Goal: Task Accomplishment & Management: Manage account settings

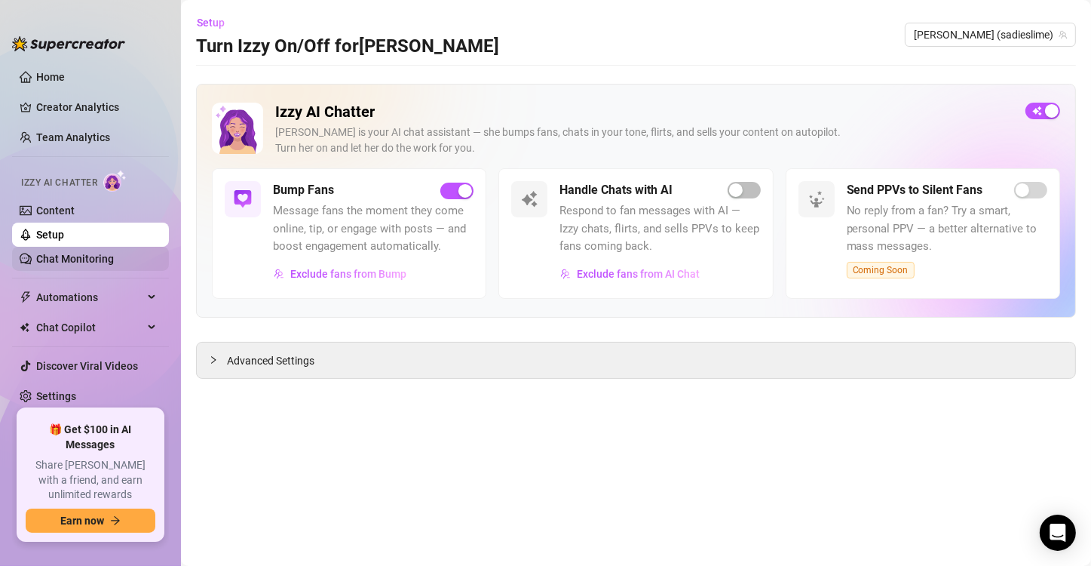
click at [92, 255] on link "Chat Monitoring" at bounding box center [75, 259] width 78 height 12
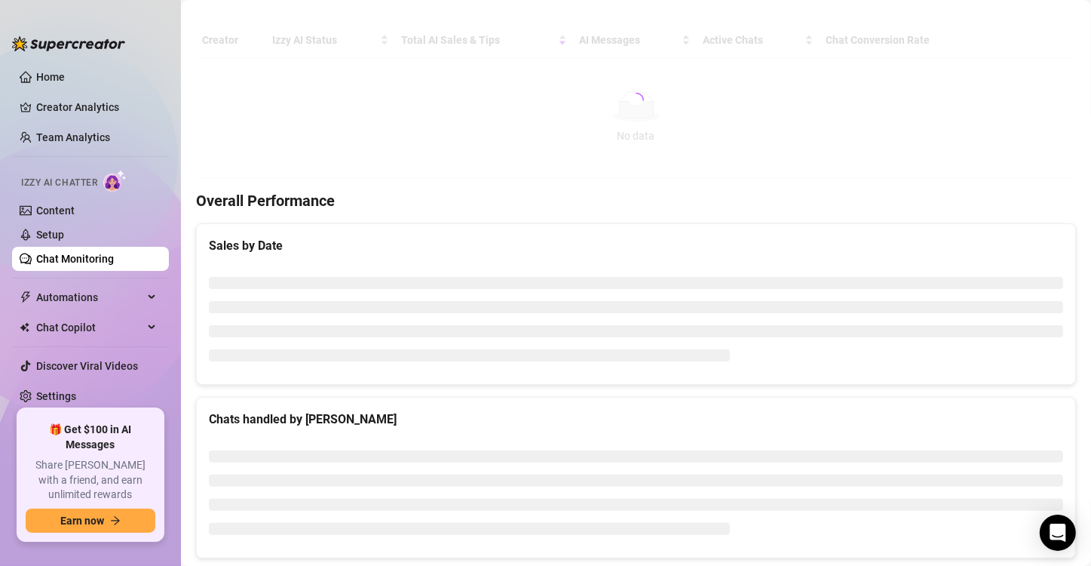
scroll to position [17, 0]
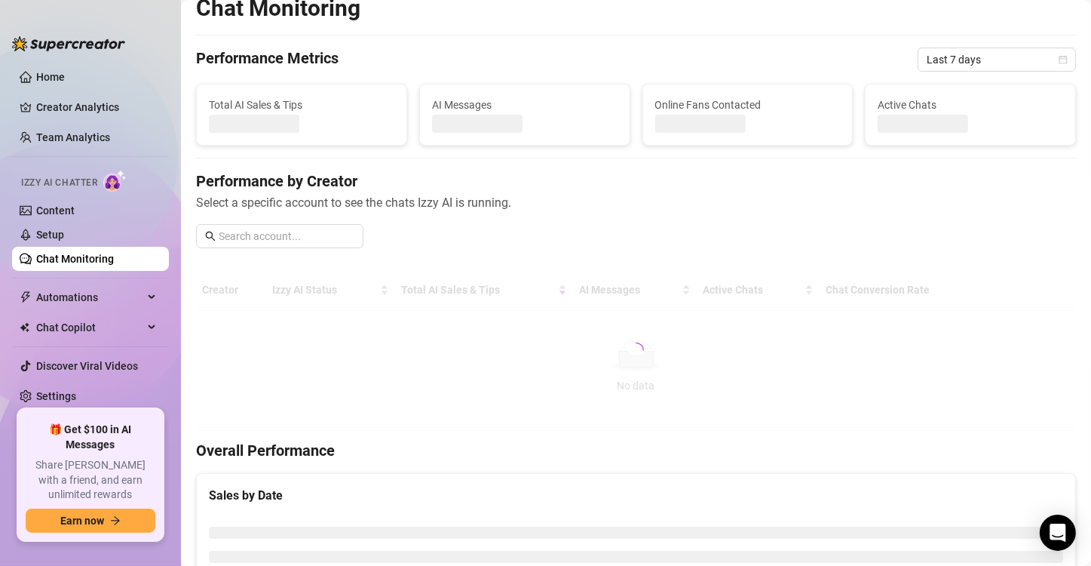
click at [109, 151] on ul "Home Creator Analytics Team Analytics Izzy AI Chatter Content Setup Chat Monito…" at bounding box center [90, 231] width 157 height 344
click at [109, 143] on link "Team Analytics" at bounding box center [73, 137] width 74 height 12
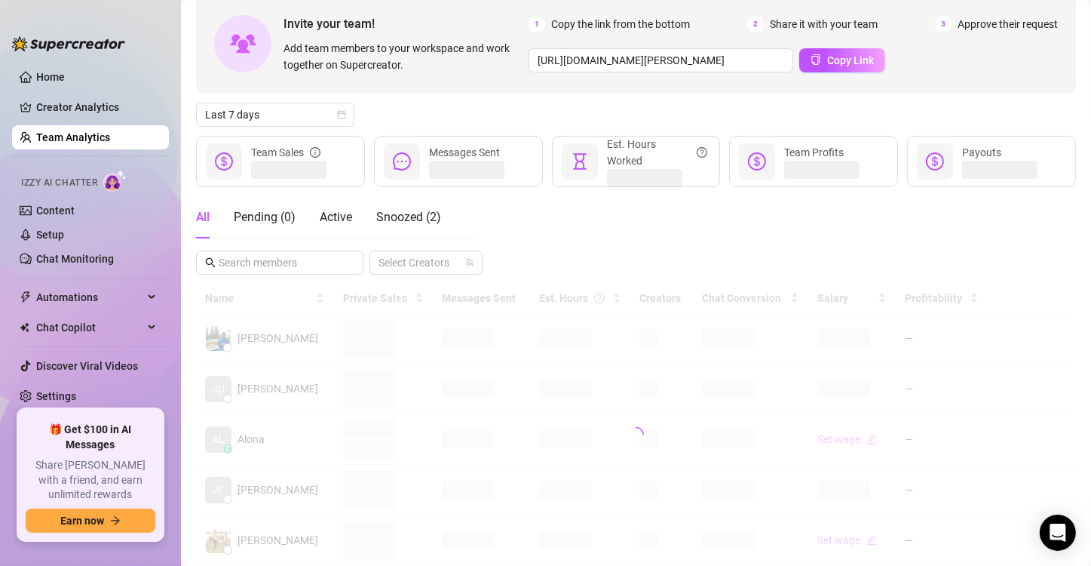
scroll to position [226, 0]
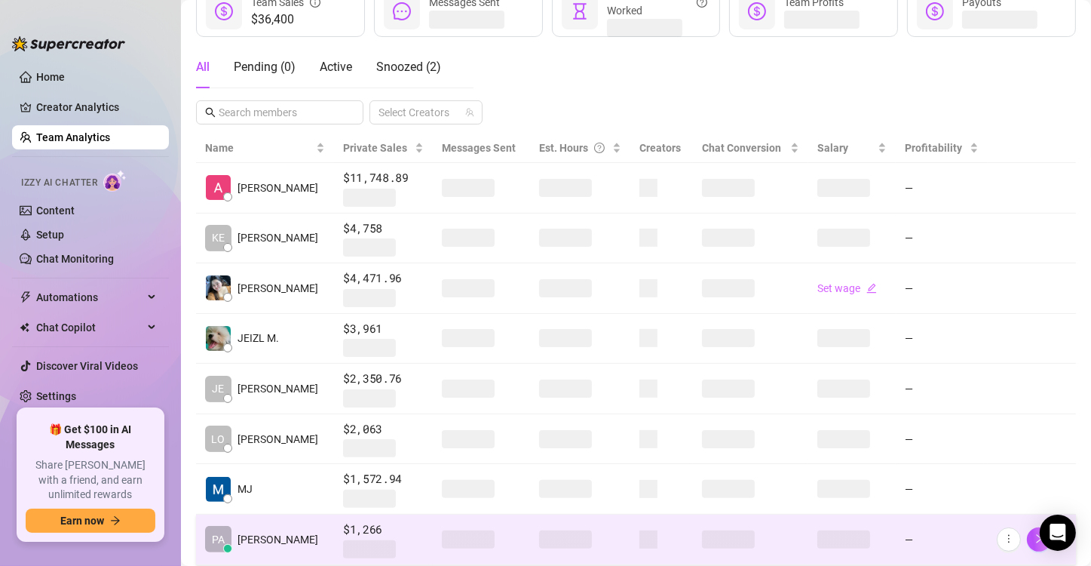
click at [368, 532] on span "$1,266" at bounding box center [383, 529] width 81 height 18
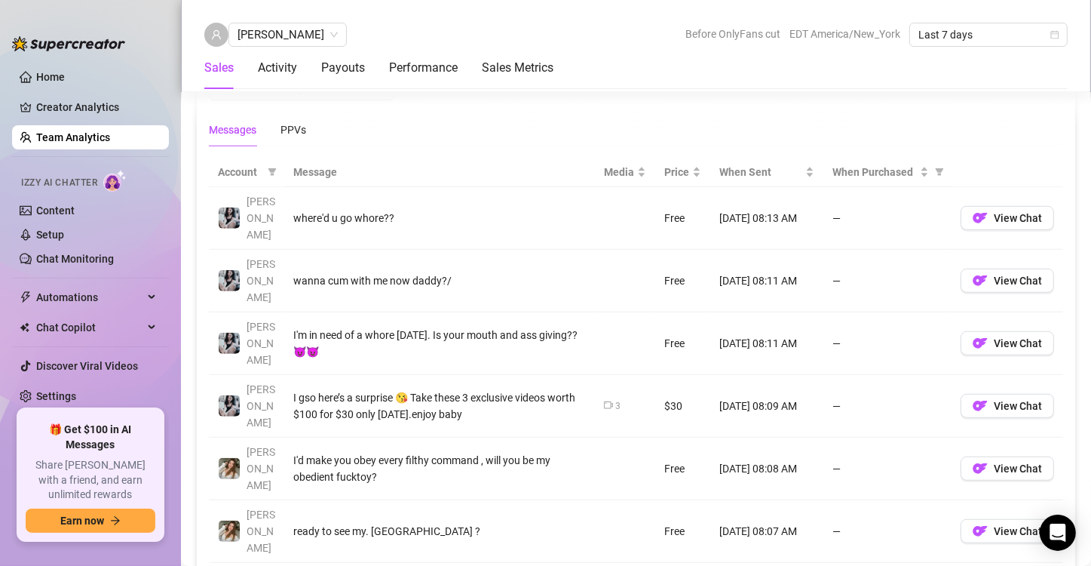
scroll to position [1198, 0]
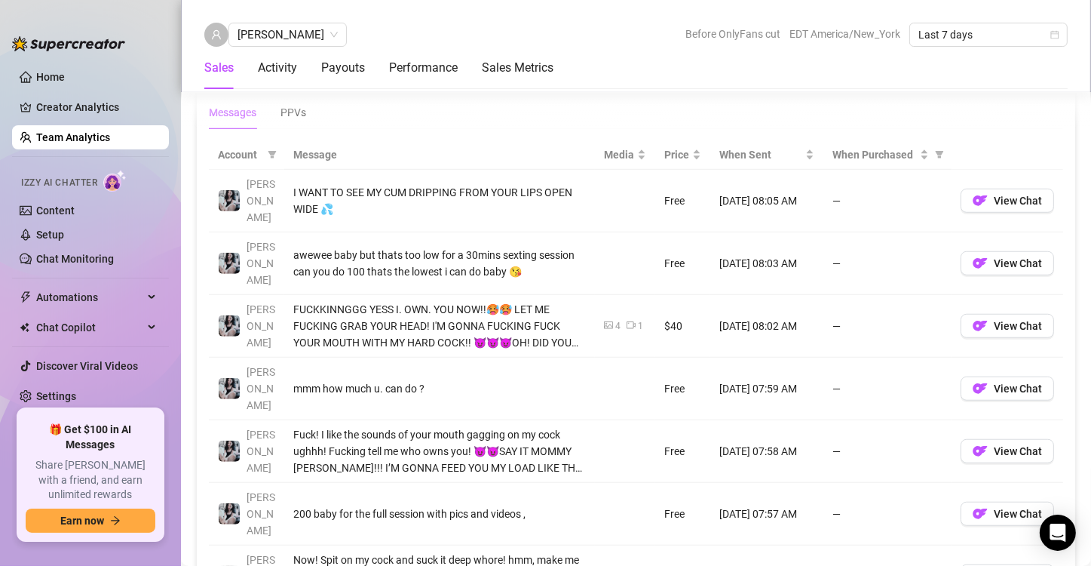
scroll to position [1047, 0]
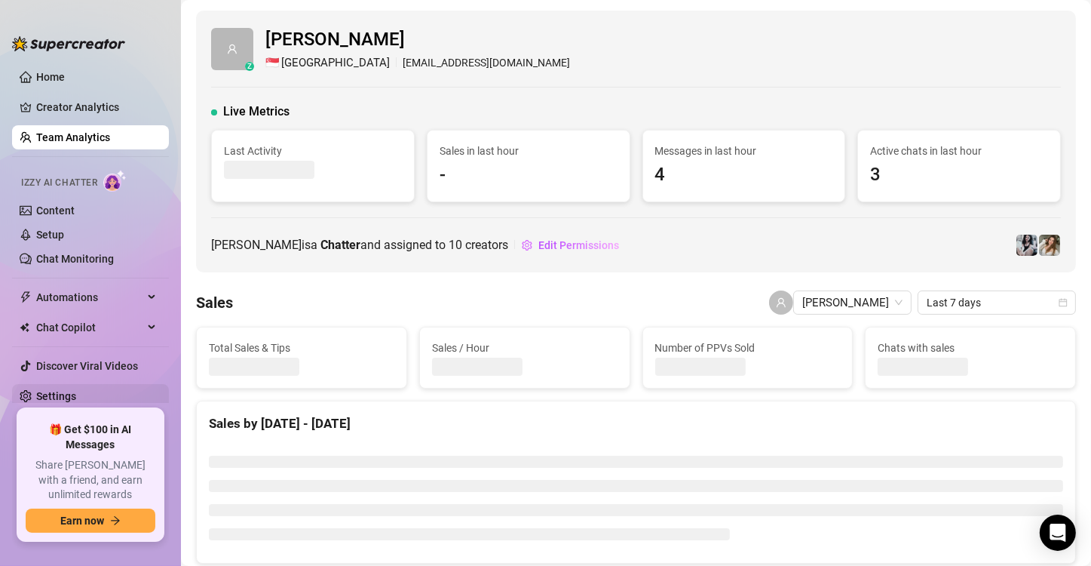
click at [76, 395] on link "Settings" at bounding box center [56, 396] width 40 height 12
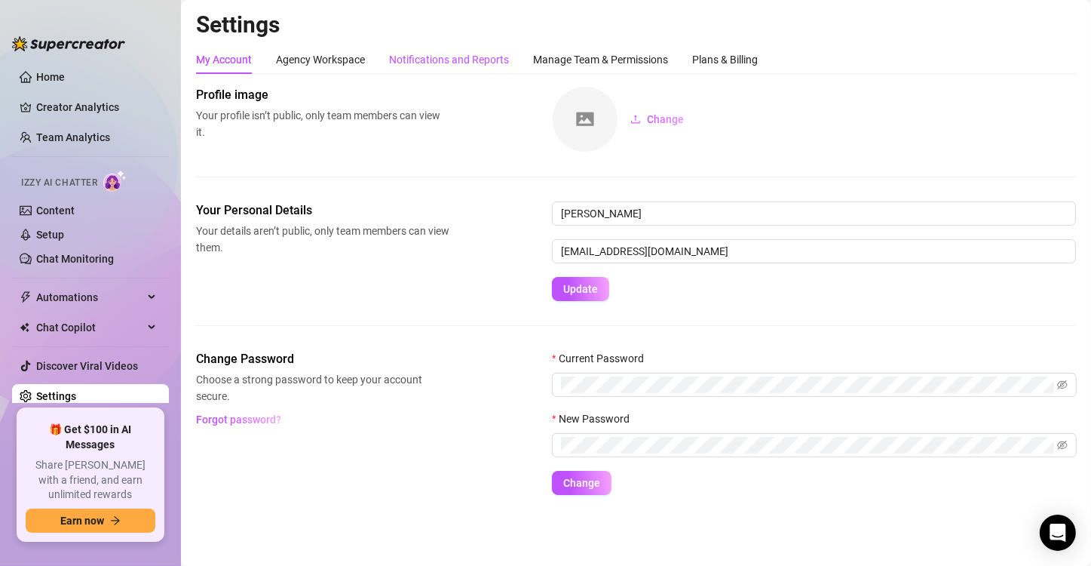
click at [463, 53] on div "Notifications and Reports" at bounding box center [449, 59] width 120 height 17
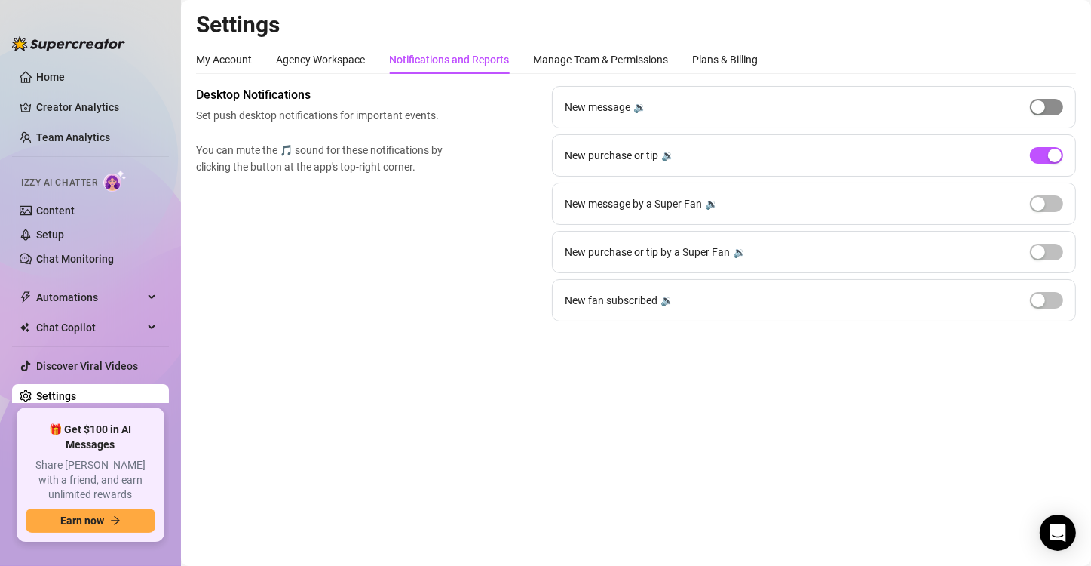
click at [1044, 100] on span "button" at bounding box center [1046, 107] width 33 height 17
click at [1044, 110] on span "button" at bounding box center [1046, 107] width 33 height 17
click at [64, 232] on link "Setup" at bounding box center [50, 234] width 28 height 12
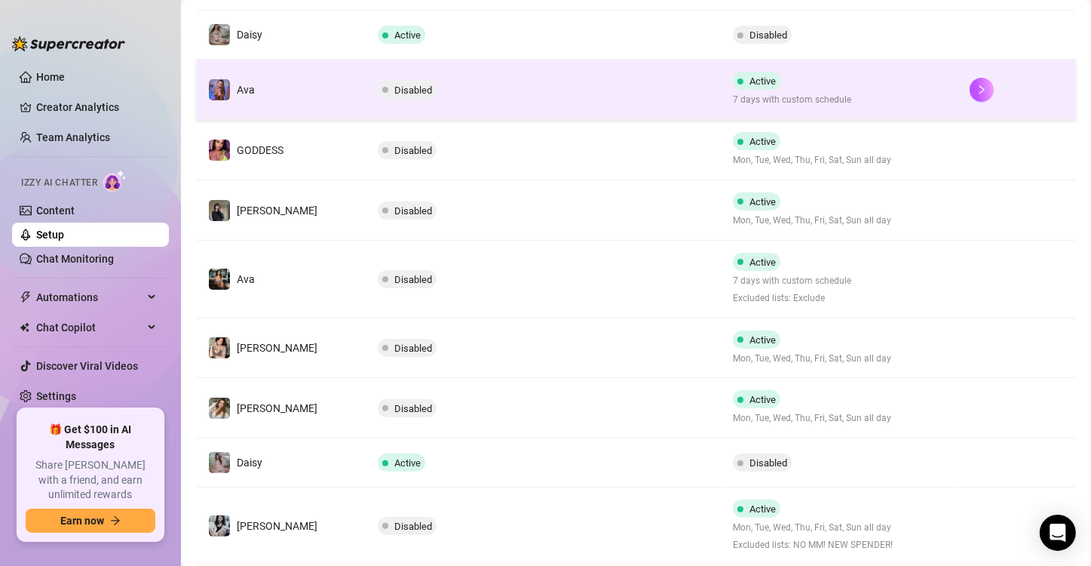
scroll to position [377, 0]
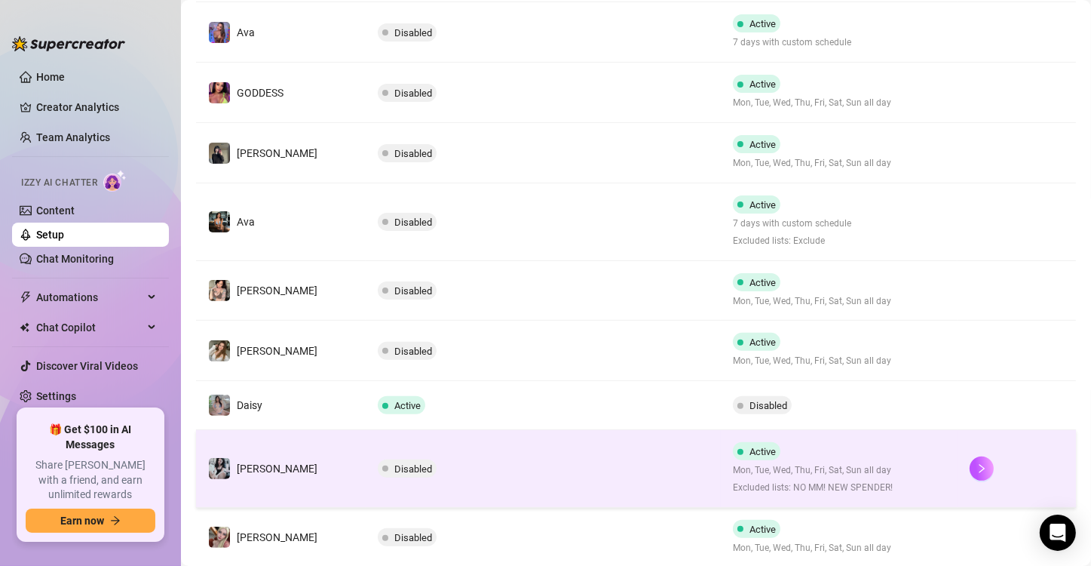
click at [550, 446] on td "Disabled" at bounding box center [543, 469] width 355 height 78
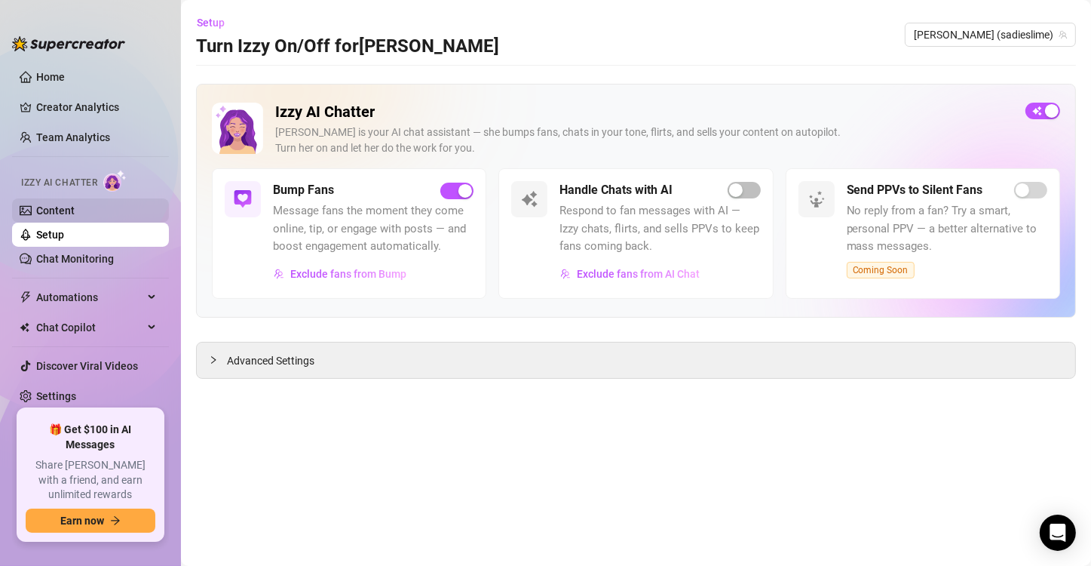
click at [75, 205] on link "Content" at bounding box center [55, 210] width 38 height 12
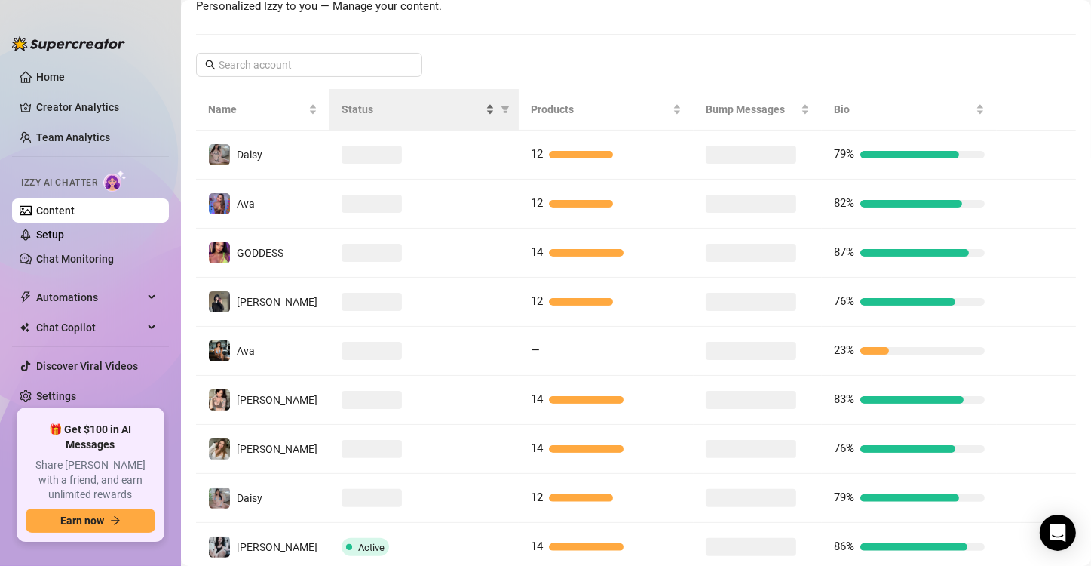
scroll to position [302, 0]
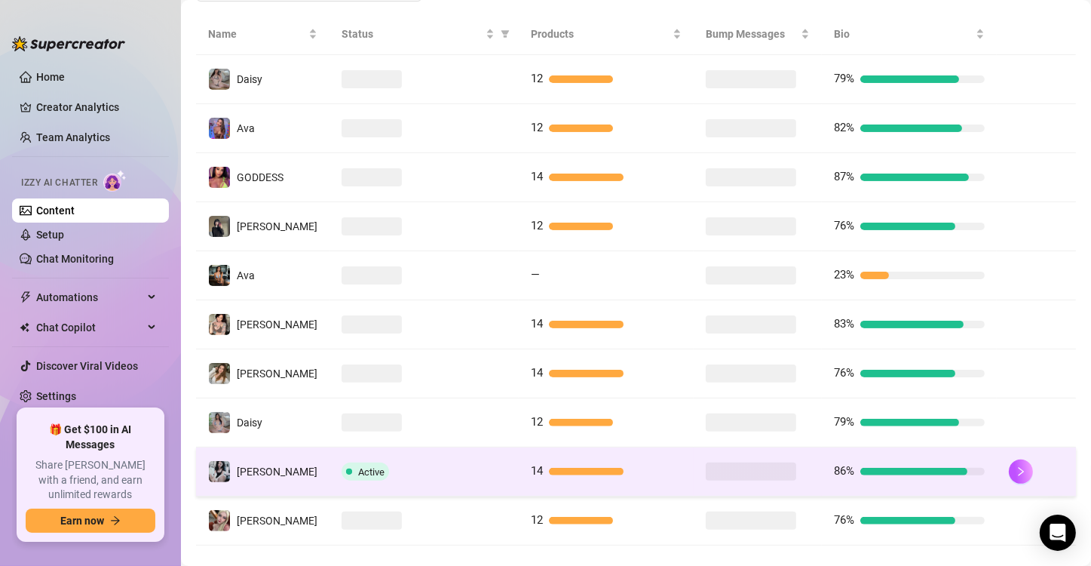
click at [409, 464] on div "Active" at bounding box center [424, 471] width 165 height 18
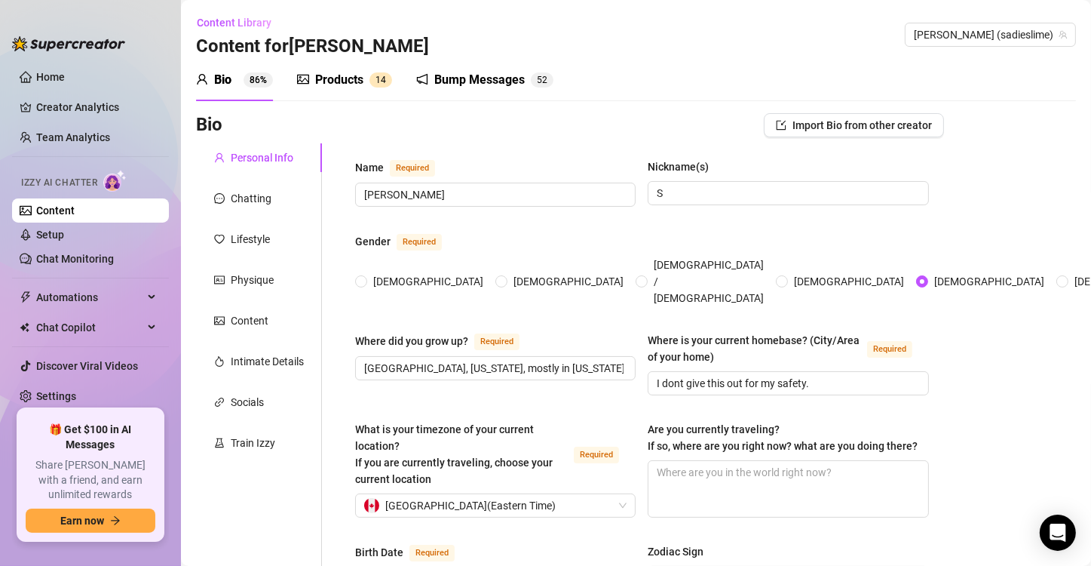
click at [366, 83] on div "Products 1 4" at bounding box center [344, 80] width 95 height 18
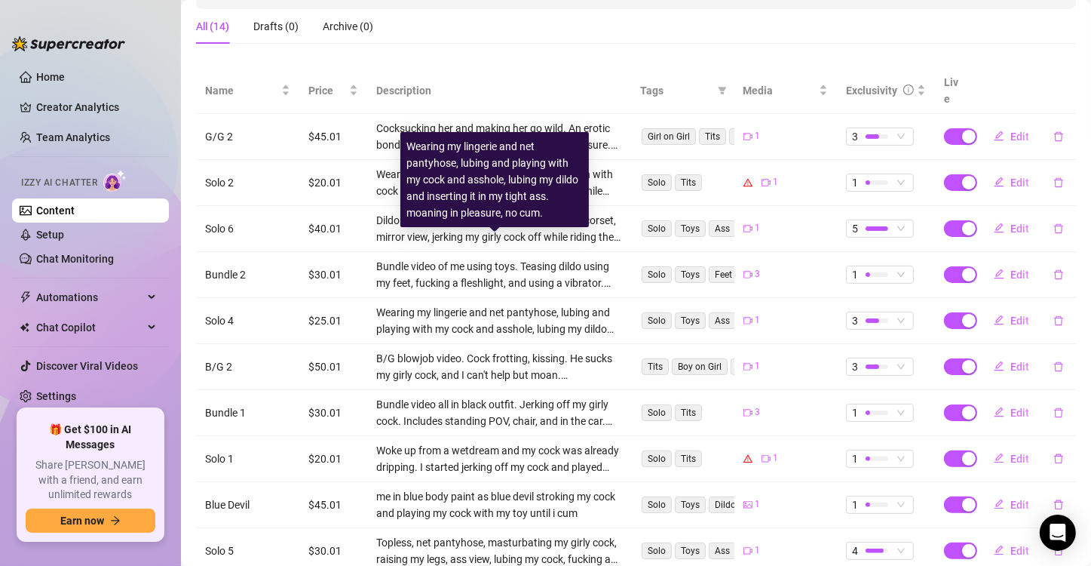
scroll to position [302, 0]
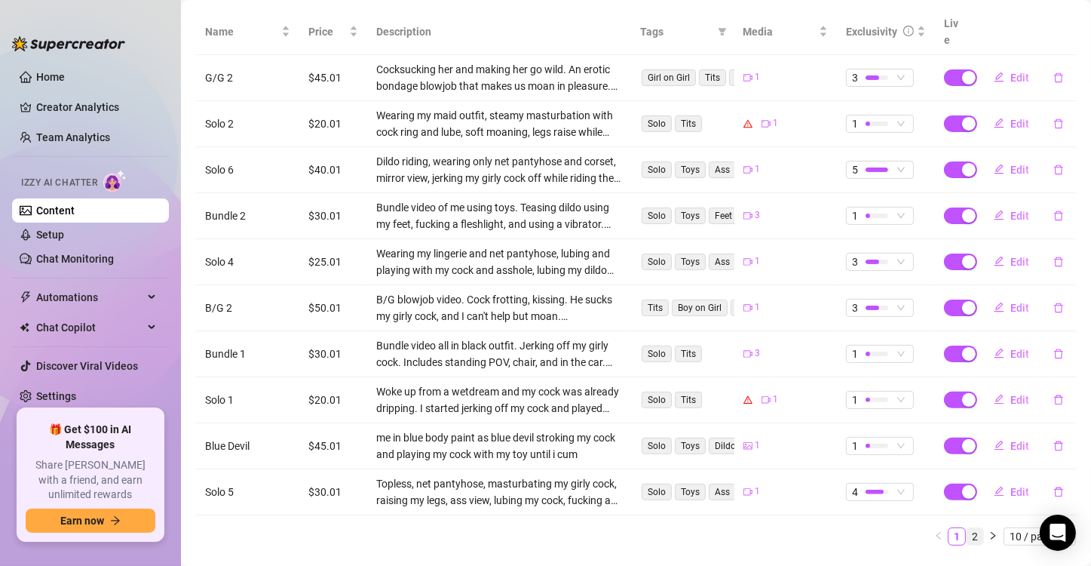
click at [967, 528] on link "2" at bounding box center [975, 536] width 17 height 17
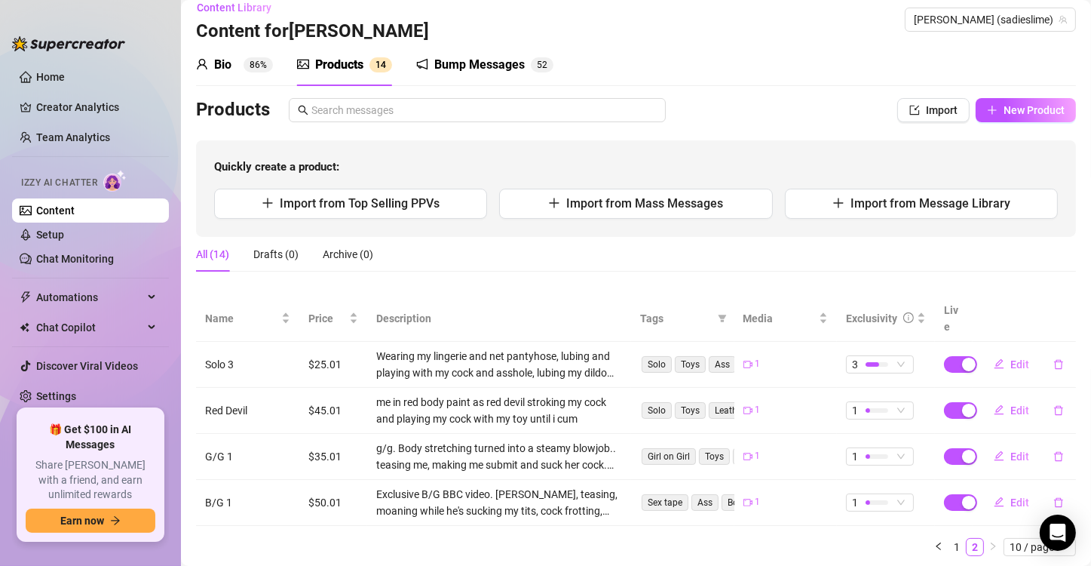
scroll to position [0, 0]
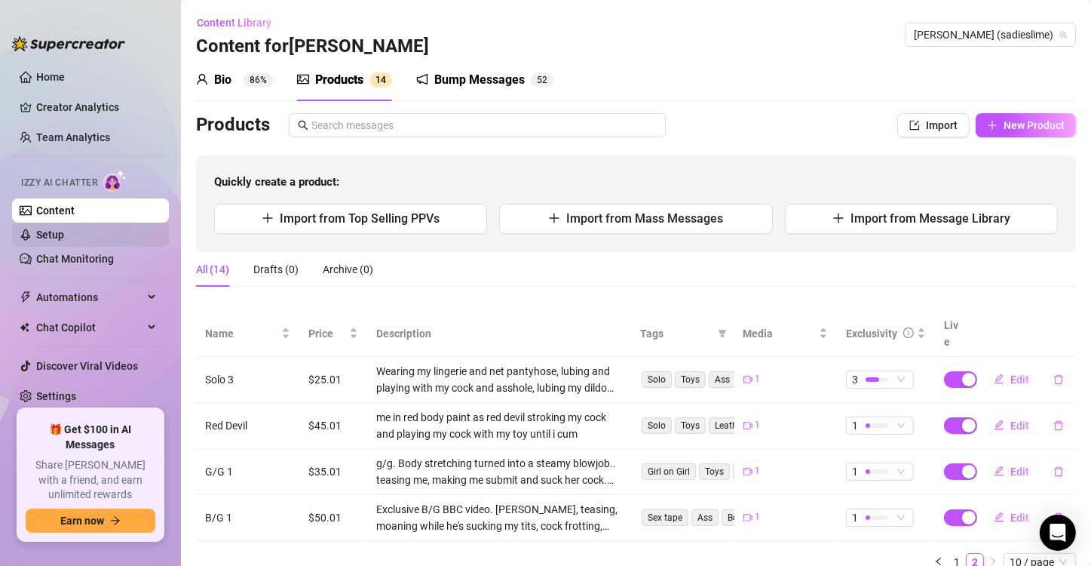
click at [64, 231] on link "Setup" at bounding box center [50, 234] width 28 height 12
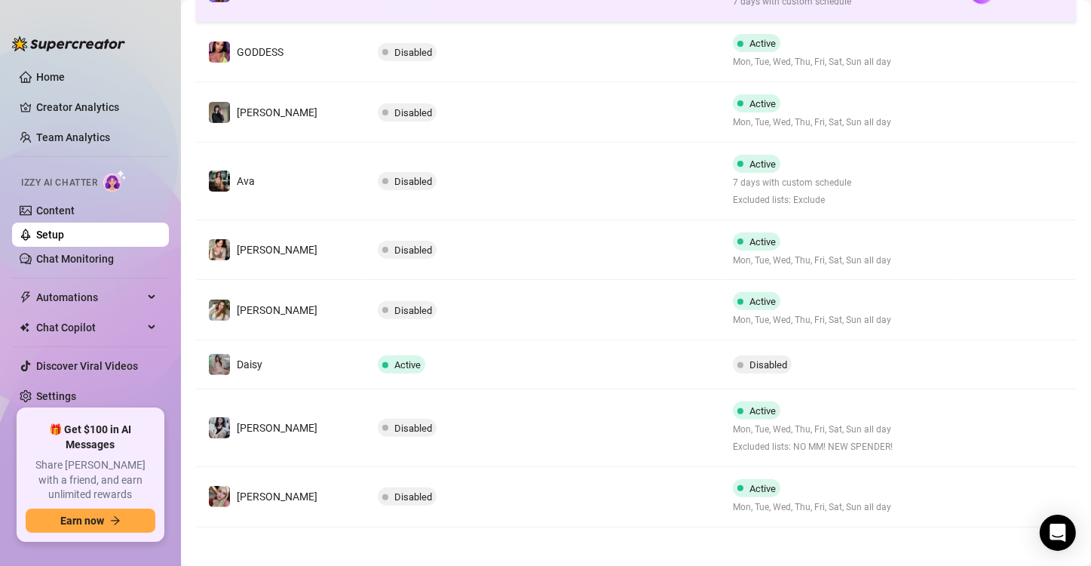
scroll to position [422, 0]
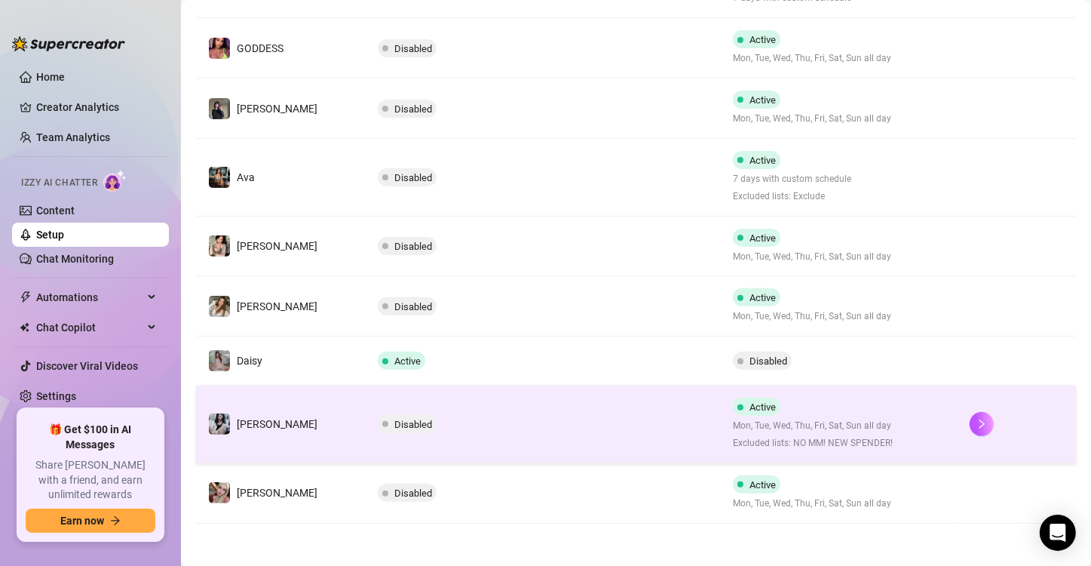
click at [507, 440] on td "Disabled" at bounding box center [543, 424] width 355 height 78
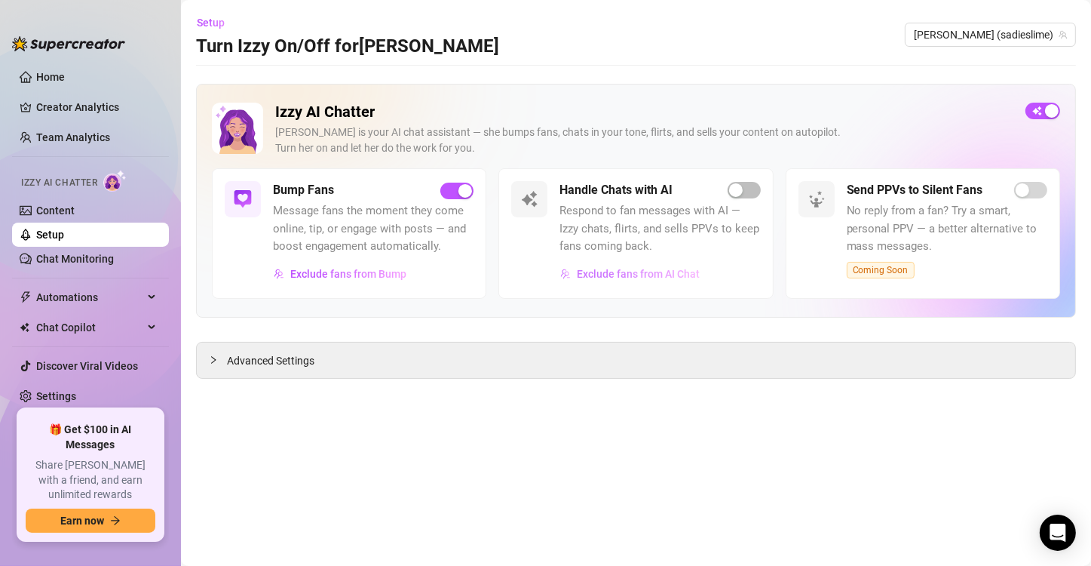
click at [666, 272] on span "Exclude fans from AI Chat" at bounding box center [638, 274] width 123 height 12
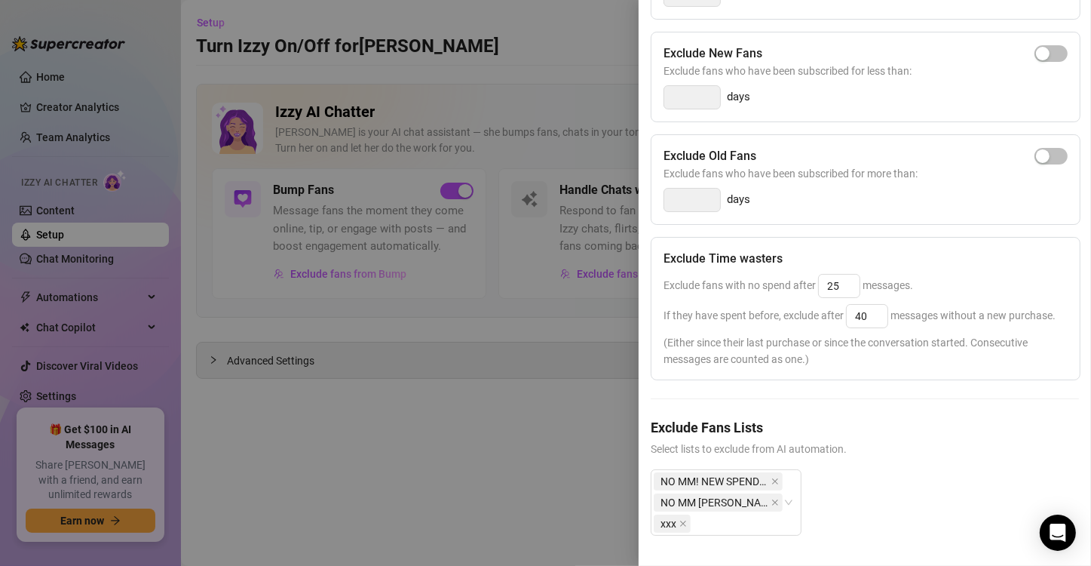
scroll to position [54, 0]
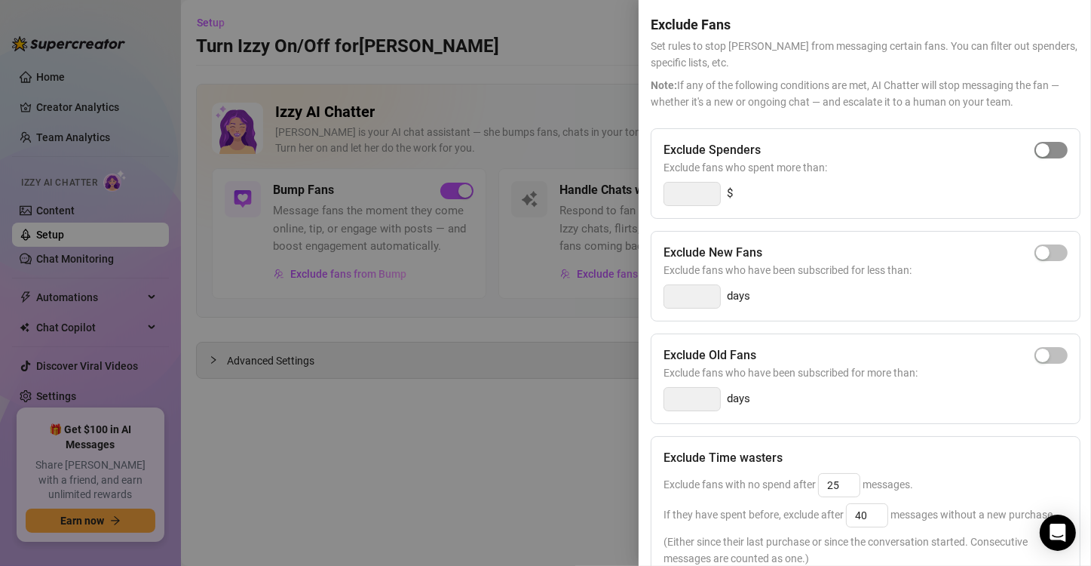
click at [1040, 146] on span "button" at bounding box center [1051, 150] width 33 height 17
drag, startPoint x: 705, startPoint y: 200, endPoint x: 668, endPoint y: 196, distance: 37.1
click at [668, 196] on input "300" at bounding box center [692, 193] width 56 height 23
type input "100"
click at [828, 232] on div "Exclude New Fans Exclude fans who have been subscribed for less than: days" at bounding box center [866, 276] width 430 height 90
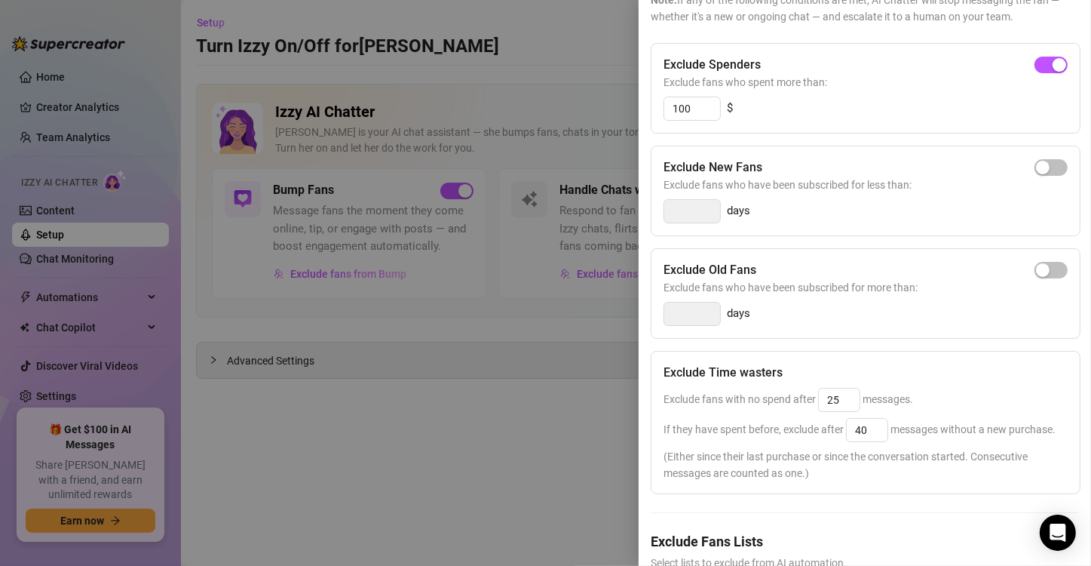
scroll to position [0, 0]
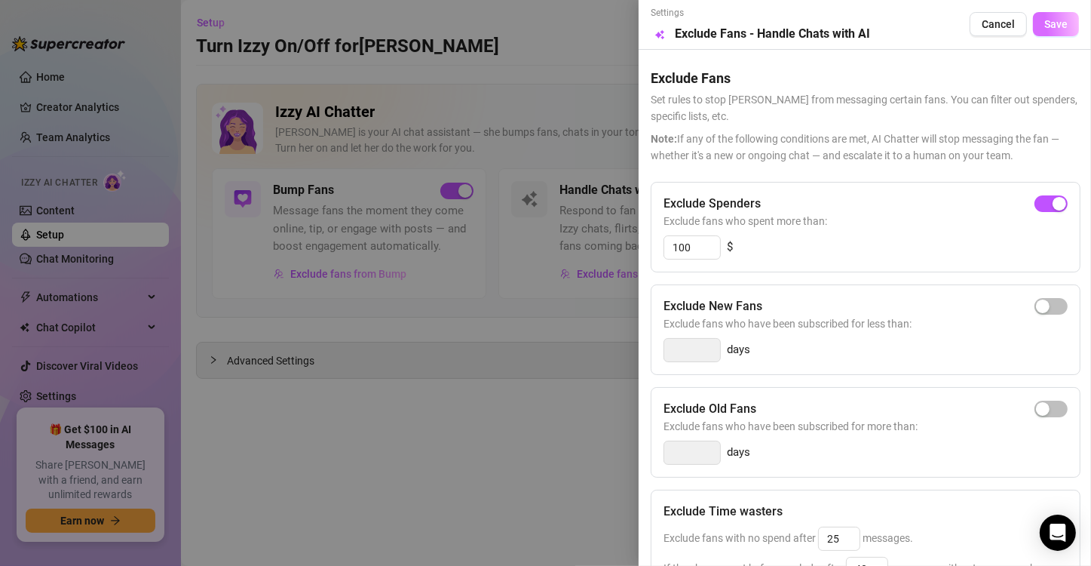
click at [1055, 32] on button "Save" at bounding box center [1056, 24] width 46 height 24
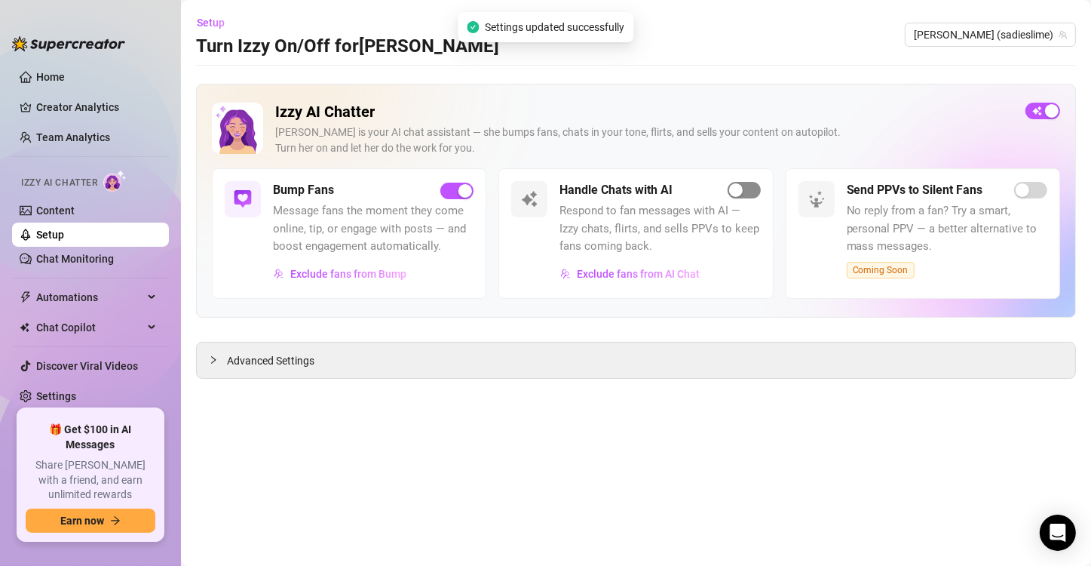
click at [746, 187] on span "button" at bounding box center [744, 190] width 33 height 17
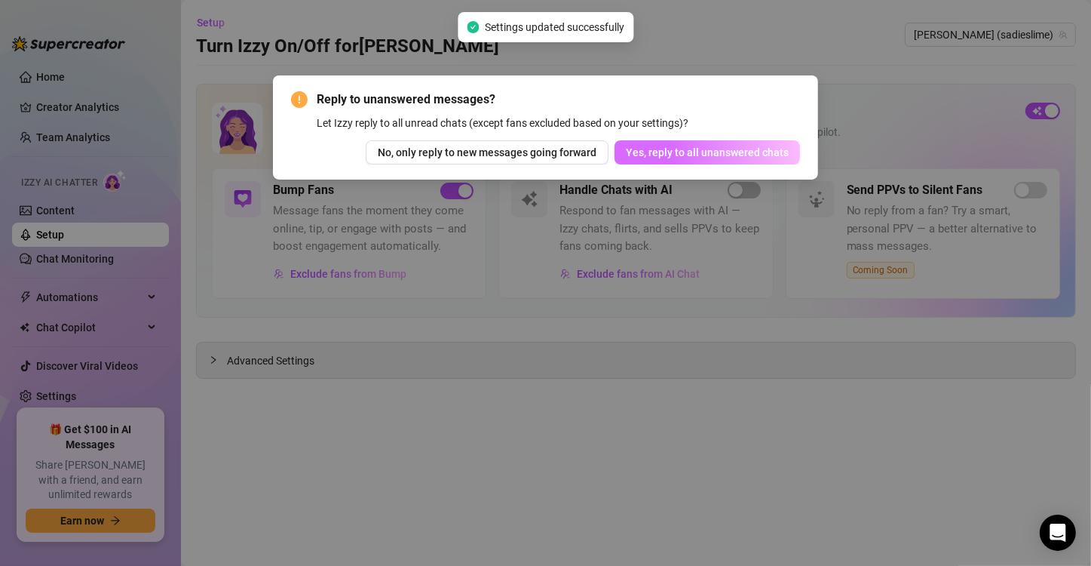
click at [751, 156] on span "Yes, reply to all unanswered chats" at bounding box center [707, 152] width 163 height 12
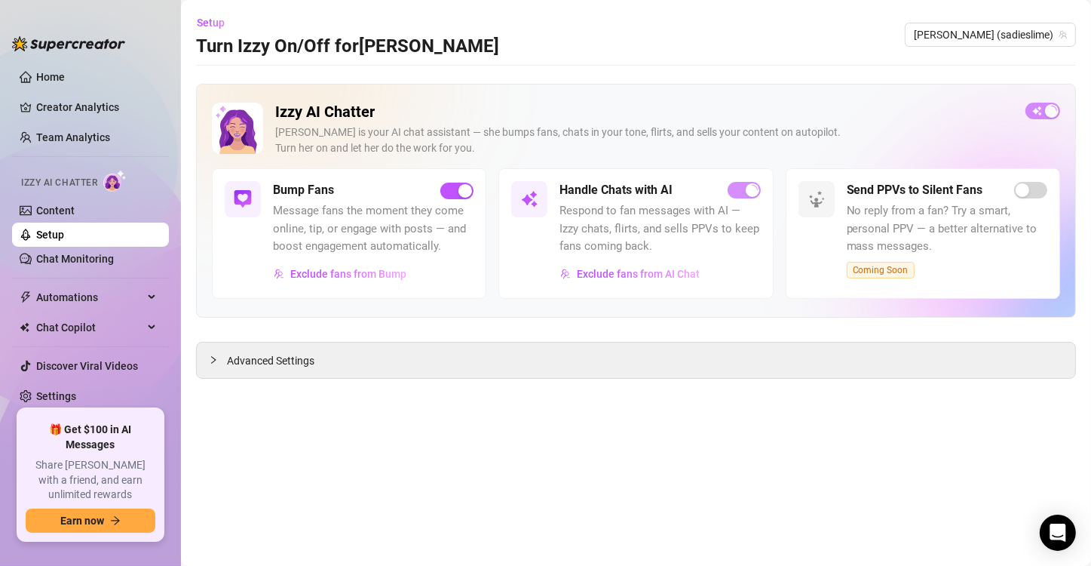
click at [64, 228] on link "Setup" at bounding box center [50, 234] width 28 height 12
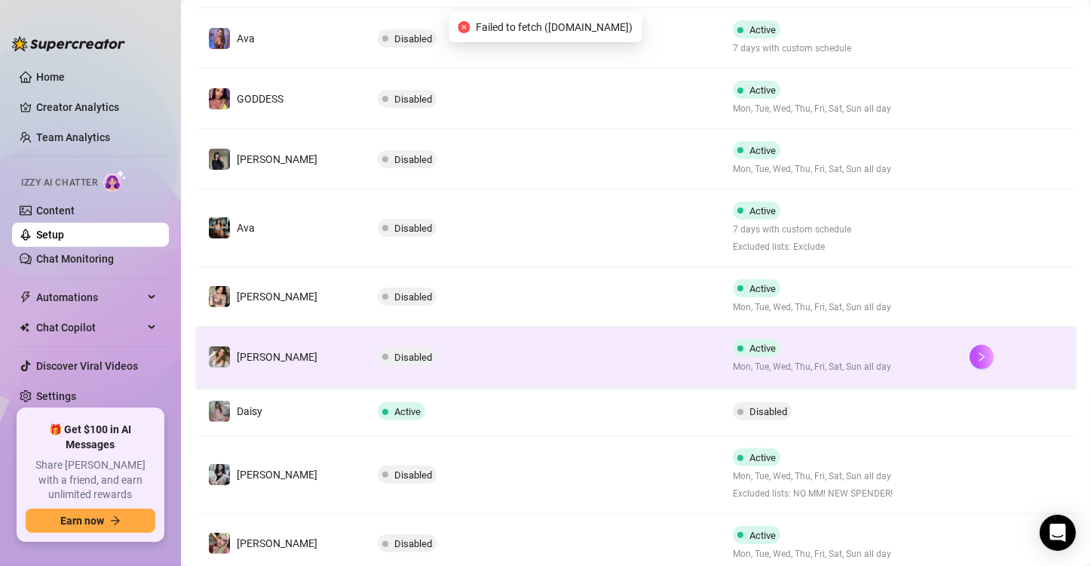
scroll to position [422, 0]
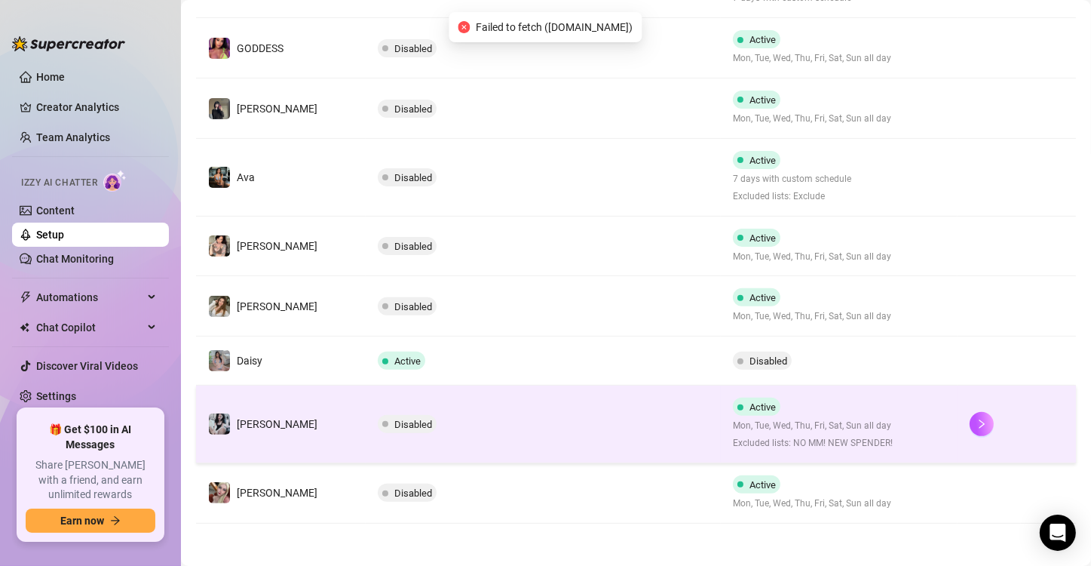
click at [455, 414] on td "Disabled" at bounding box center [543, 424] width 355 height 78
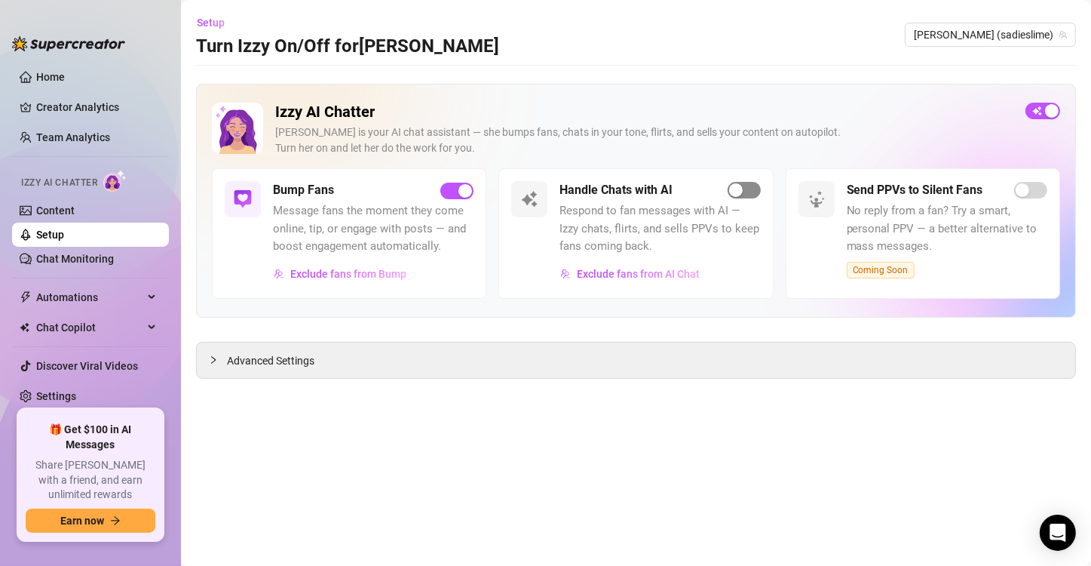
click at [737, 188] on div "button" at bounding box center [736, 190] width 14 height 14
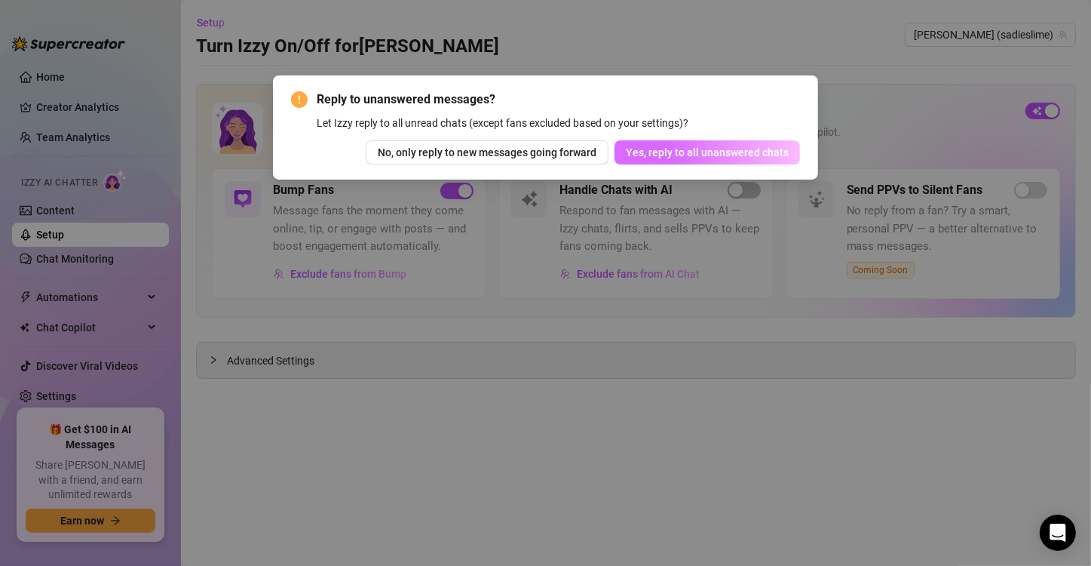
click at [730, 163] on button "Yes, reply to all unanswered chats" at bounding box center [708, 152] width 186 height 24
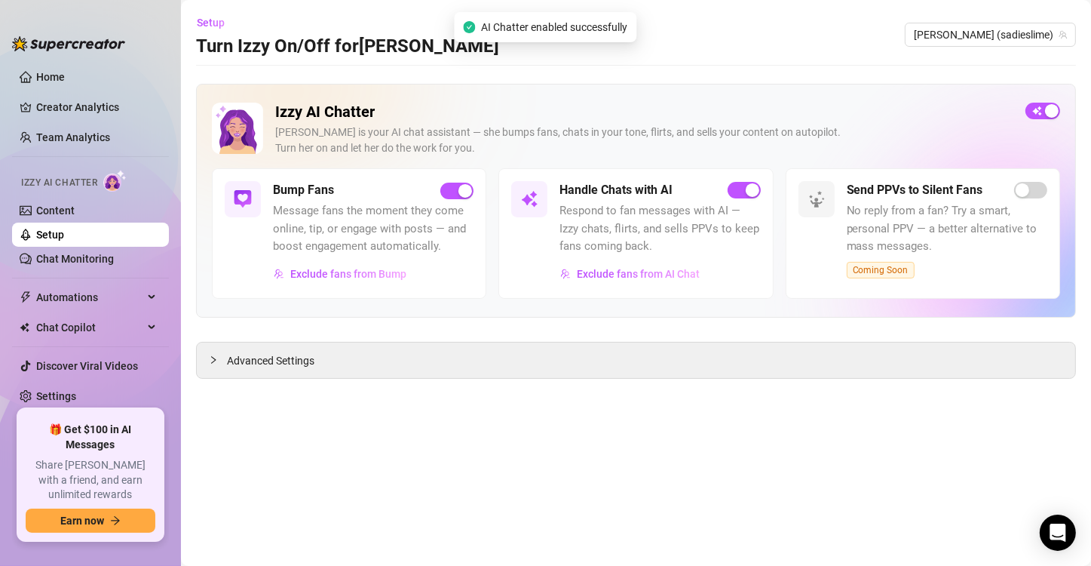
click at [64, 240] on link "Setup" at bounding box center [50, 234] width 28 height 12
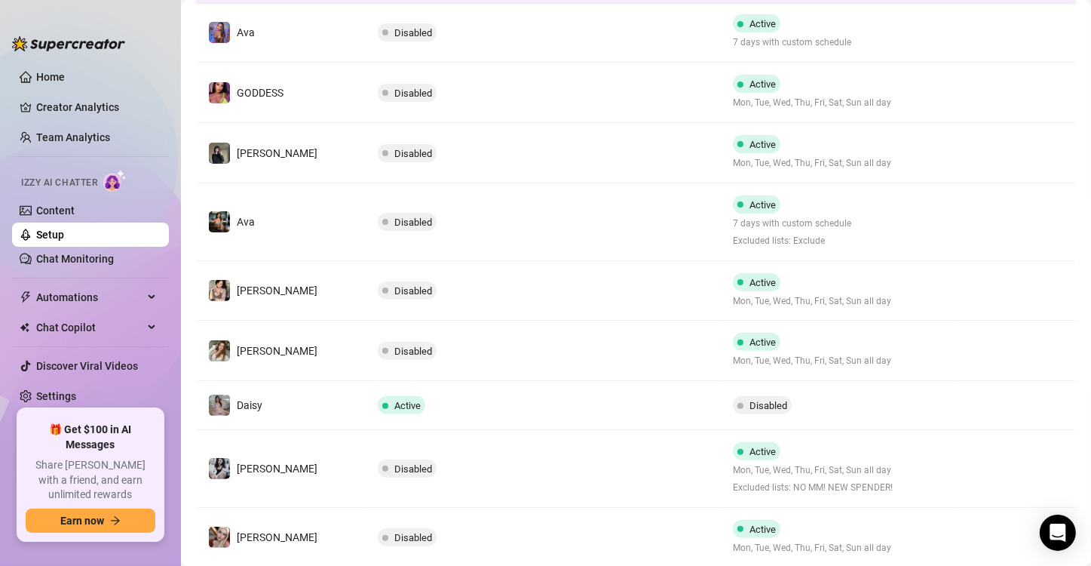
scroll to position [422, 0]
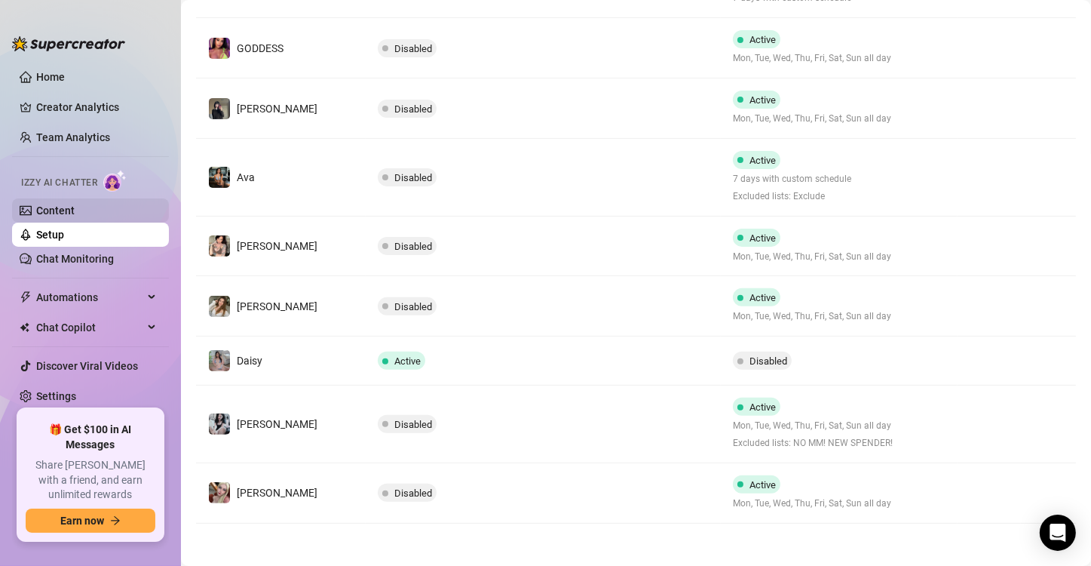
click at [75, 211] on link "Content" at bounding box center [55, 210] width 38 height 12
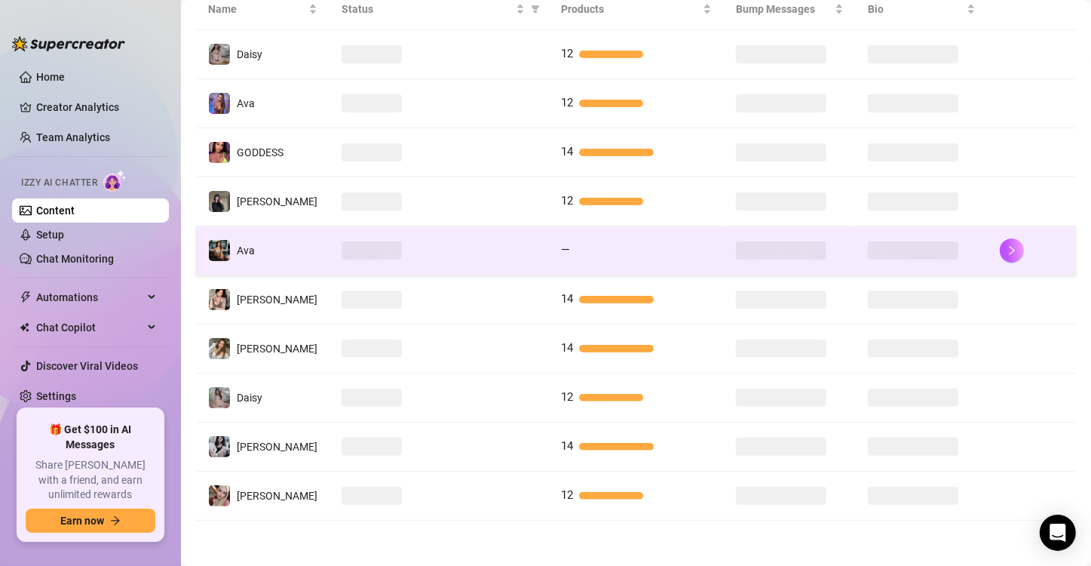
scroll to position [323, 0]
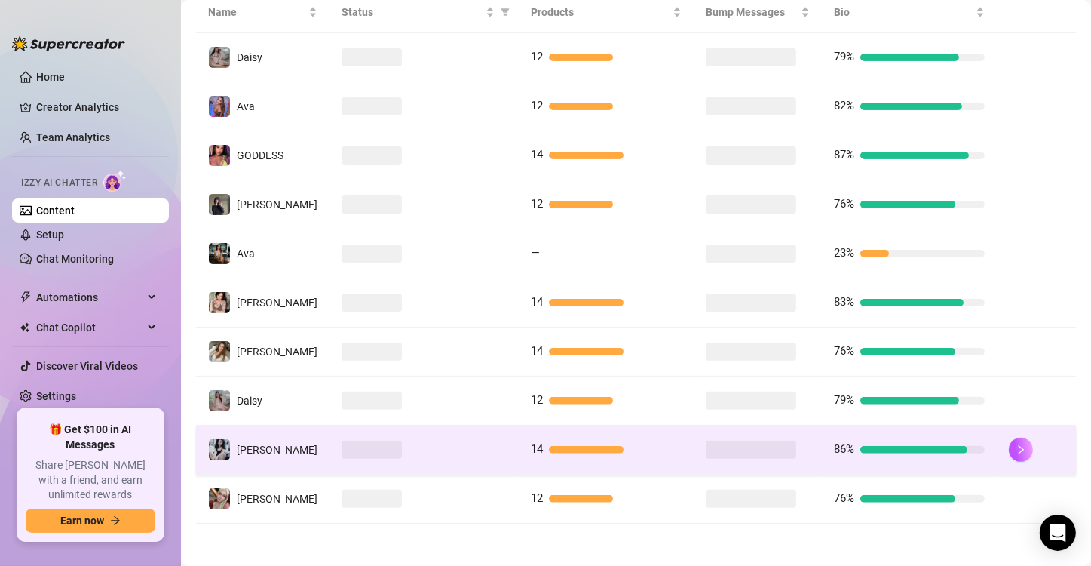
click at [330, 449] on td at bounding box center [424, 449] width 189 height 49
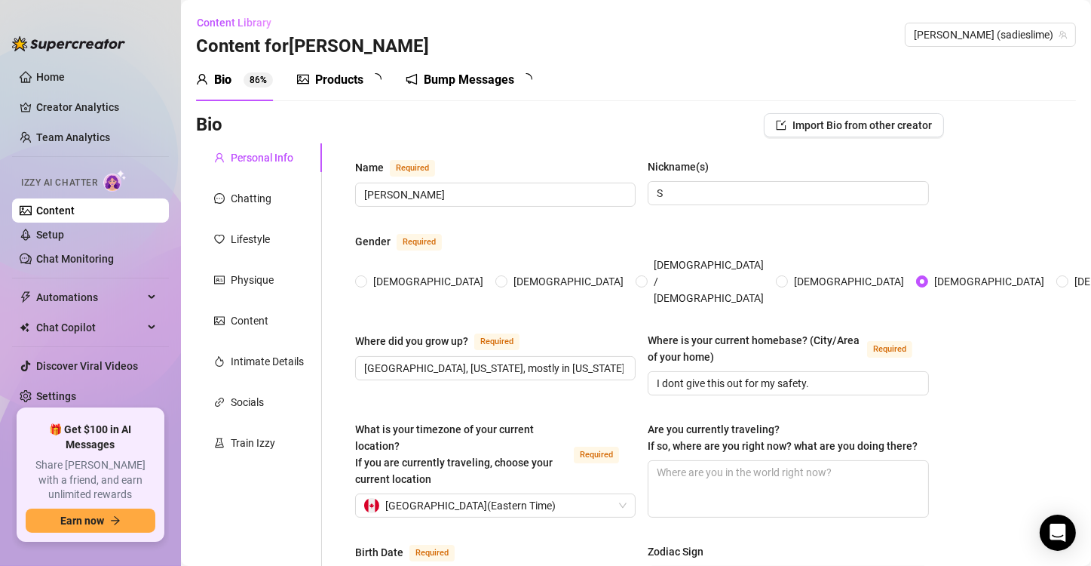
click at [332, 81] on div "Products" at bounding box center [339, 80] width 48 height 18
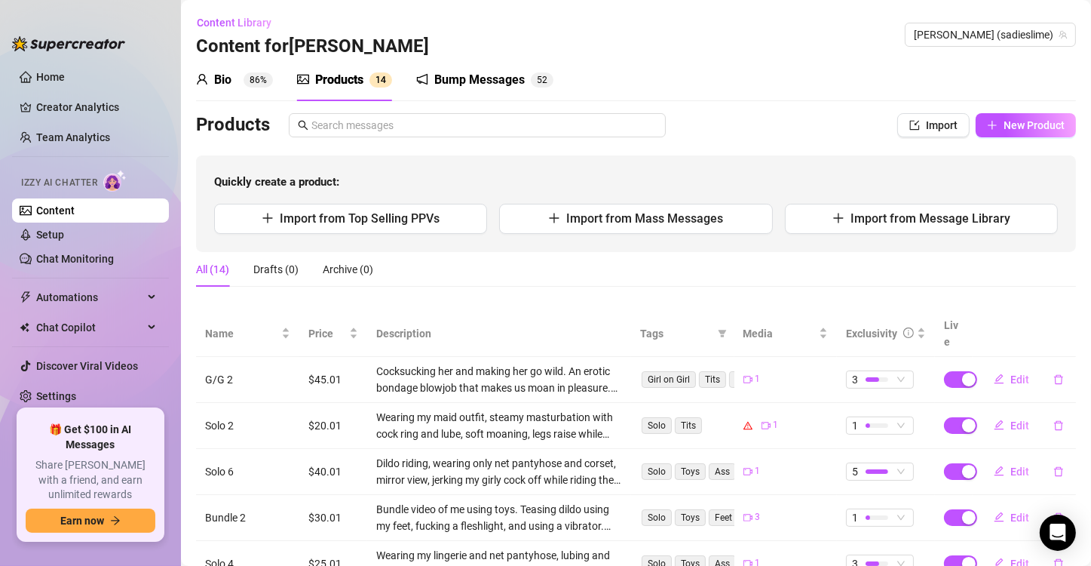
click at [327, 357] on td "$45.01" at bounding box center [333, 380] width 68 height 46
click at [323, 362] on td "$45.01" at bounding box center [333, 380] width 68 height 46
click at [1010, 373] on span "Edit" at bounding box center [1019, 379] width 19 height 12
type textarea "Cocksucking her and making her go wild. An erotic bondage blowjob that makes us…"
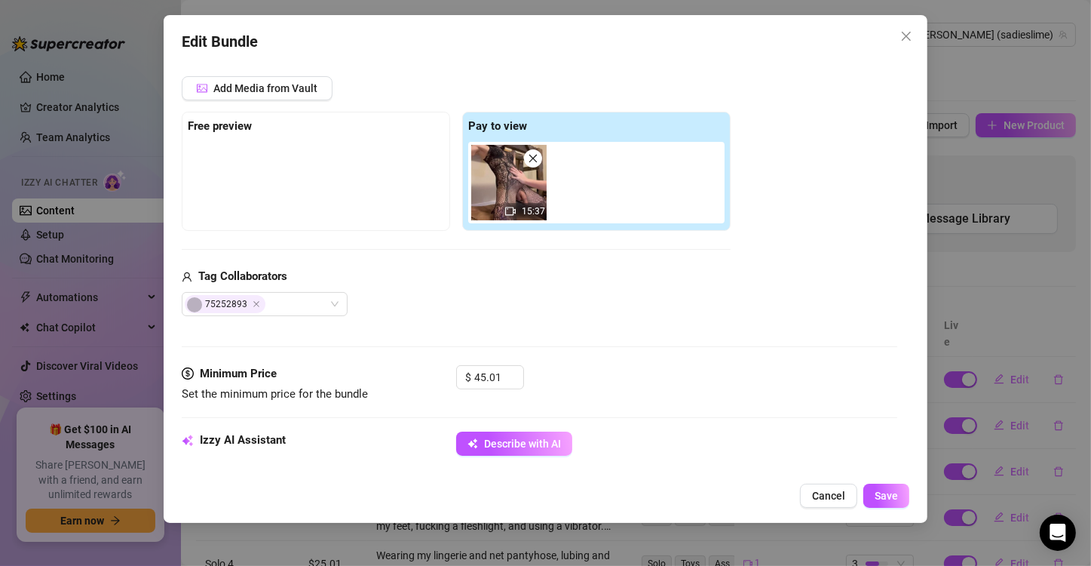
scroll to position [377, 0]
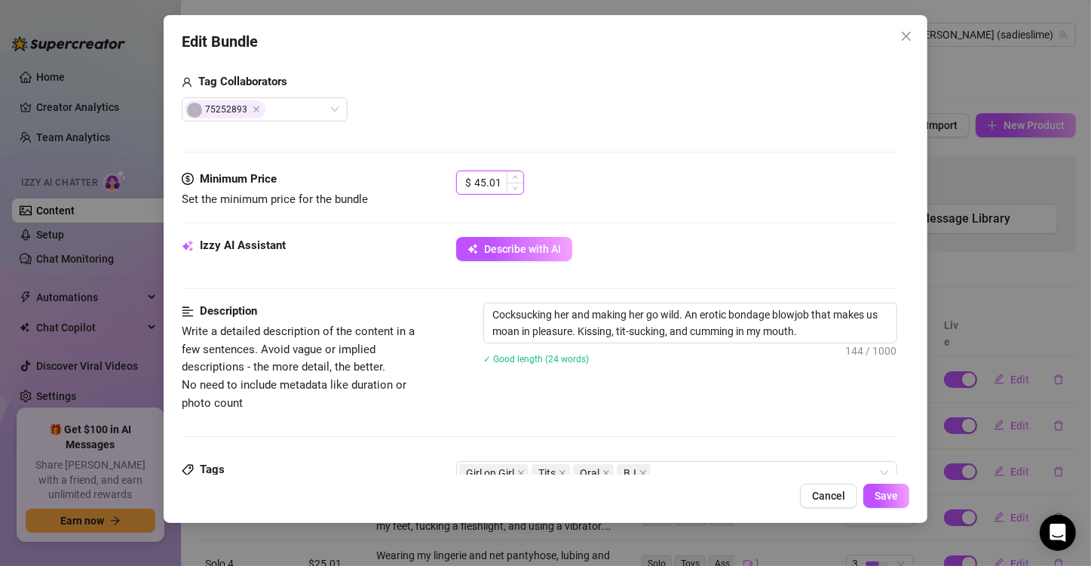
click at [488, 181] on input "45.01" at bounding box center [498, 182] width 49 height 23
type input "35.01"
click at [592, 150] on div "Media Add Media from Vault Free preview Pay to view 15:37 Tag Collaborators Ali…" at bounding box center [540, 11] width 716 height 318
click at [876, 489] on span "Save" at bounding box center [886, 495] width 23 height 12
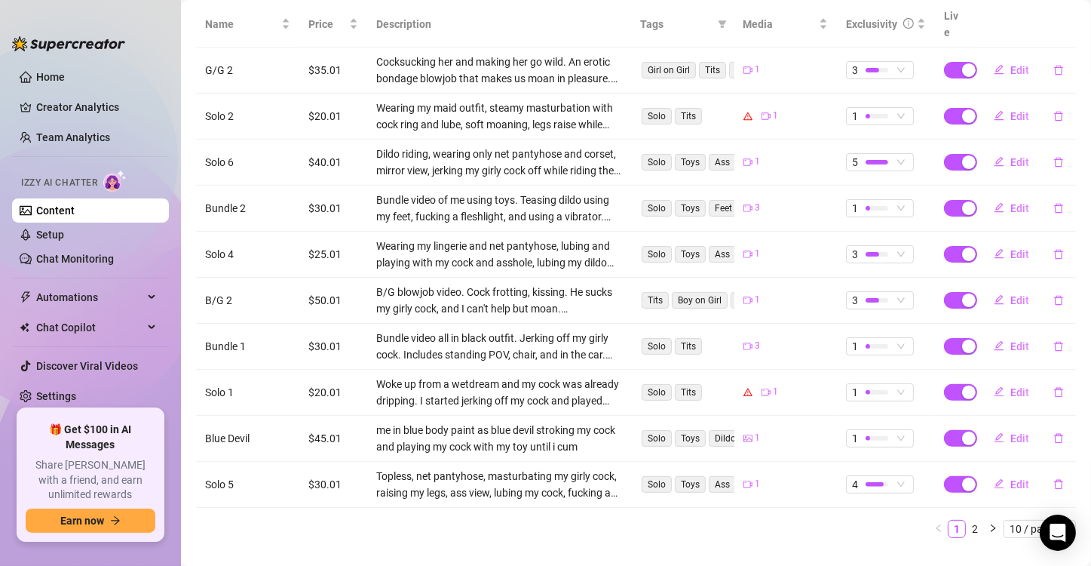
scroll to position [320, 0]
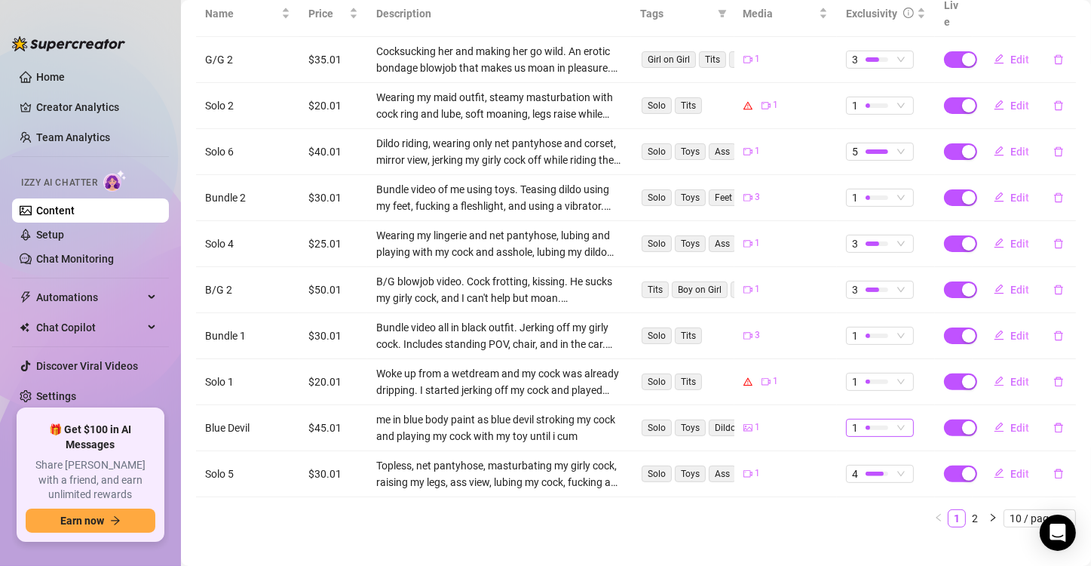
click at [874, 420] on div at bounding box center [877, 427] width 23 height 14
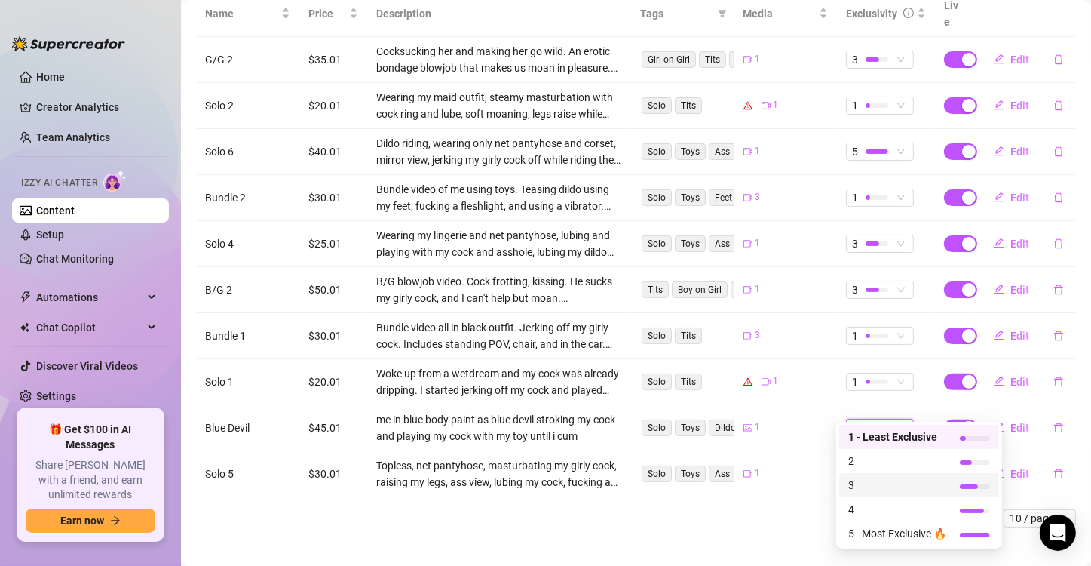
click at [889, 492] on span "3" at bounding box center [897, 485] width 98 height 17
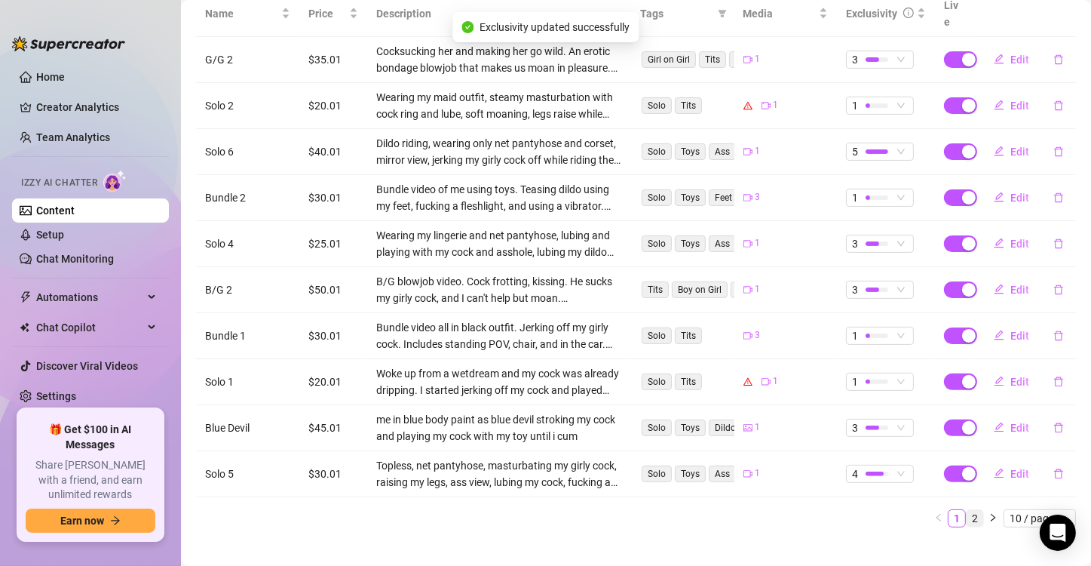
click at [967, 510] on link "2" at bounding box center [975, 518] width 17 height 17
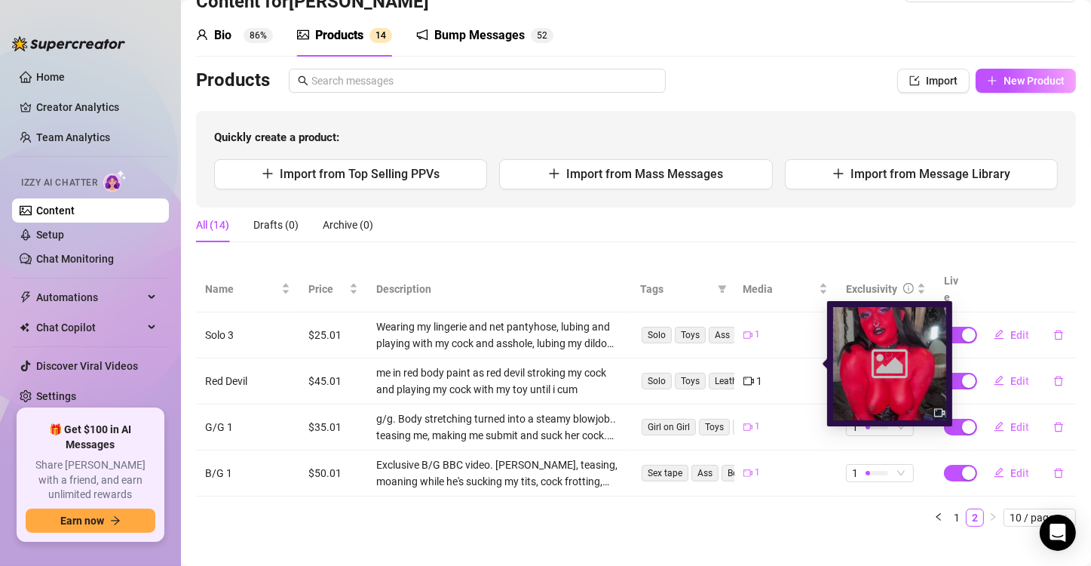
click at [878, 363] on icon "Image placeholder" at bounding box center [890, 363] width 36 height 36
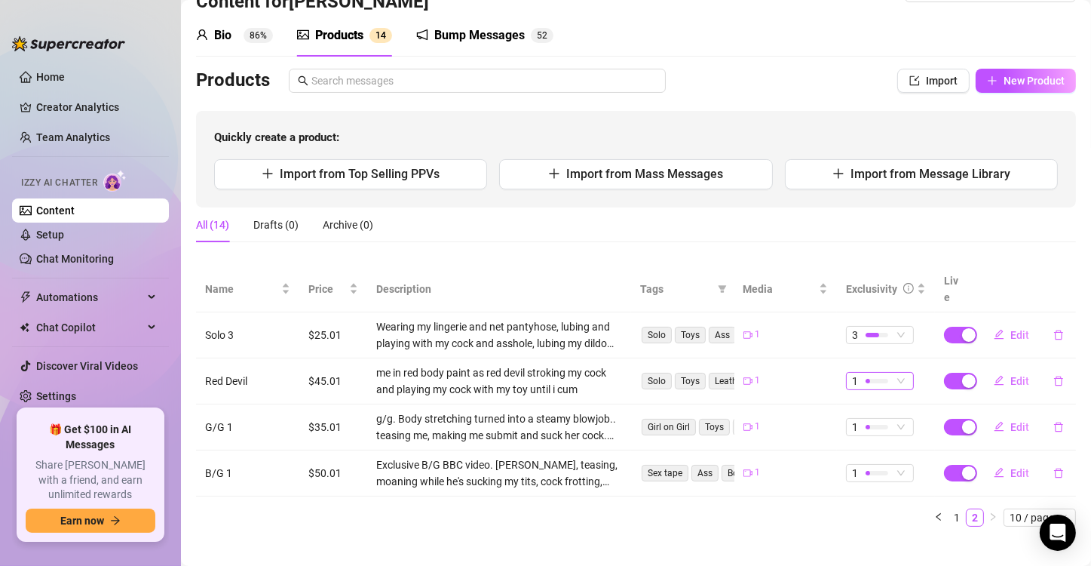
click at [866, 373] on div at bounding box center [877, 380] width 23 height 14
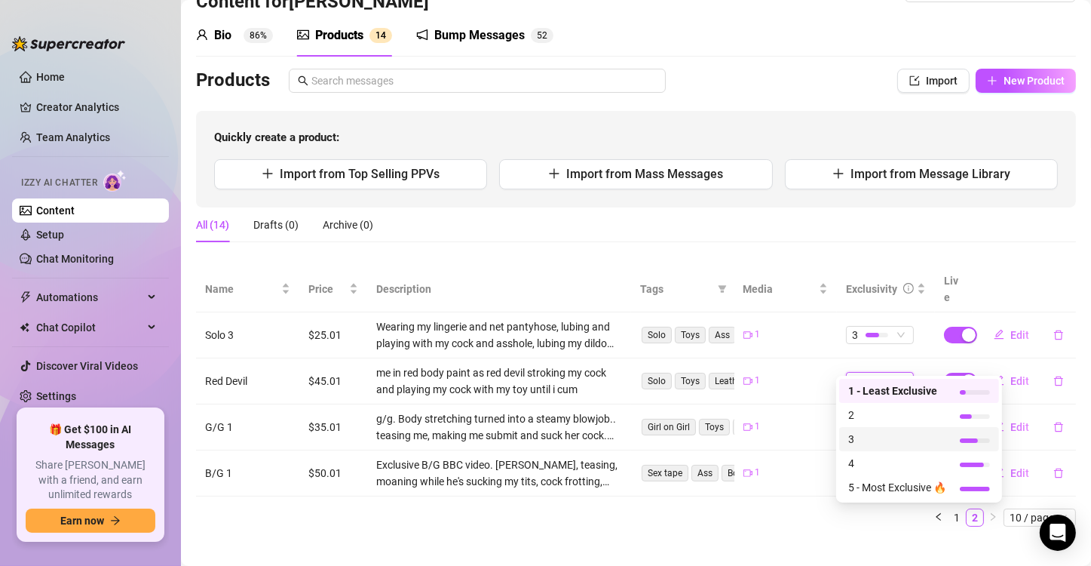
click at [877, 434] on span "3" at bounding box center [897, 439] width 98 height 17
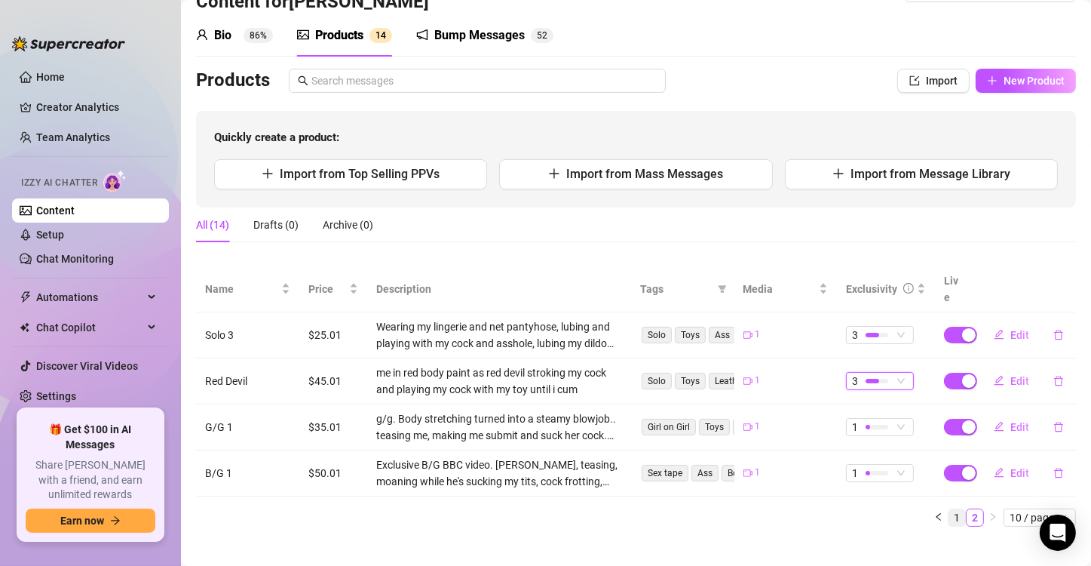
click at [949, 509] on link "1" at bounding box center [957, 517] width 17 height 17
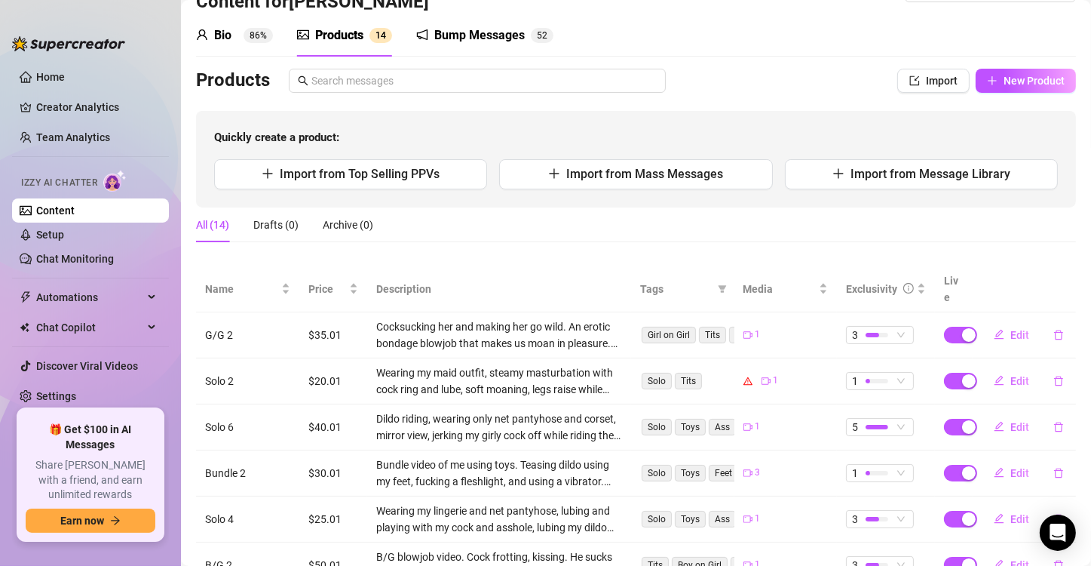
scroll to position [195, 0]
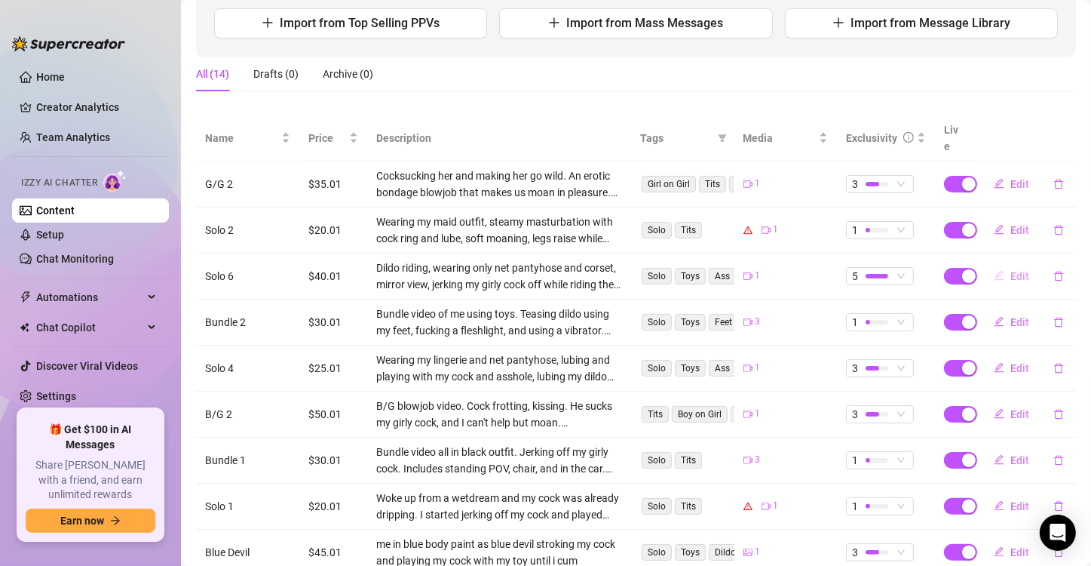
click at [996, 264] on button "Edit" at bounding box center [1012, 276] width 60 height 24
type textarea "Dildo riding, wearing only net pantyhose and corset, mirror view, jerking my gi…"
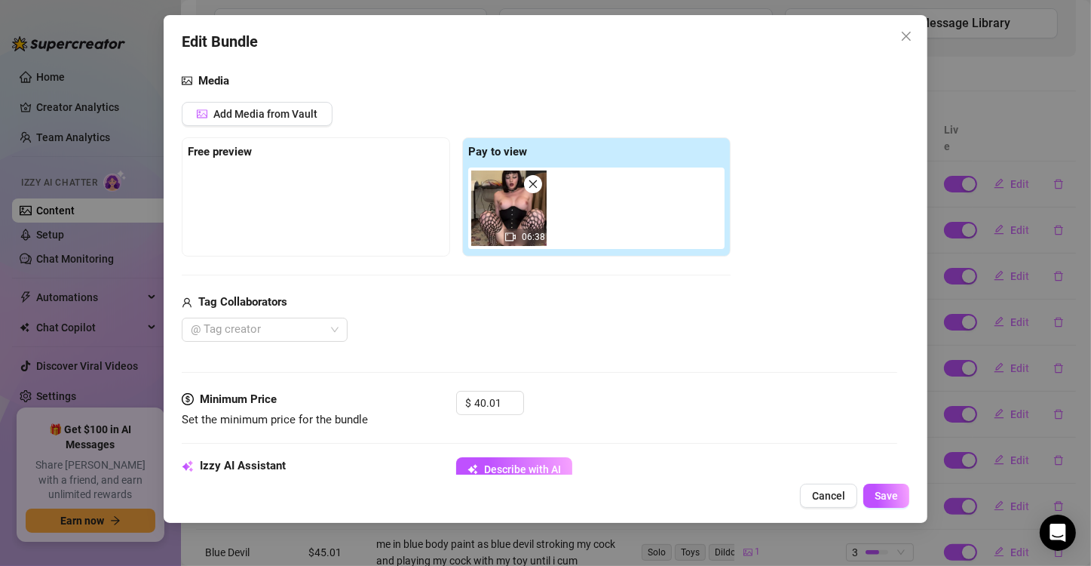
scroll to position [302, 0]
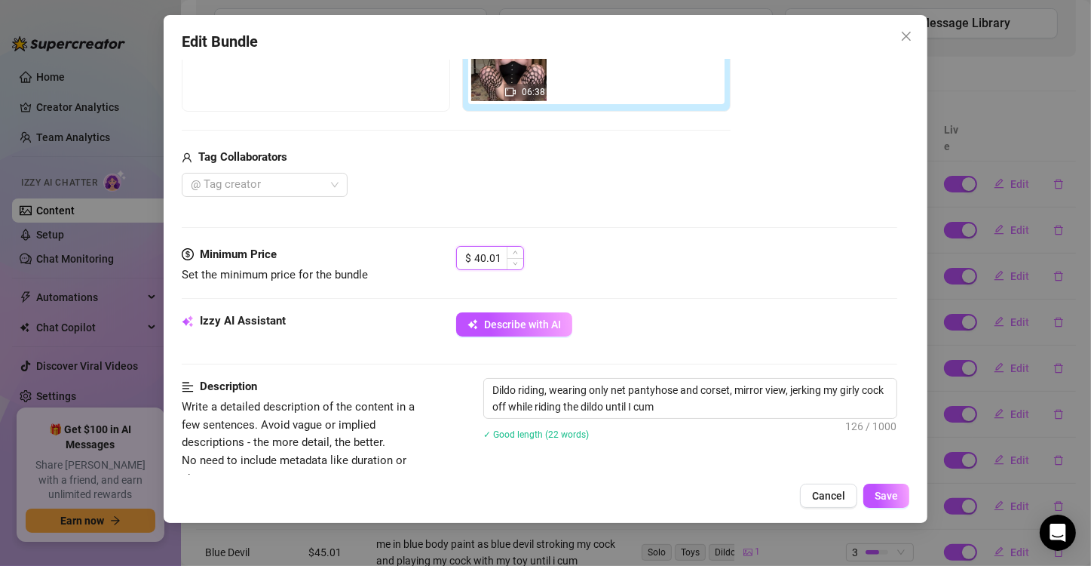
click at [507, 260] on div "40.01" at bounding box center [498, 258] width 49 height 23
type input "25.01"
click at [875, 504] on button "Save" at bounding box center [886, 495] width 46 height 24
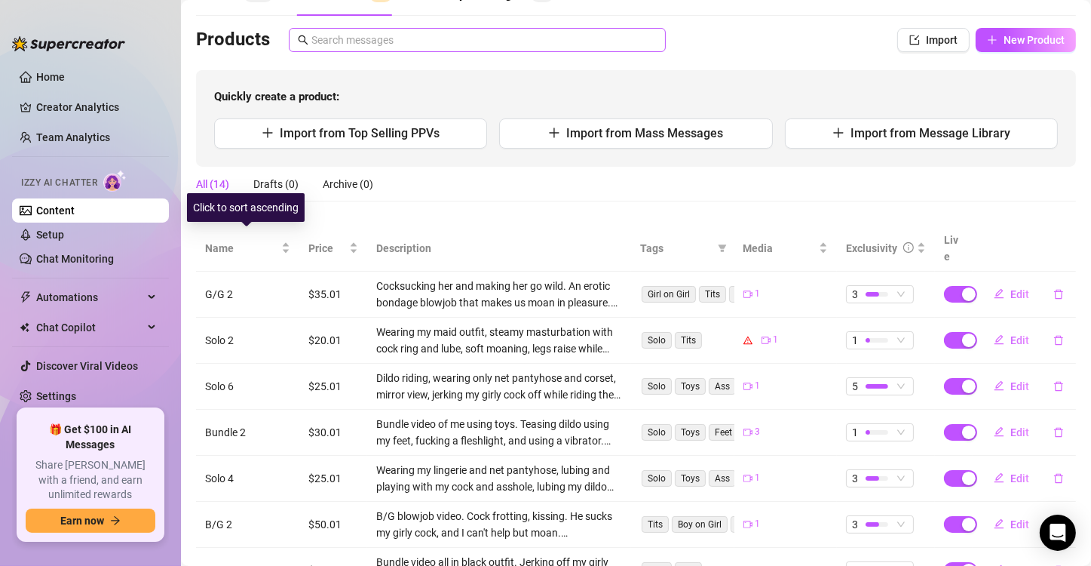
scroll to position [0, 0]
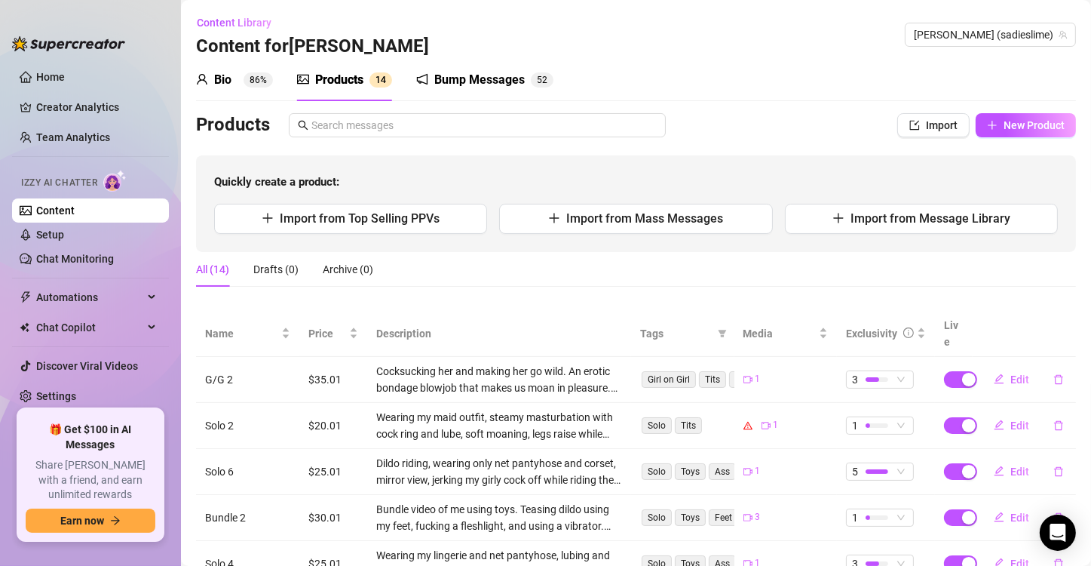
click at [238, 81] on div "Bio 86%" at bounding box center [234, 80] width 77 height 18
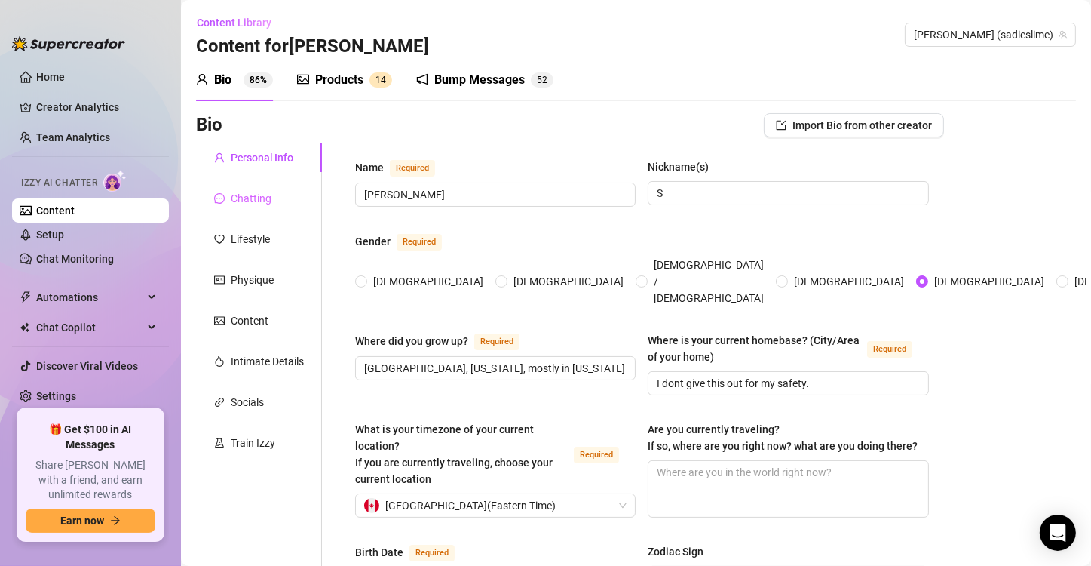
click at [283, 210] on div "Chatting" at bounding box center [259, 198] width 126 height 29
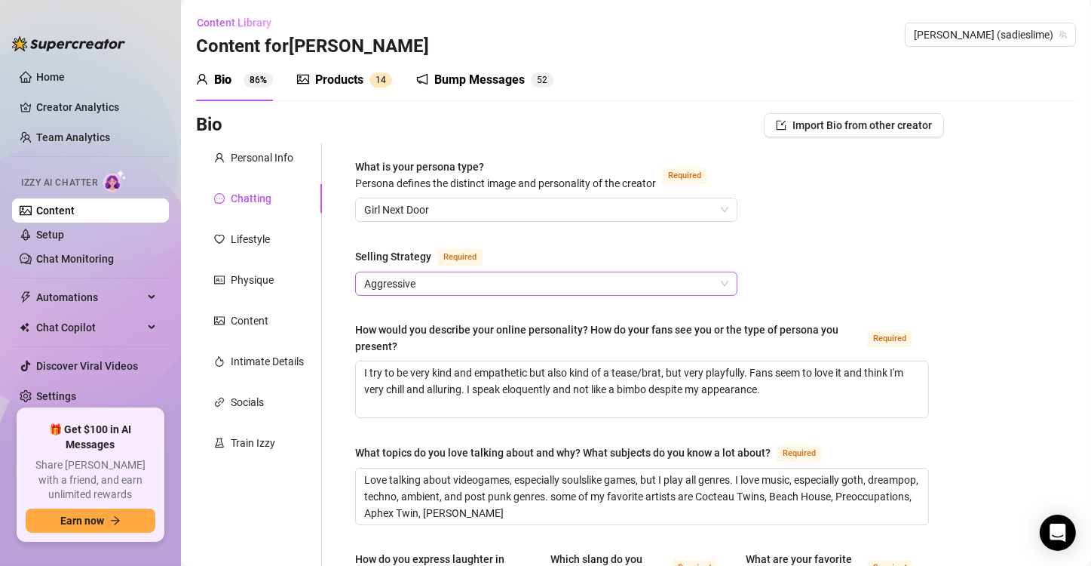
click at [488, 278] on span "Aggressive" at bounding box center [546, 283] width 364 height 23
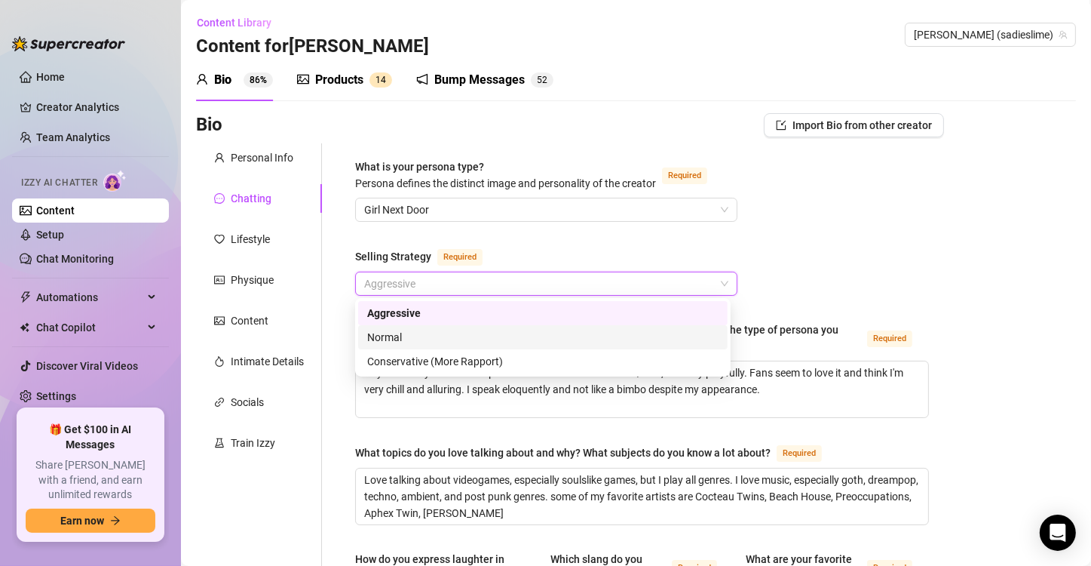
click at [465, 339] on div "Normal" at bounding box center [542, 337] width 351 height 17
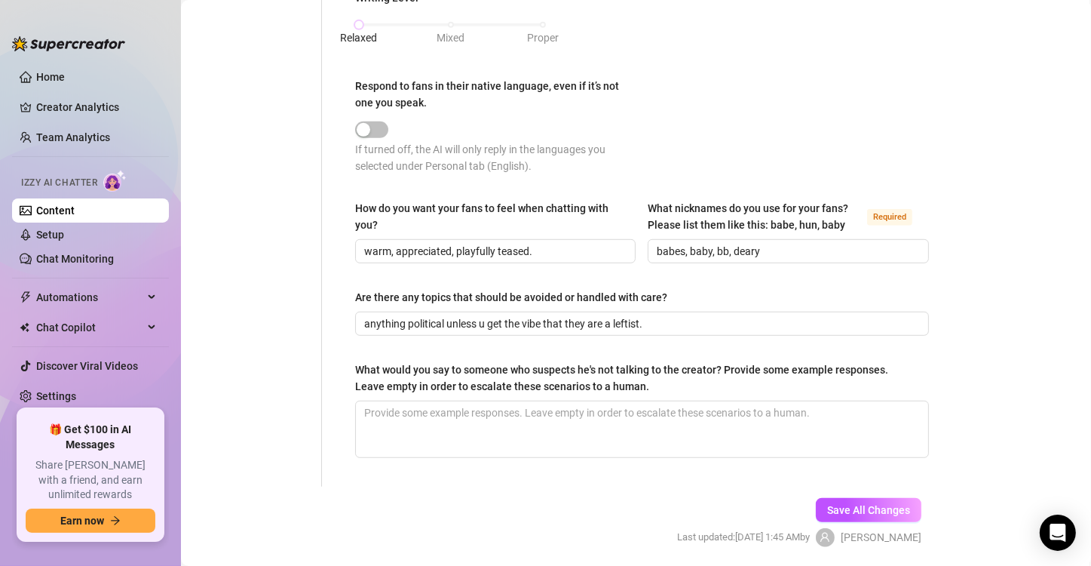
scroll to position [879, 0]
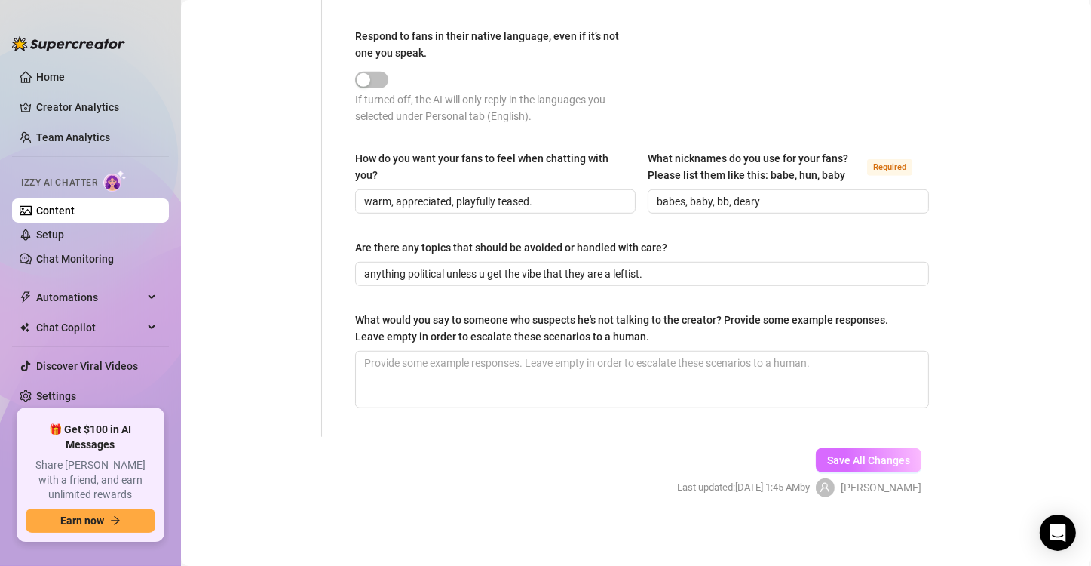
click at [847, 461] on span "Save All Changes" at bounding box center [868, 460] width 83 height 12
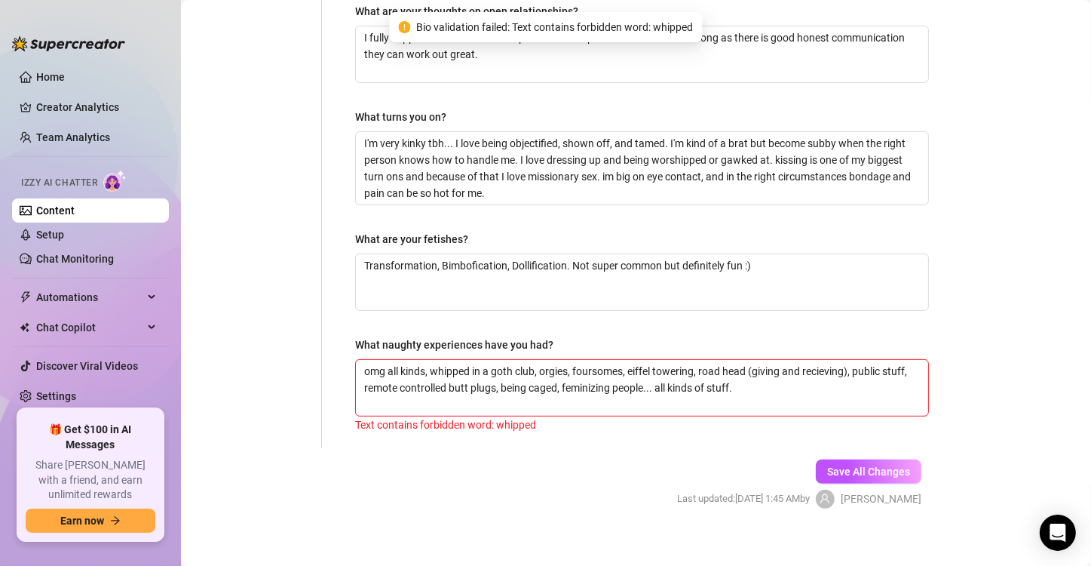
scroll to position [485, 0]
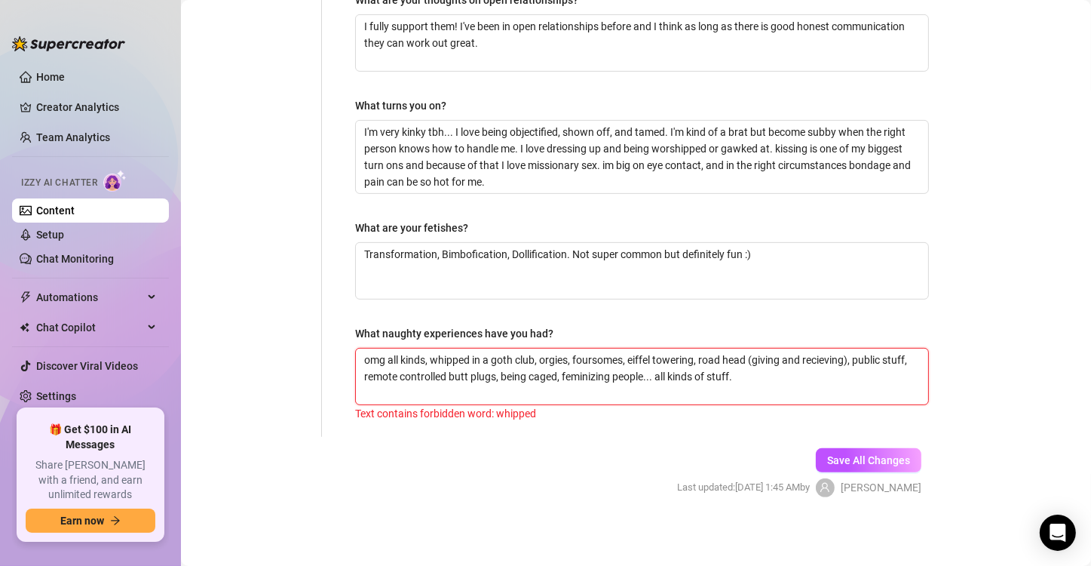
click at [451, 356] on textarea "omg all kinds, whipped in a goth club, orgies, foursomes, eiffel towering, road…" at bounding box center [642, 376] width 572 height 56
type textarea "omg all kinds, in a goth club, orgies, foursomes, eiffel towering, road head (g…"
click at [895, 460] on span "Save All Changes" at bounding box center [868, 460] width 83 height 12
click at [818, 356] on textarea "omg all kinds, in a goth club, orgies, foursomes, eiffel towering, road head (g…" at bounding box center [642, 376] width 572 height 56
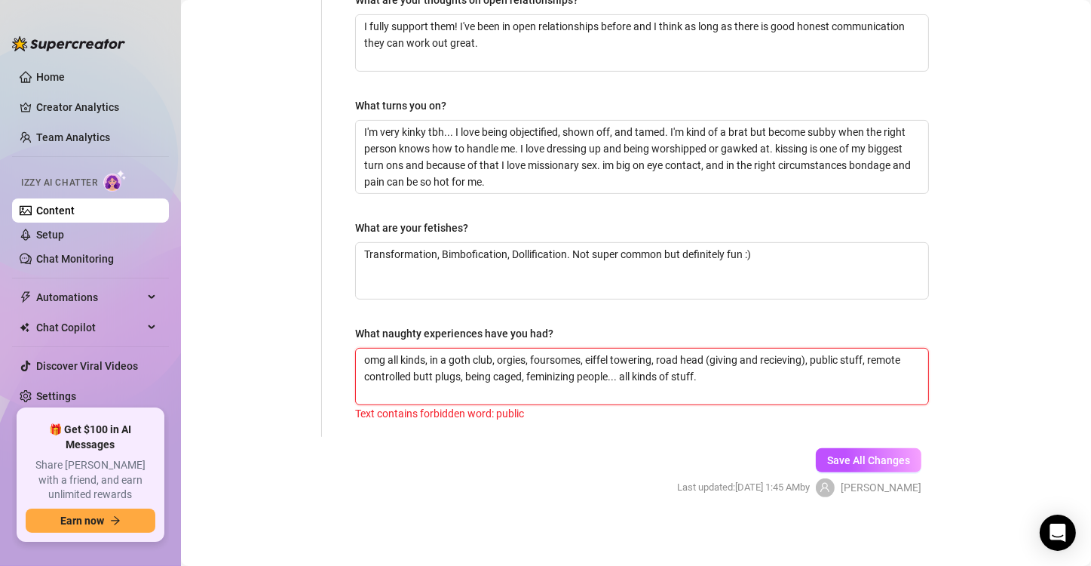
click at [818, 356] on textarea "omg all kinds, in a goth club, orgies, foursomes, eiffel towering, road head (g…" at bounding box center [642, 376] width 572 height 56
type textarea "omg all kinds, in a goth club, orgies, foursomes, eiffel towering, road head (g…"
click at [841, 448] on button "Save All Changes" at bounding box center [869, 460] width 106 height 24
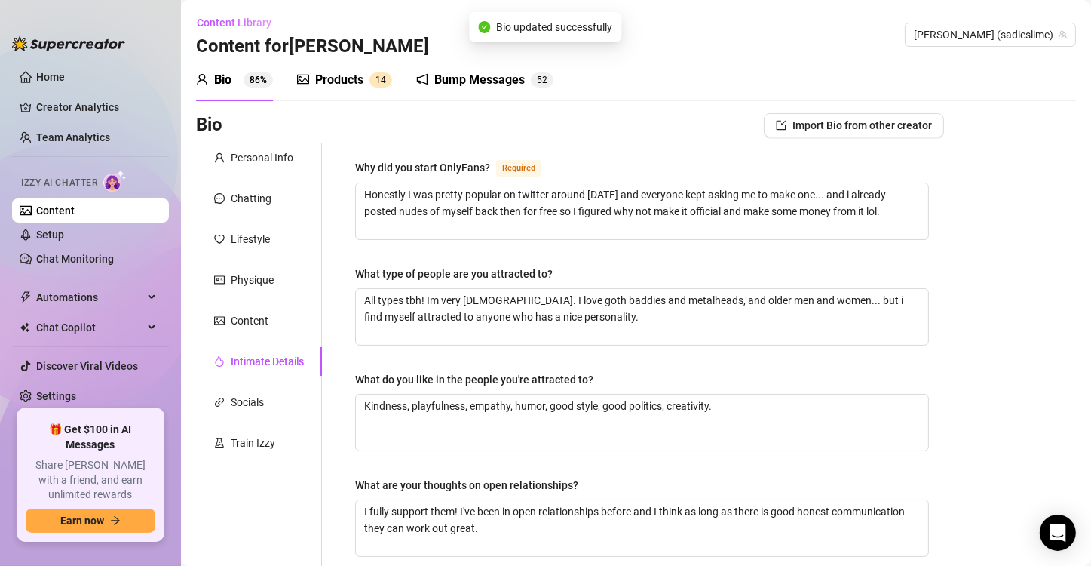
scroll to position [0, 0]
click at [244, 200] on div "Chatting" at bounding box center [251, 198] width 41 height 17
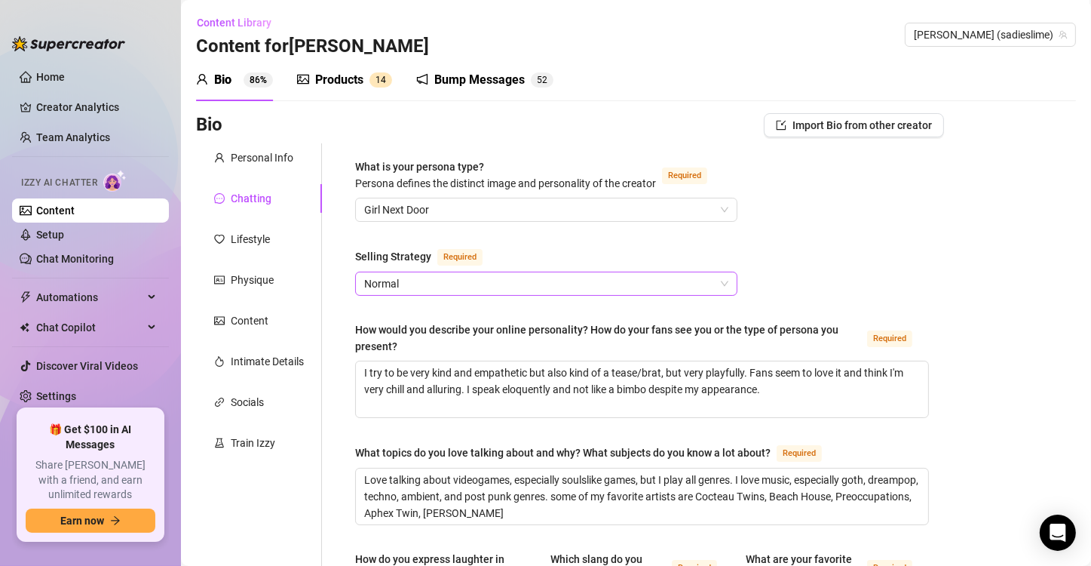
click at [550, 287] on span "Normal" at bounding box center [546, 283] width 364 height 23
click at [64, 241] on link "Setup" at bounding box center [50, 234] width 28 height 12
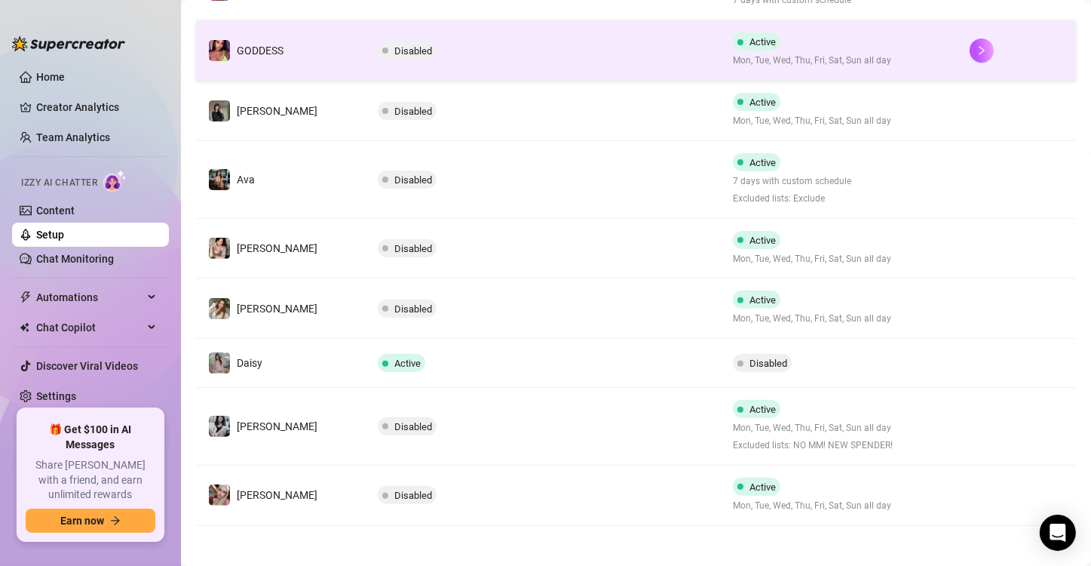
scroll to position [422, 0]
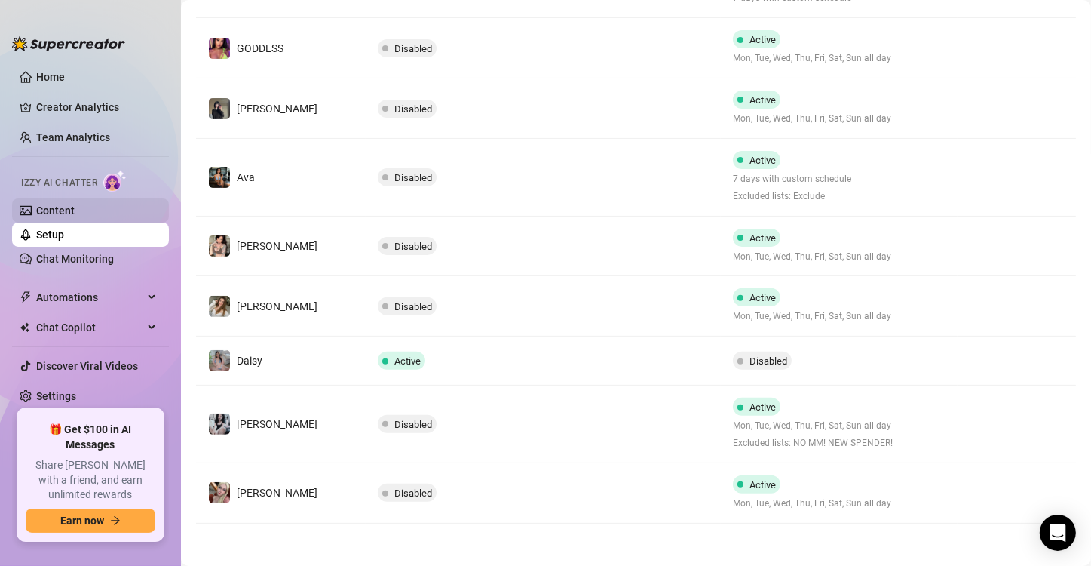
click at [75, 213] on link "Content" at bounding box center [55, 210] width 38 height 12
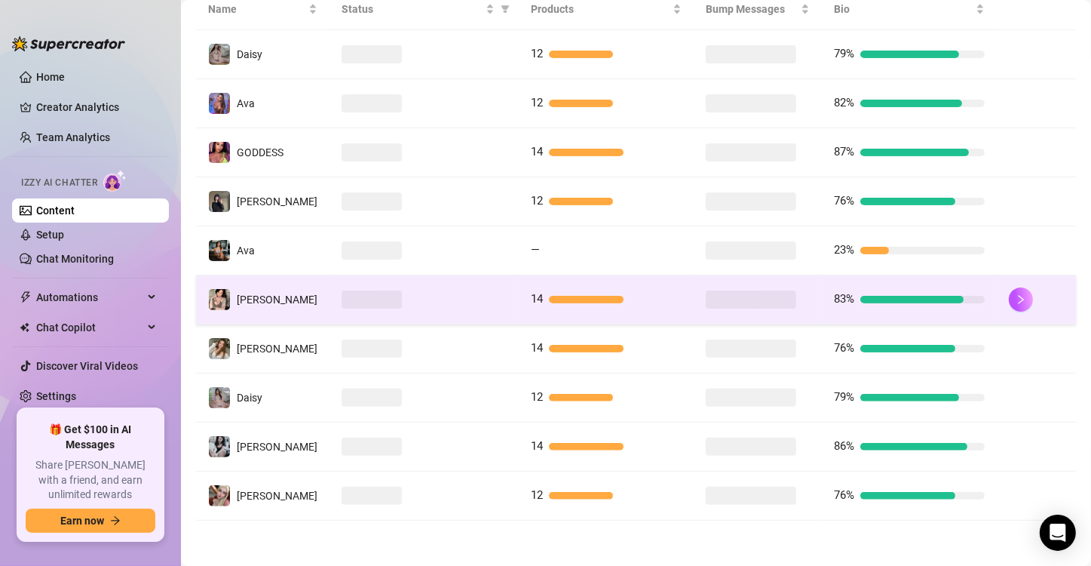
scroll to position [323, 0]
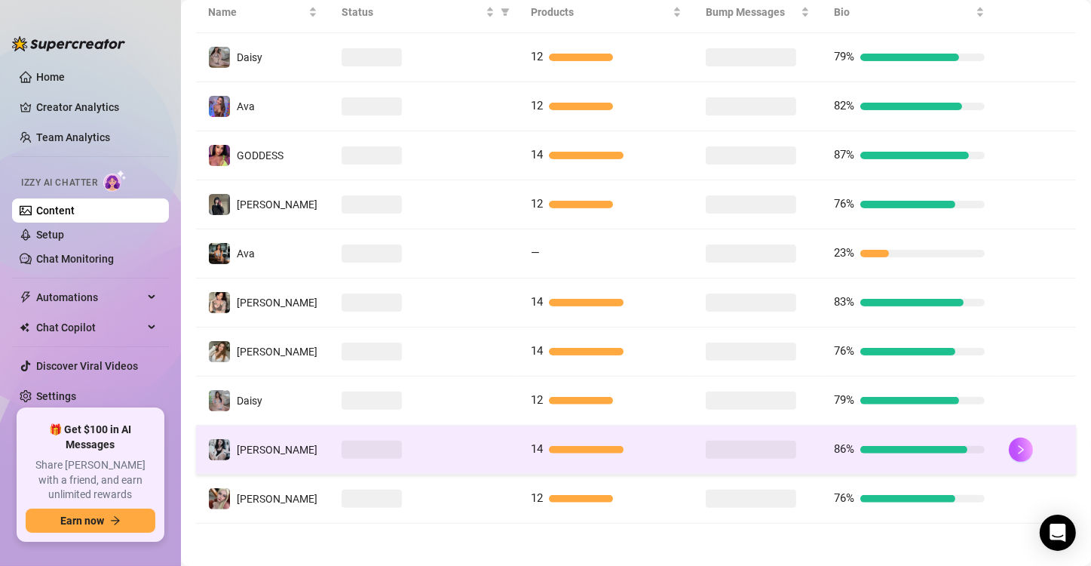
click at [342, 442] on span at bounding box center [372, 449] width 60 height 18
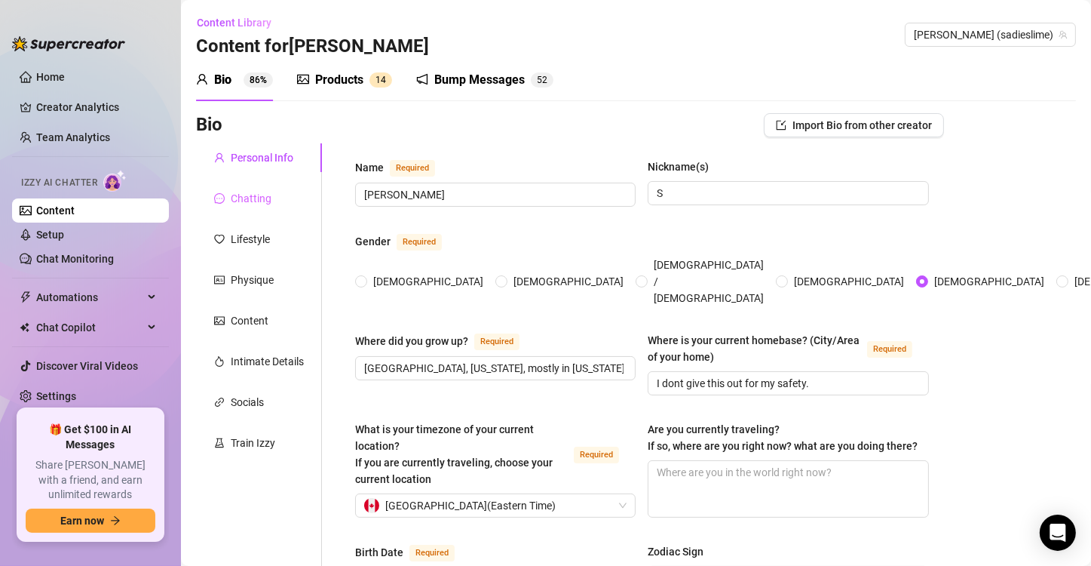
click at [276, 187] on div "Chatting" at bounding box center [259, 198] width 126 height 29
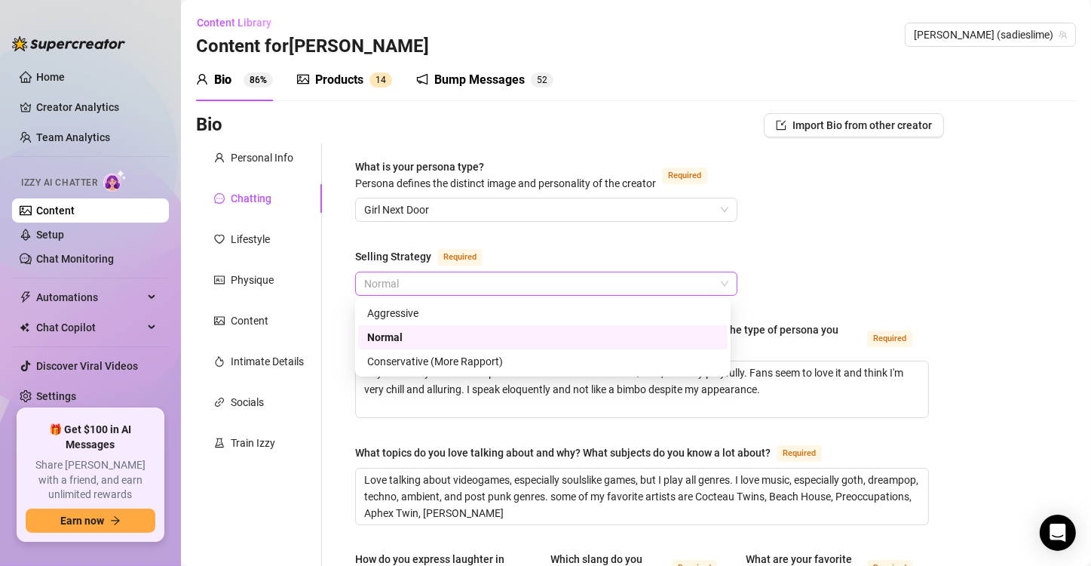
click at [471, 276] on span "Normal" at bounding box center [546, 283] width 364 height 23
click at [495, 363] on div "Conservative (More Rapport)" at bounding box center [542, 361] width 351 height 17
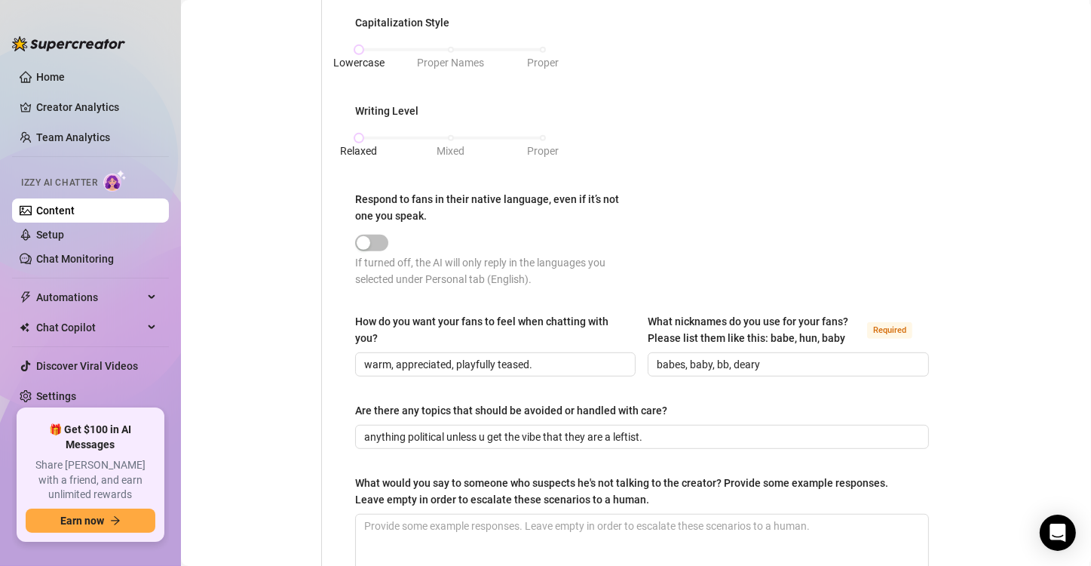
scroll to position [879, 0]
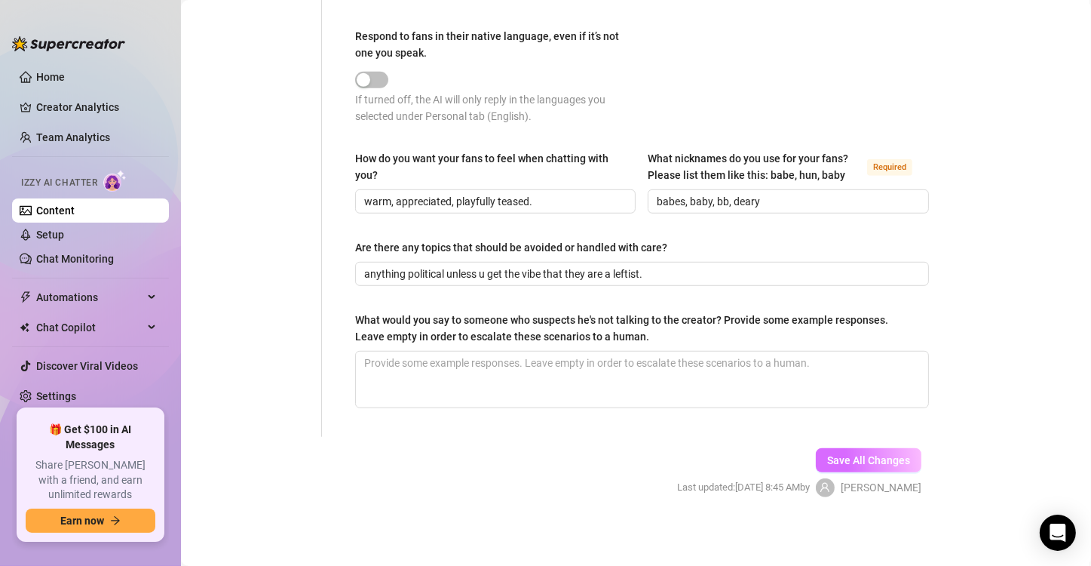
click at [878, 448] on button "Save All Changes" at bounding box center [869, 460] width 106 height 24
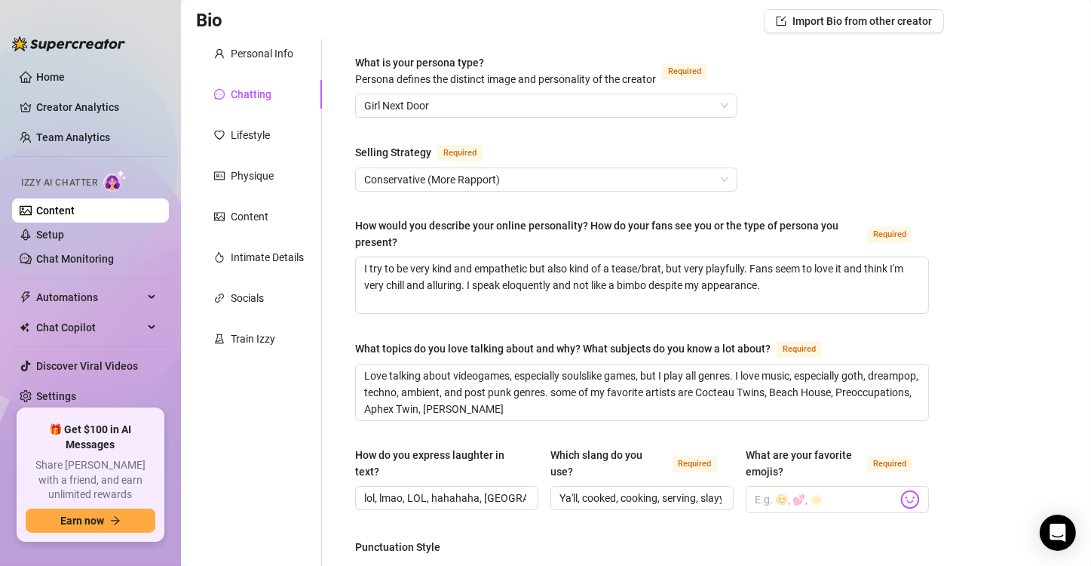
scroll to position [0, 0]
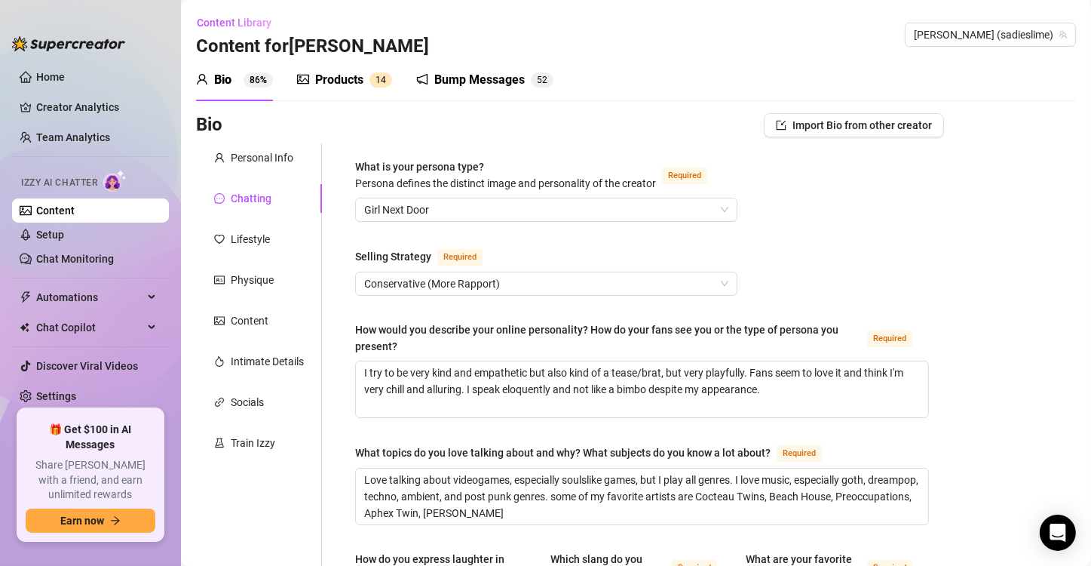
click at [375, 67] on div "Products 1 4" at bounding box center [344, 80] width 95 height 42
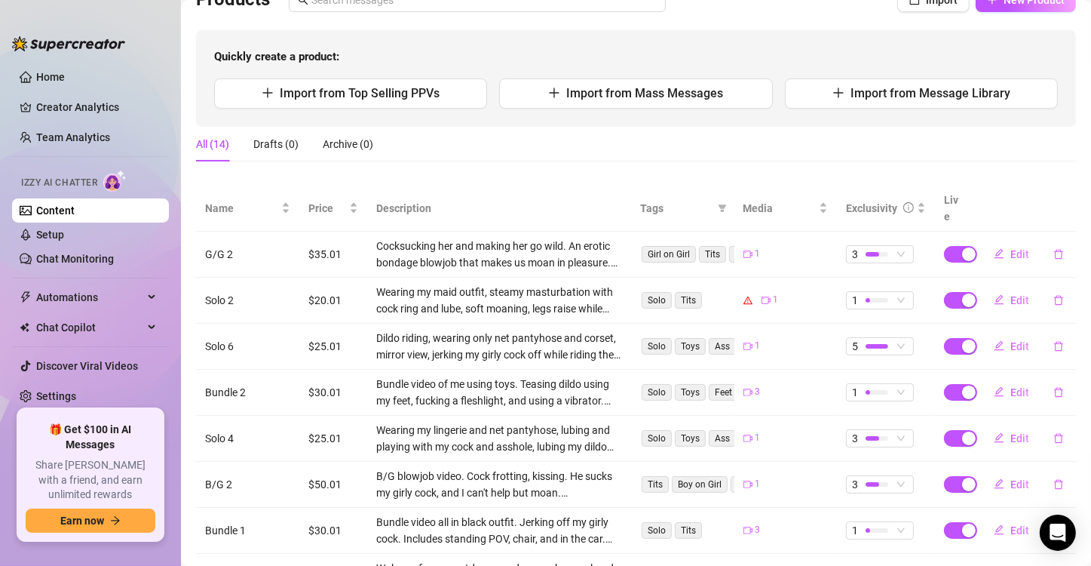
scroll to position [151, 0]
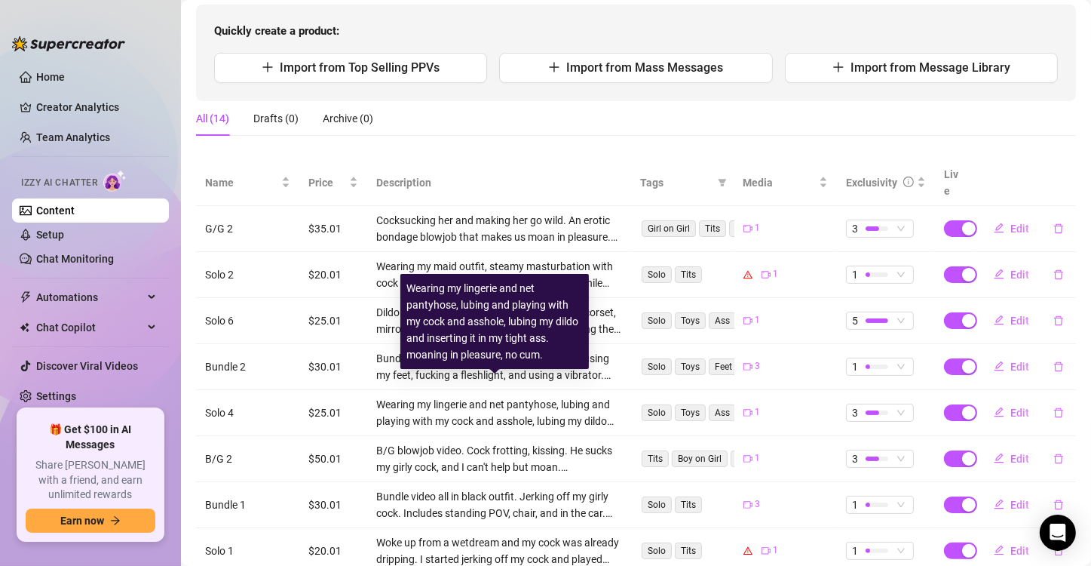
click at [568, 404] on div "Wearing my lingerie and net pantyhose, lubing and playing with my cock and assh…" at bounding box center [499, 412] width 246 height 33
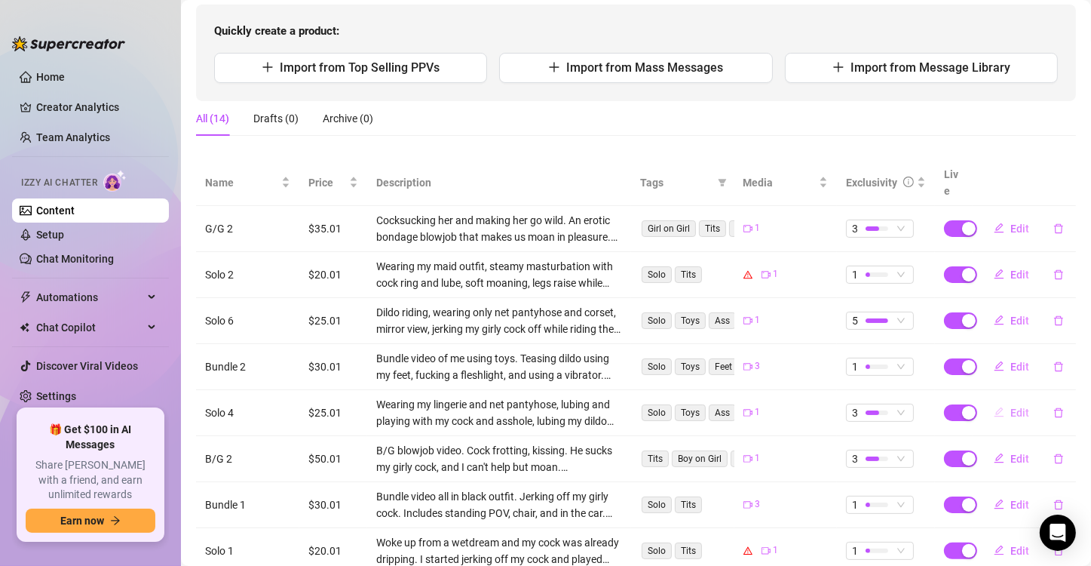
click at [1001, 402] on button "Edit" at bounding box center [1012, 412] width 60 height 24
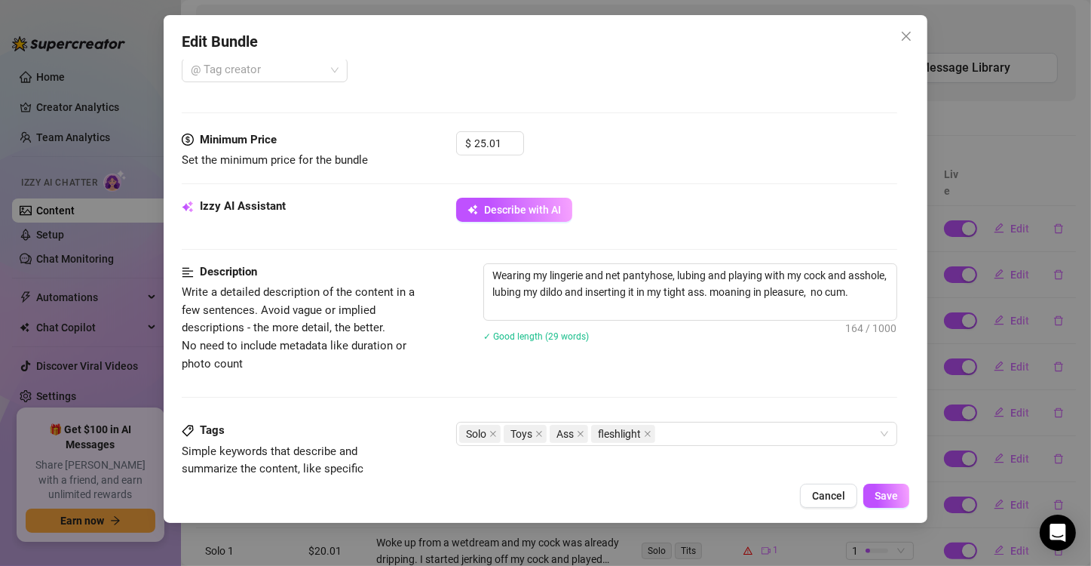
scroll to position [452, 0]
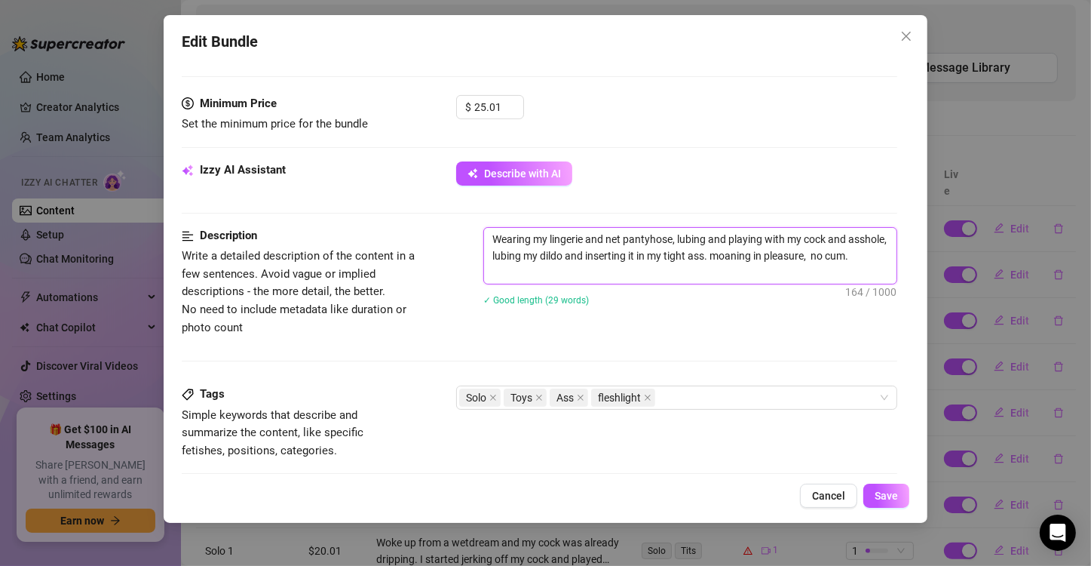
drag, startPoint x: 744, startPoint y: 251, endPoint x: 535, endPoint y: 256, distance: 209.7
click at [535, 256] on textarea "Wearing my lingerie and net pantyhose, lubing and playing with my cock and assh…" at bounding box center [690, 256] width 412 height 56
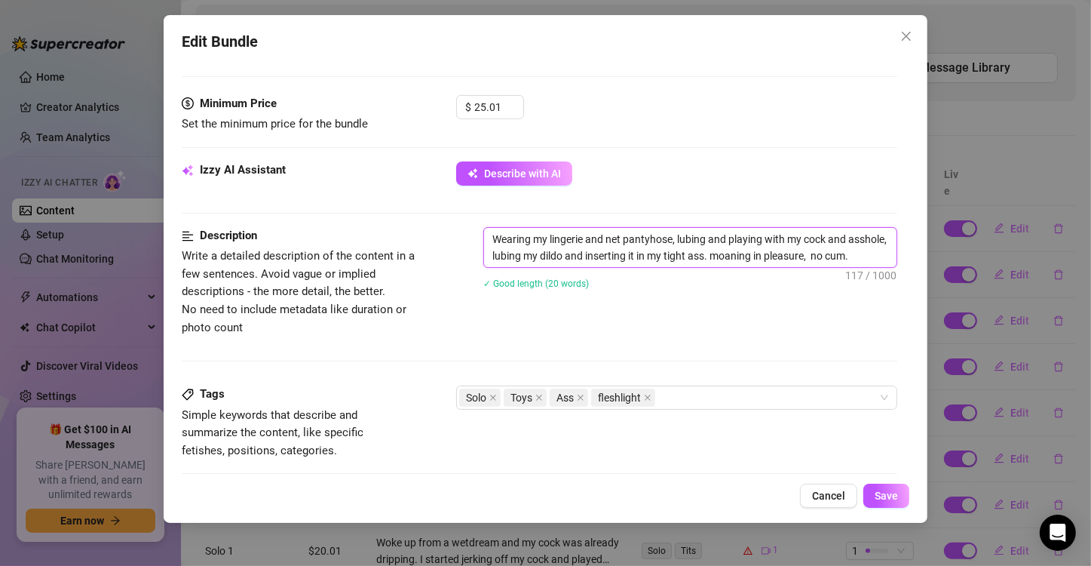
type textarea "Wearing my lingerie and net pantyhose, lubing and playing with my cock and assh…"
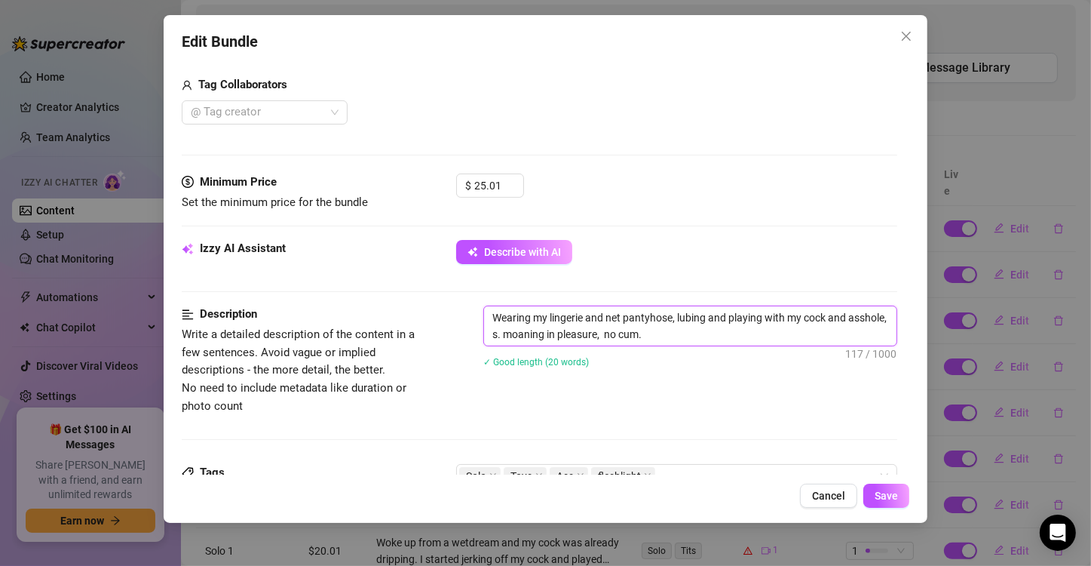
scroll to position [377, 0]
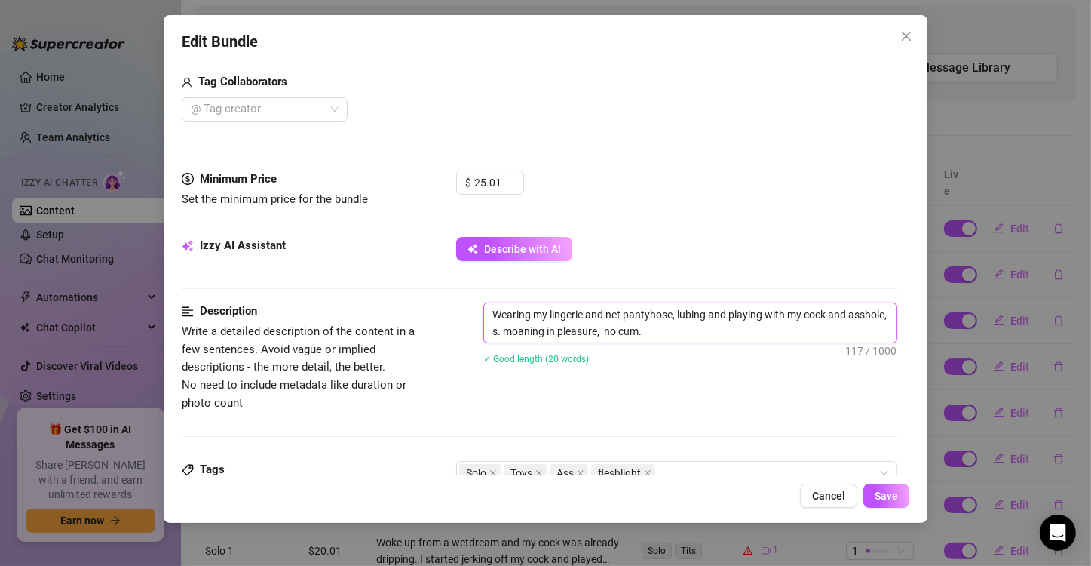
click at [539, 329] on textarea "Wearing my lingerie and net pantyhose, lubing and playing with my cock and assh…" at bounding box center [690, 322] width 412 height 39
type textarea "Wearing my lingerie and net pantyhose, lubing and playing with my cock and assh…"
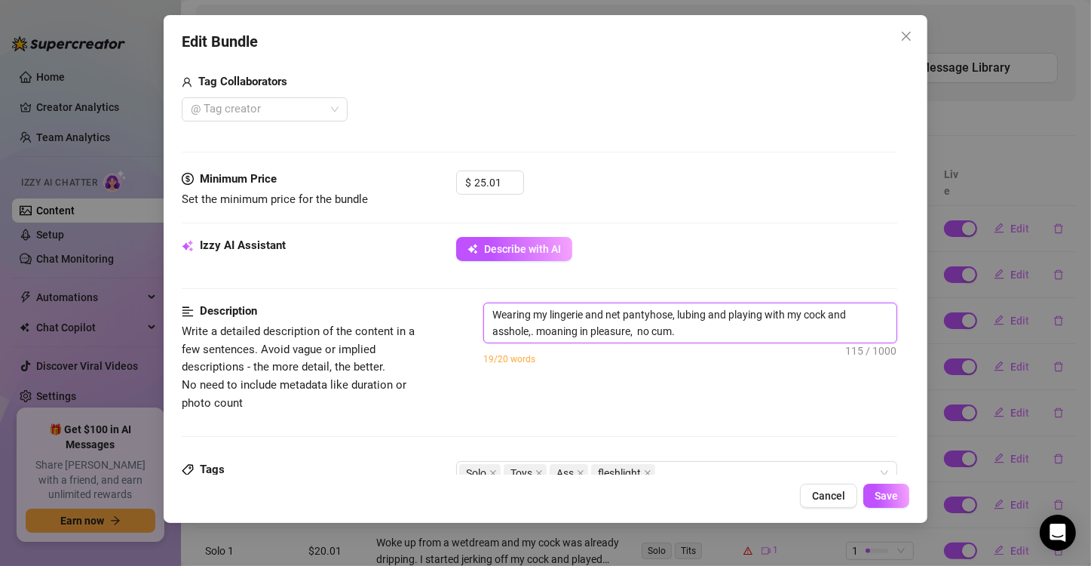
drag, startPoint x: 711, startPoint y: 332, endPoint x: 633, endPoint y: 335, distance: 78.5
click at [633, 335] on textarea "Wearing my lingerie and net pantyhose, lubing and playing with my cock and assh…" at bounding box center [690, 322] width 412 height 39
type textarea "Wearing my lingerie and net pantyhose, lubing and playing with my cock and assh…"
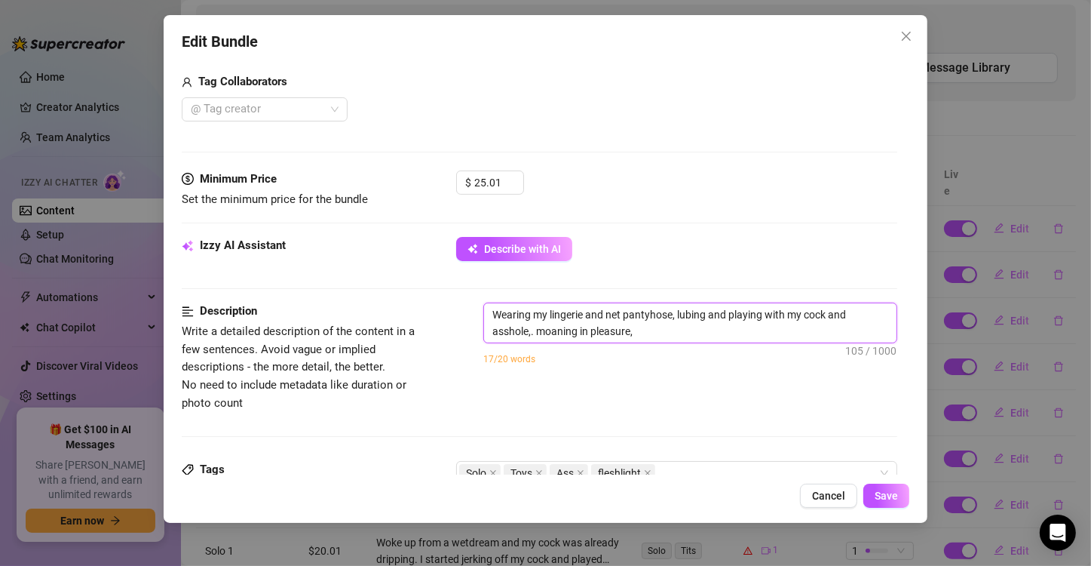
type textarea "Wearing my lingerie and net pantyhose, lubing and playing with my cock and assh…"
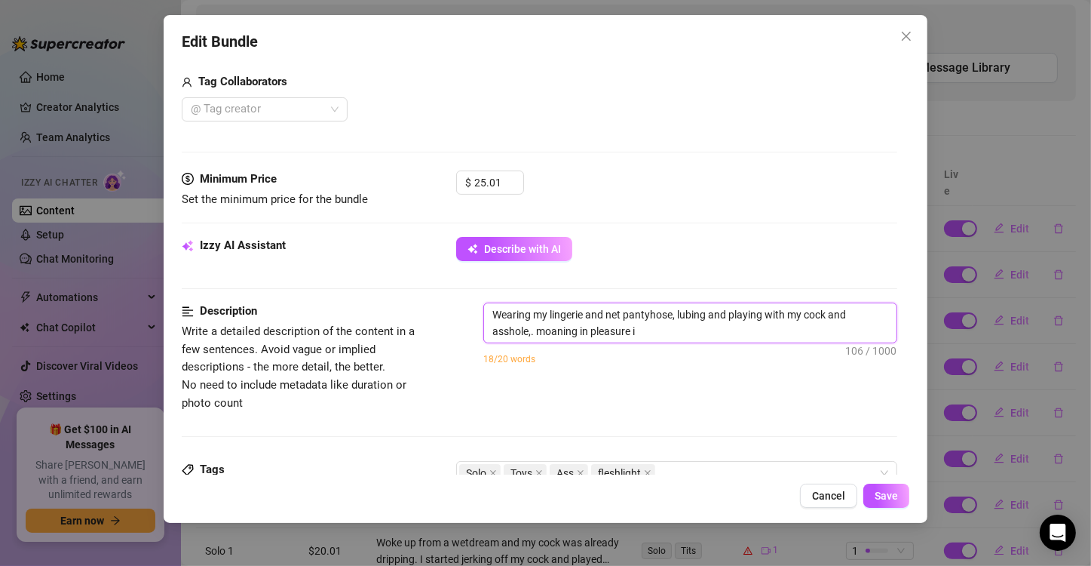
type textarea "Wearing my lingerie and net pantyhose, lubing and playing with my cock and assh…"
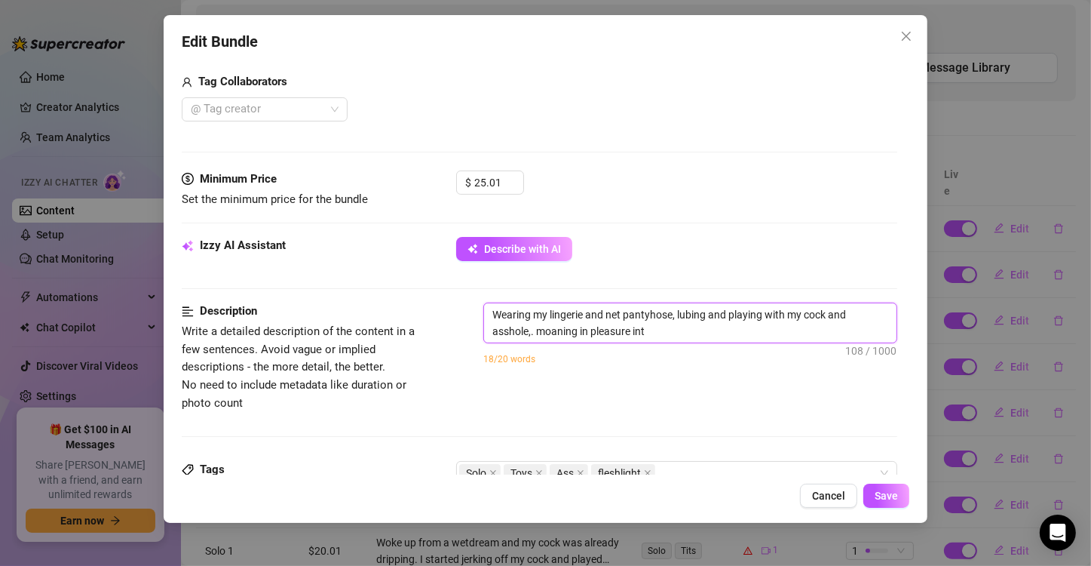
type textarea "Wearing my lingerie and net pantyhose, lubing and playing with my cock and assh…"
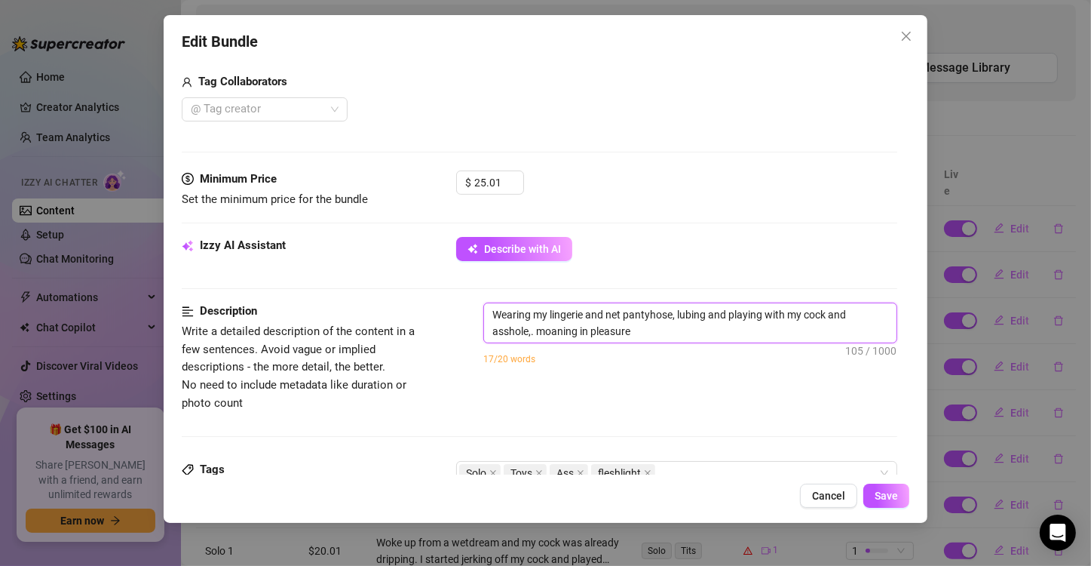
type textarea "Wearing my lingerie and net pantyhose, lubing and playing with my cock and assh…"
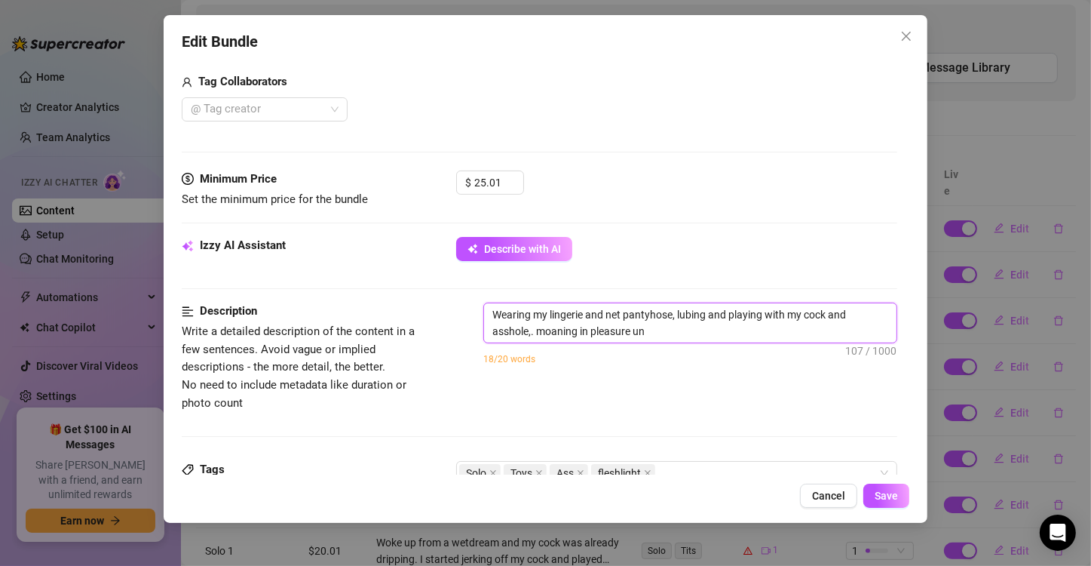
type textarea "Wearing my lingerie and net pantyhose, lubing and playing with my cock and assh…"
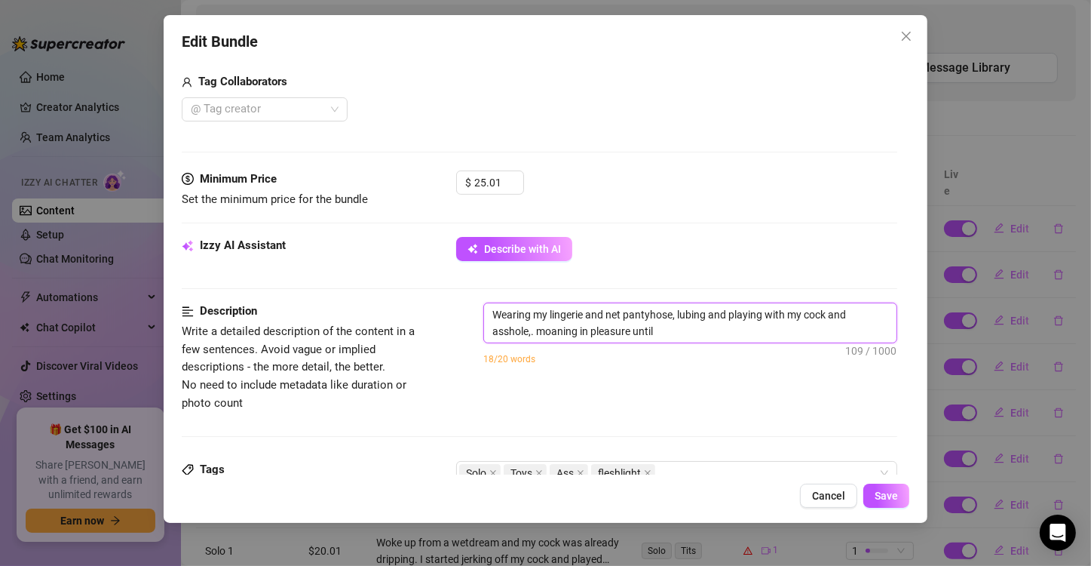
type textarea "Wearing my lingerie and net pantyhose, lubing and playing with my cock and assh…"
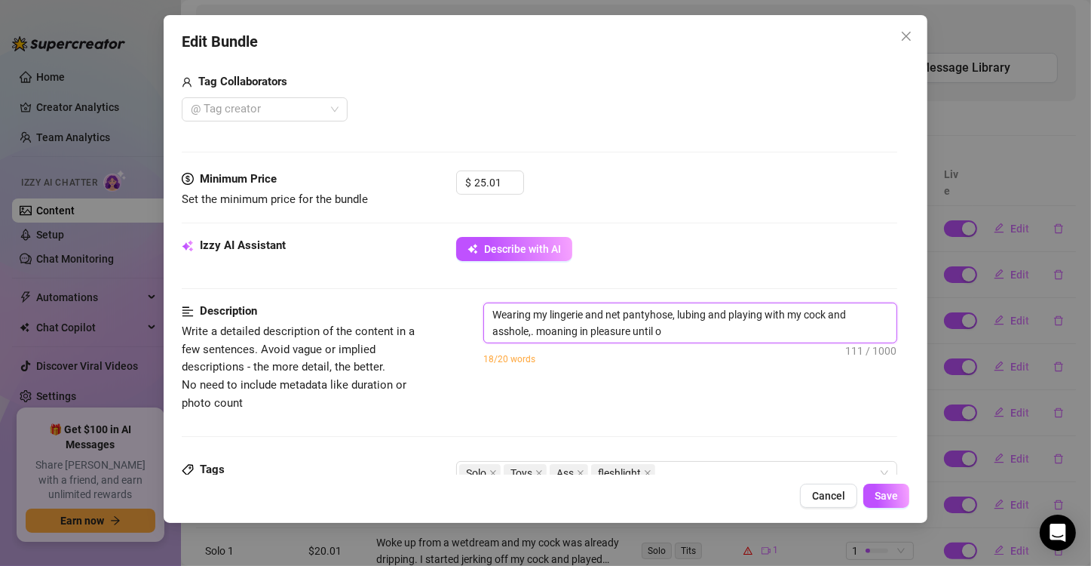
type textarea "Wearing my lingerie and net pantyhose, lubing and playing with my cock and assh…"
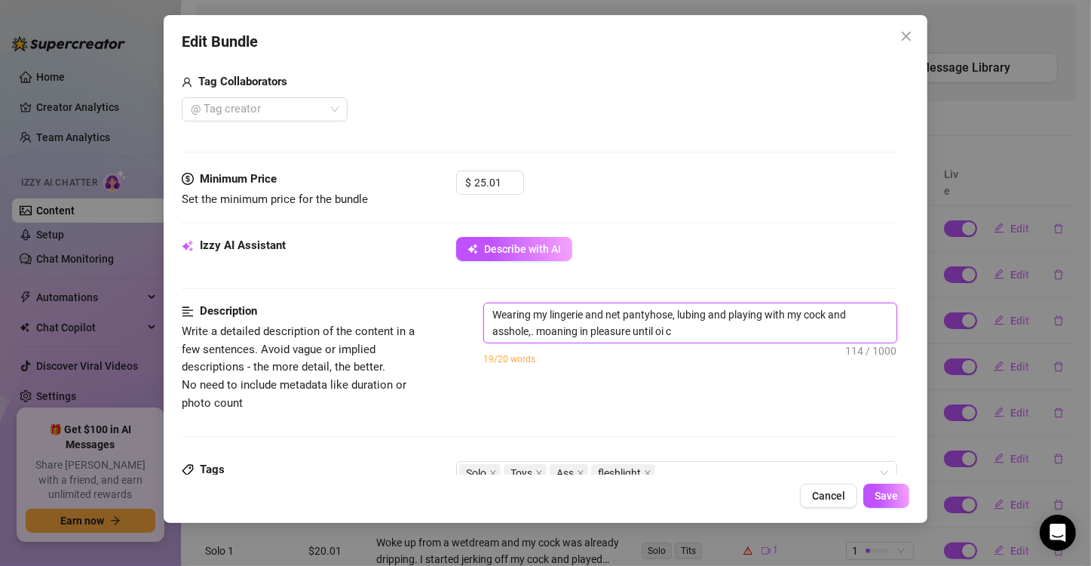
type textarea "Wearing my lingerie and net pantyhose, lubing and playing with my cock and assh…"
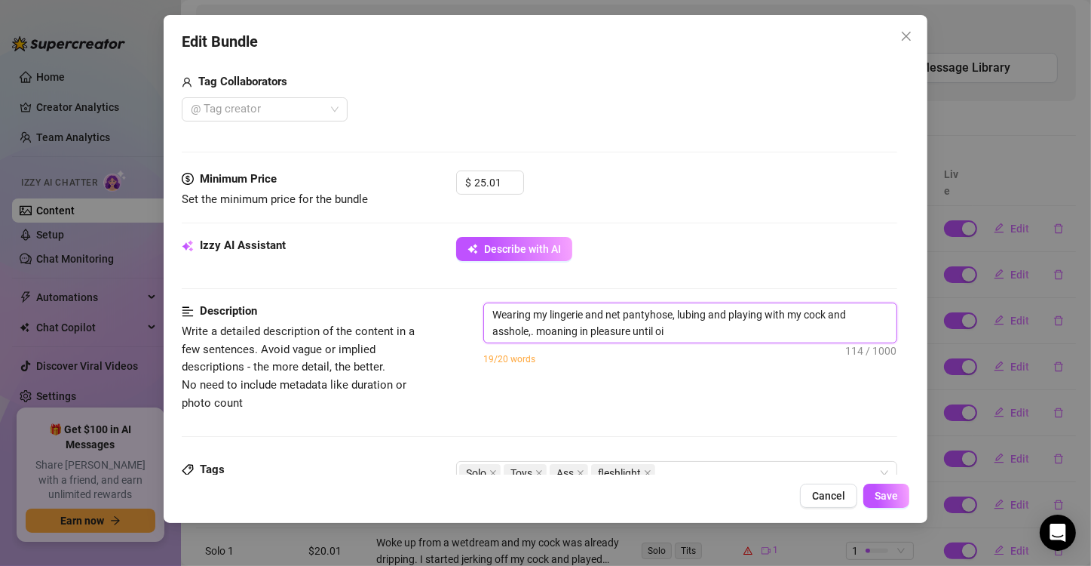
type textarea "Wearing my lingerie and net pantyhose, lubing and playing with my cock and assh…"
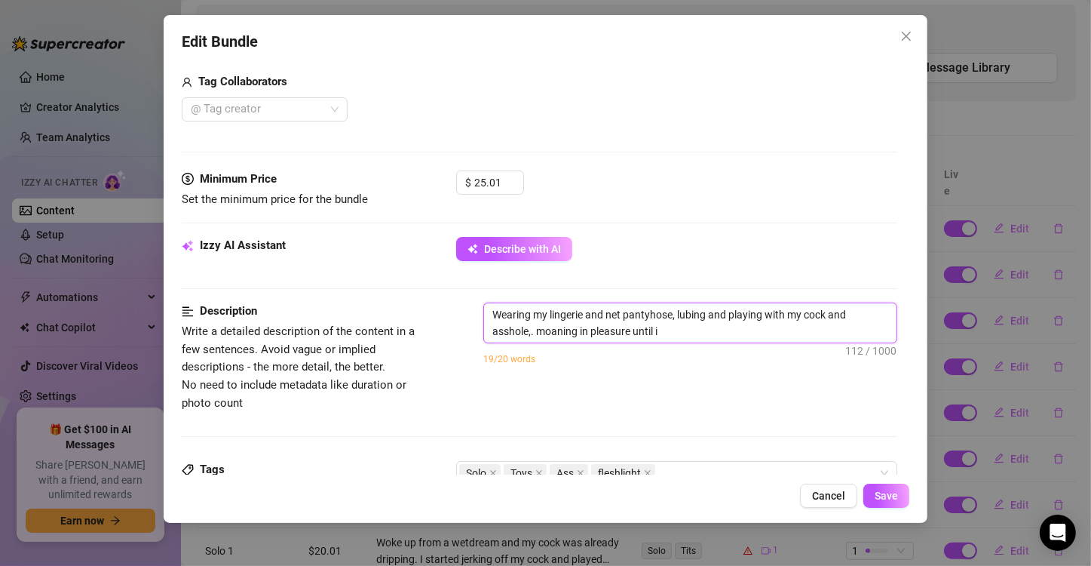
type textarea "Wearing my lingerie and net pantyhose, lubing and playing with my cock and assh…"
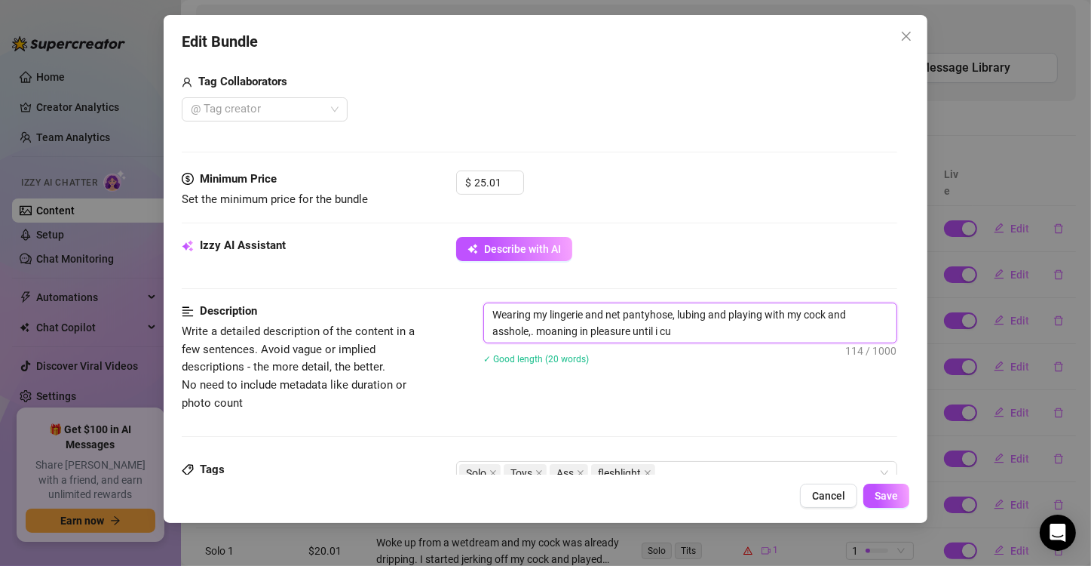
type textarea "Wearing my lingerie and net pantyhose, lubing and playing with my cock and assh…"
click at [832, 309] on textarea "Wearing my lingerie and net pantyhose, lubing and playing with my cock and assh…" at bounding box center [690, 322] width 412 height 39
click at [507, 327] on textarea "Wearing my lingerie and net pantyhose, lubing and playing with my cock and assh…" at bounding box center [690, 322] width 412 height 39
type textarea "Wearing my lingerie and net pantyhose, lubing and playing with my cock and ,. m…"
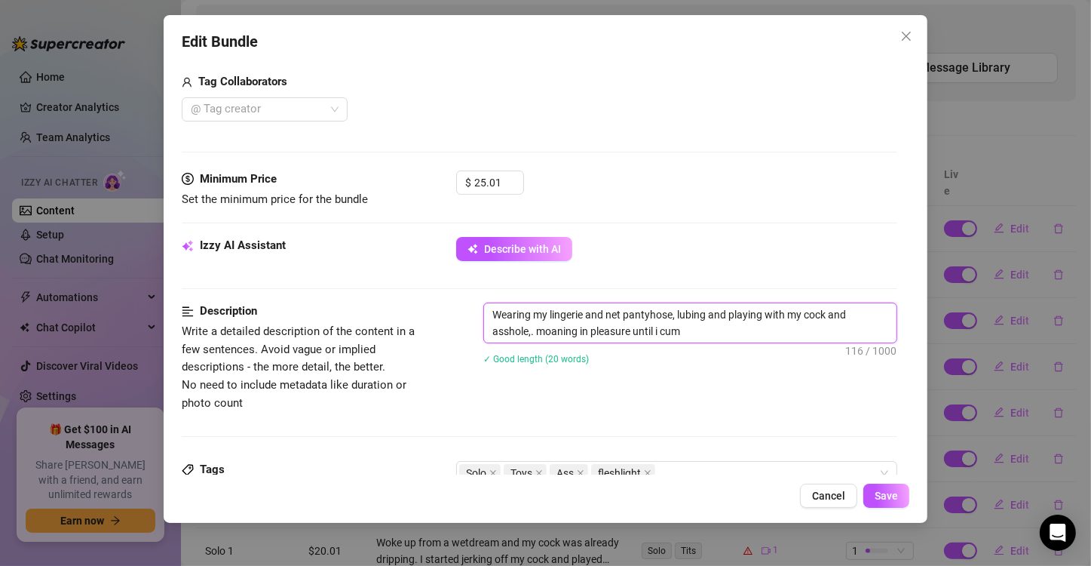
type textarea "Wearing my lingerie and net pantyhose, lubing and playing with my cock and ,. m…"
type textarea "Wearing my lingerie and net pantyhose, lubing and playing with my cock and,. mo…"
type textarea "Wearing my lingerie and net pantyhose, lubing and playing with my cock an,. moa…"
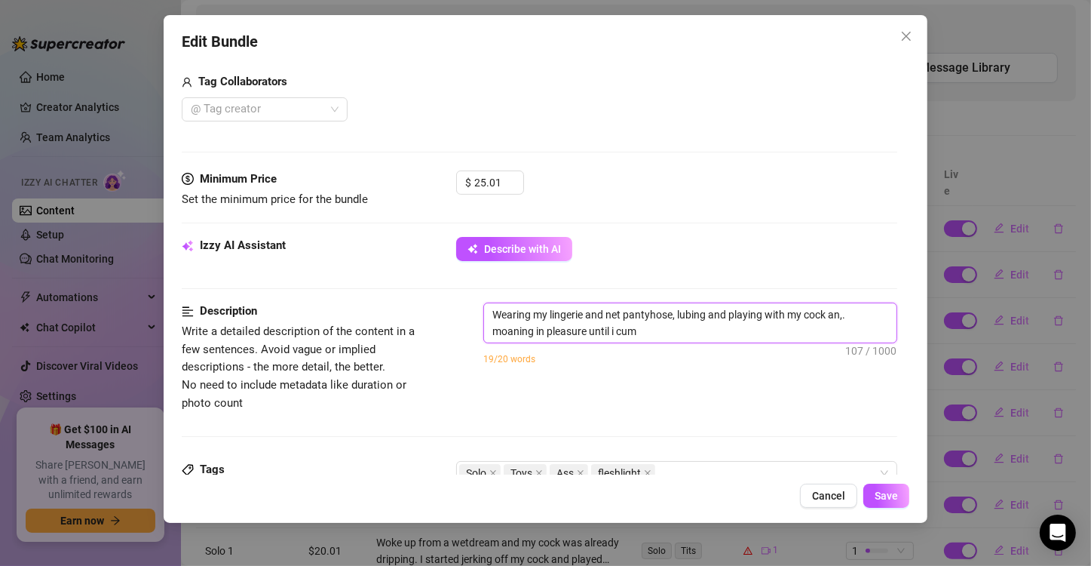
type textarea "Wearing my lingerie and net pantyhose, lubing and playing with my cock a,. moan…"
type textarea "Wearing my lingerie and net pantyhose, lubing and playing with my cock ,. moani…"
type textarea "Wearing my lingerie and net pantyhose, lubing and playing with my cock w,. moan…"
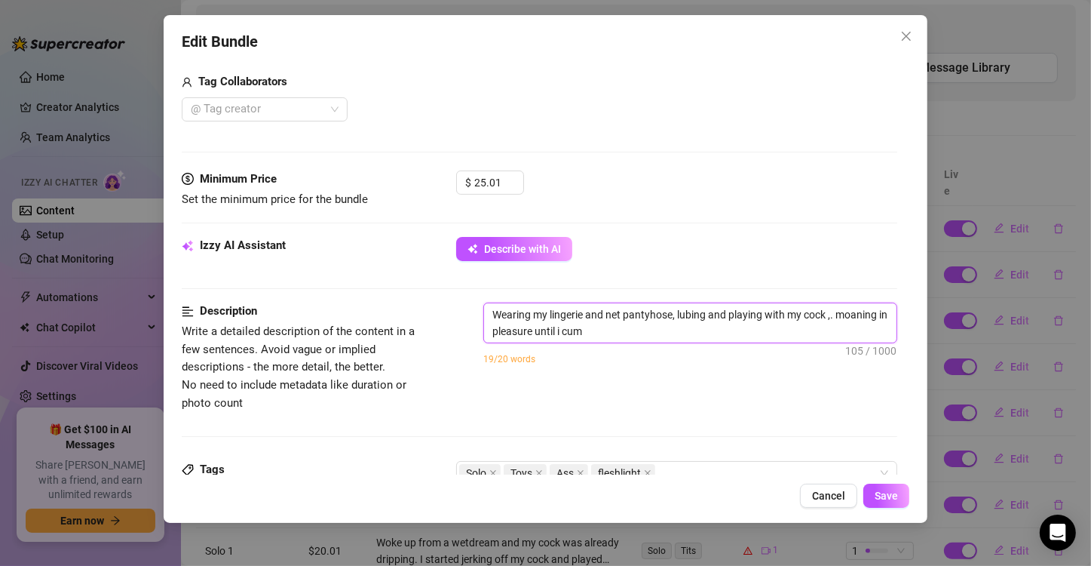
type textarea "Wearing my lingerie and net pantyhose, lubing and playing with my cock w,. moan…"
type textarea "Wearing my lingerie and net pantyhose, lubing and playing with my cock wi,. moa…"
type textarea "Wearing my lingerie and net pantyhose, lubing and playing with my cock wit,. mo…"
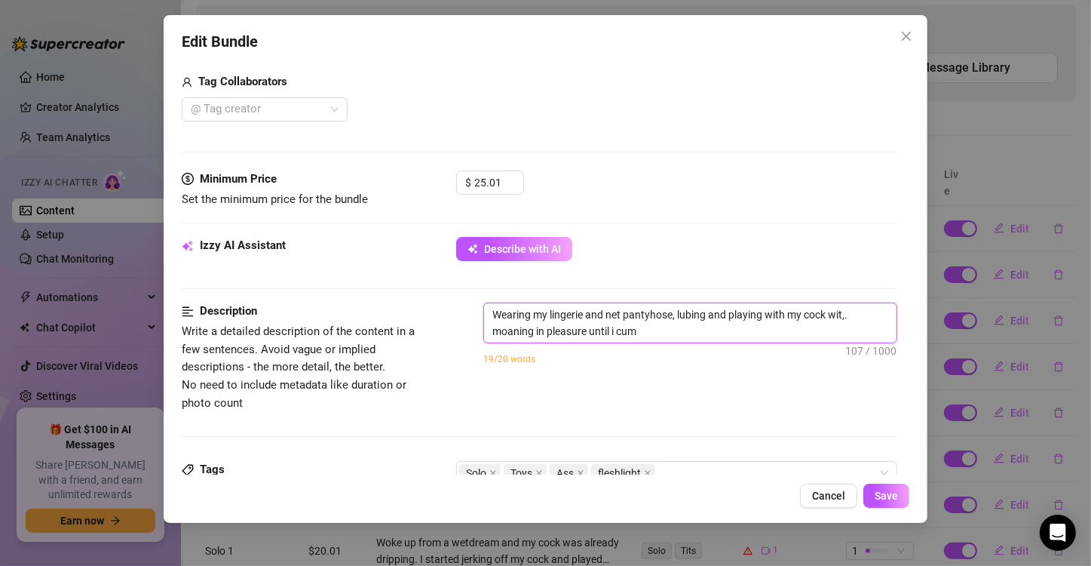
type textarea "Wearing my lingerie and net pantyhose, lubing and playing with my cock with,. m…"
type textarea "Wearing my lingerie and net pantyhose, lubing and playing with my cock with ,. …"
type textarea "Wearing my lingerie and net pantyhose, lubing and playing with my cock with m,.…"
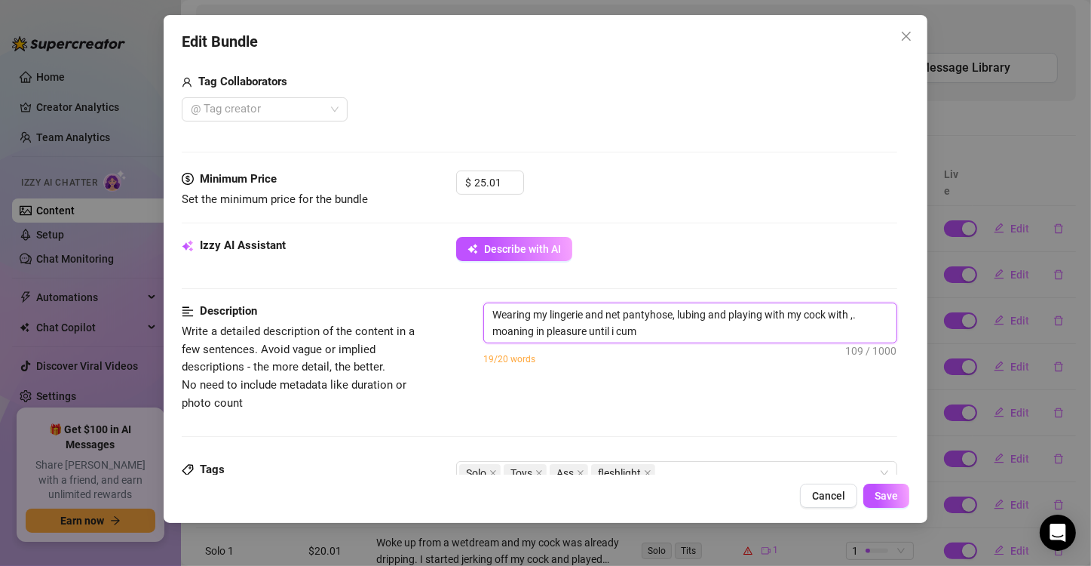
type textarea "Wearing my lingerie and net pantyhose, lubing and playing with my cock with m,.…"
type textarea "Wearing my lingerie and net pantyhose, lubing and playing with my cock with my,…"
type textarea "Wearing my lingerie and net pantyhose, lubing and playing with my cock with my …"
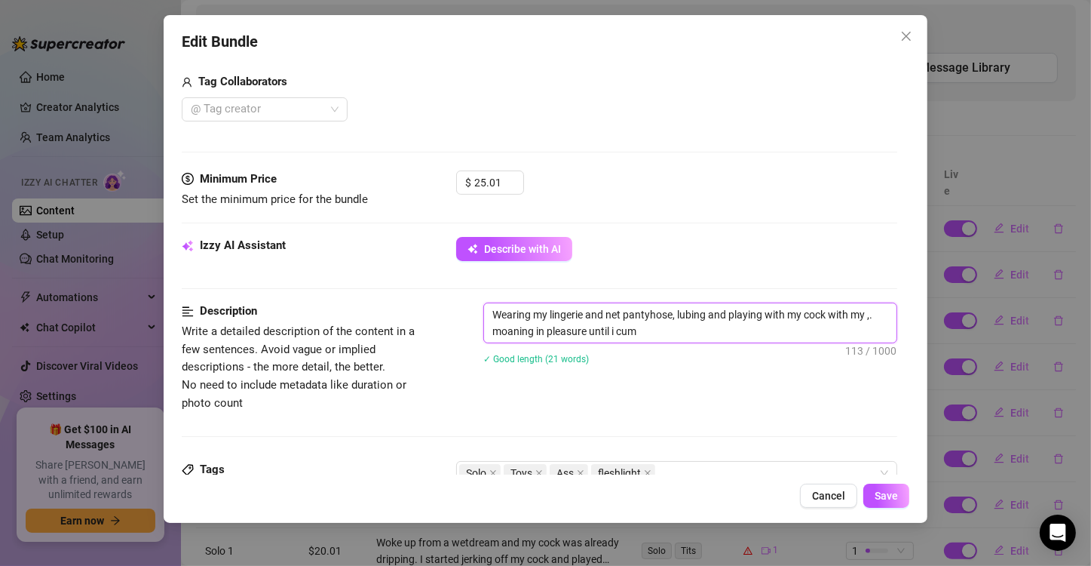
type textarea "Wearing my lingerie and net pantyhose, lubing and playing with my cock with my …"
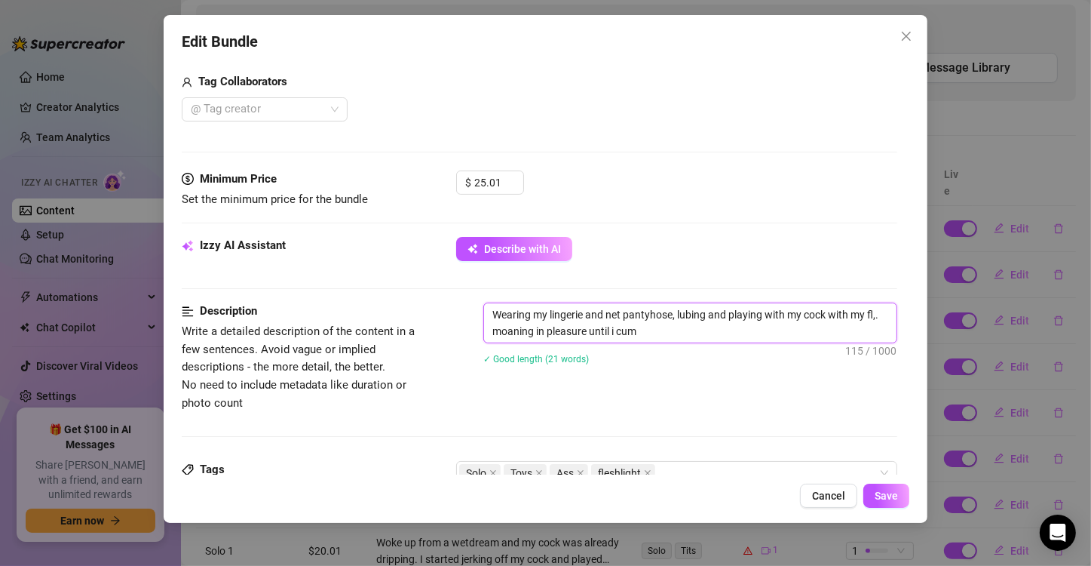
type textarea "Wearing my lingerie and net pantyhose, lubing and playing with my cock with my …"
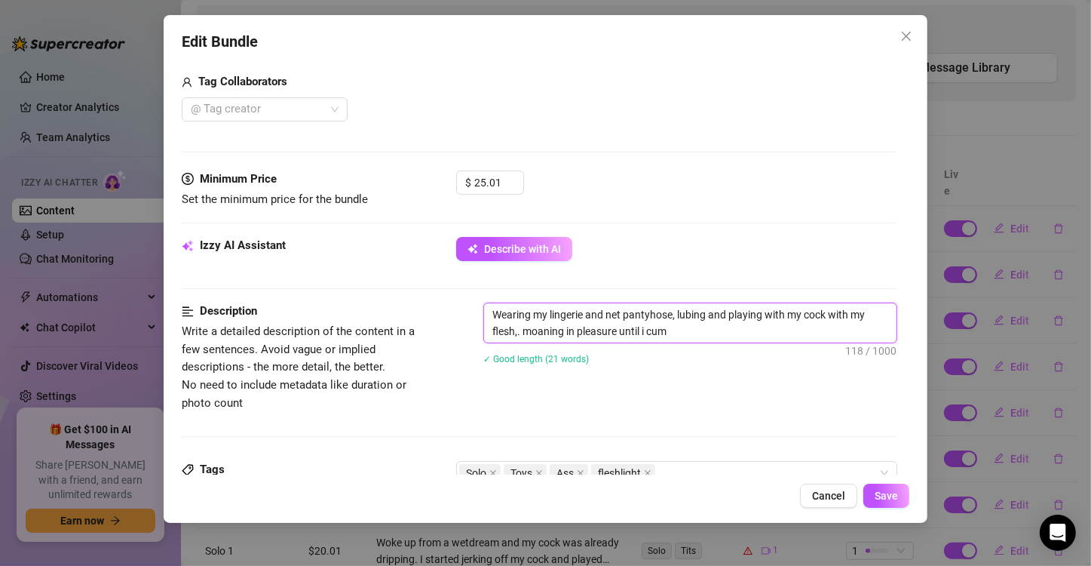
type textarea "Wearing my lingerie and net pantyhose, lubing and playing with my cock with my …"
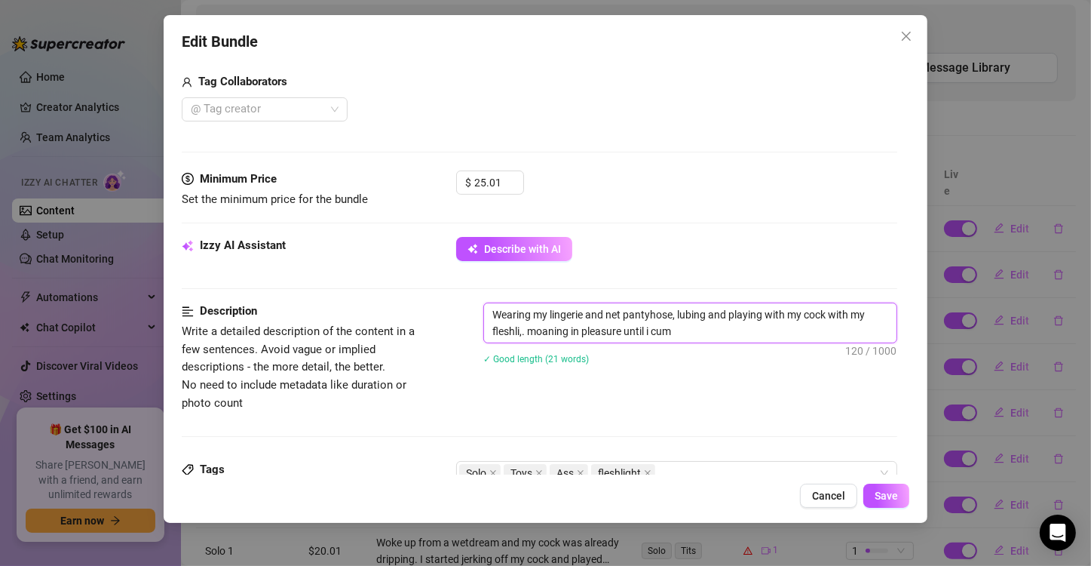
type textarea "Wearing my lingerie and net pantyhose, lubing and playing with my cock with my …"
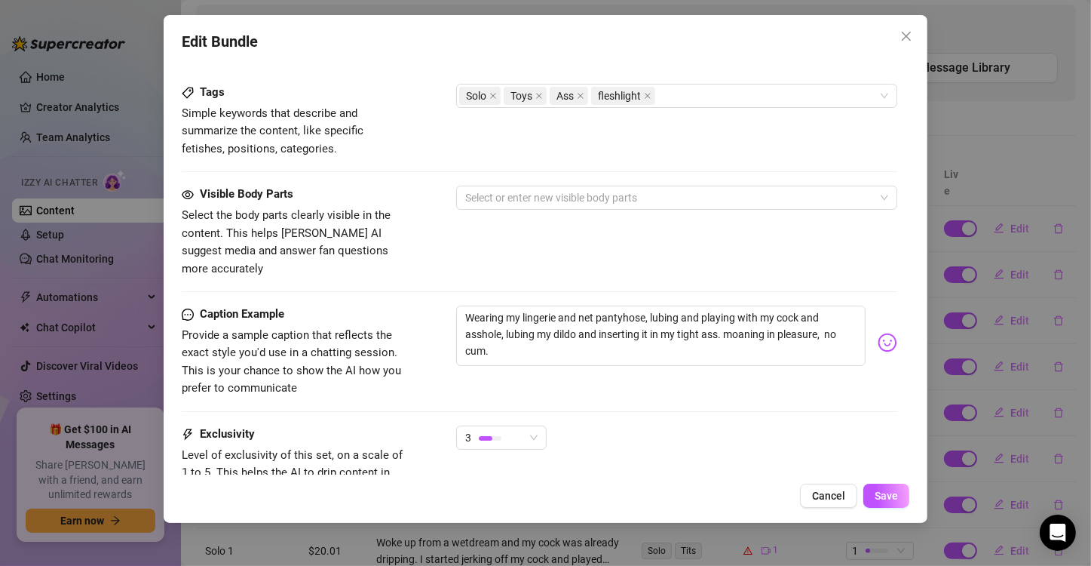
scroll to position [870, 0]
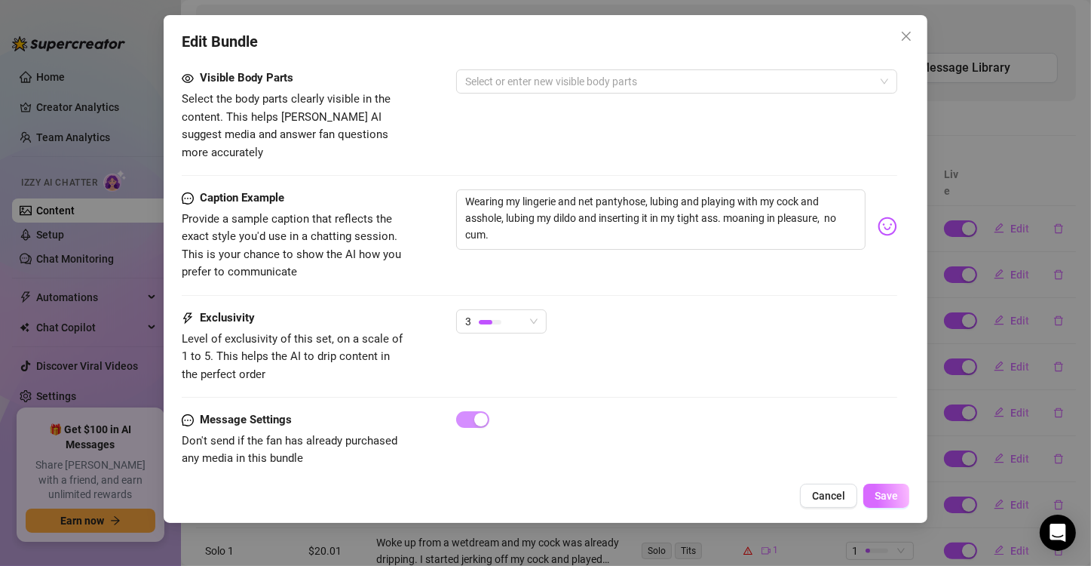
type textarea "Wearing my lingerie and net pantyhose, lubing and playing with my cock with my …"
click at [883, 495] on span "Save" at bounding box center [886, 495] width 23 height 12
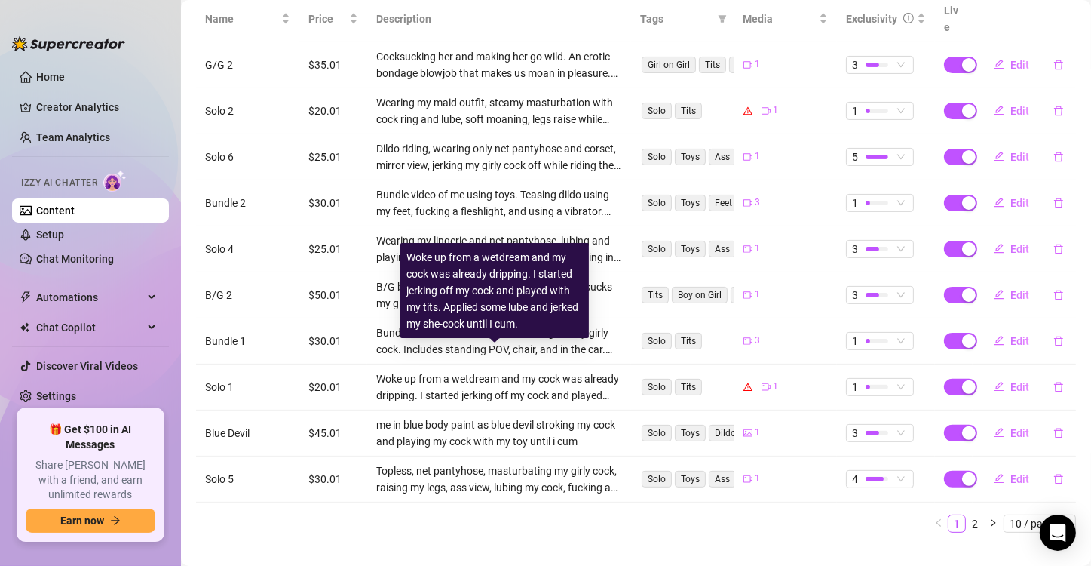
scroll to position [320, 0]
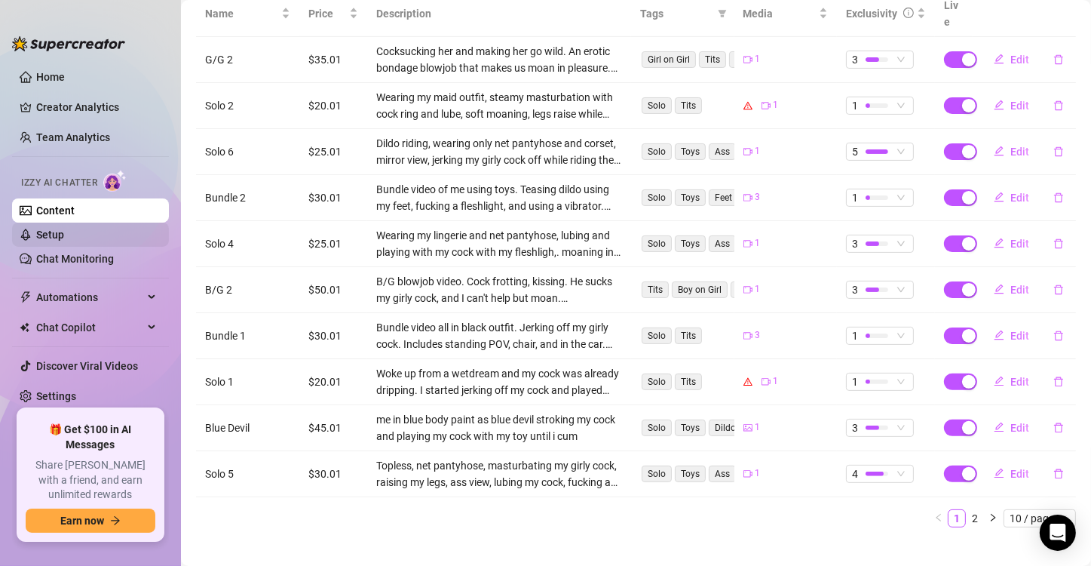
click at [64, 238] on link "Setup" at bounding box center [50, 234] width 28 height 12
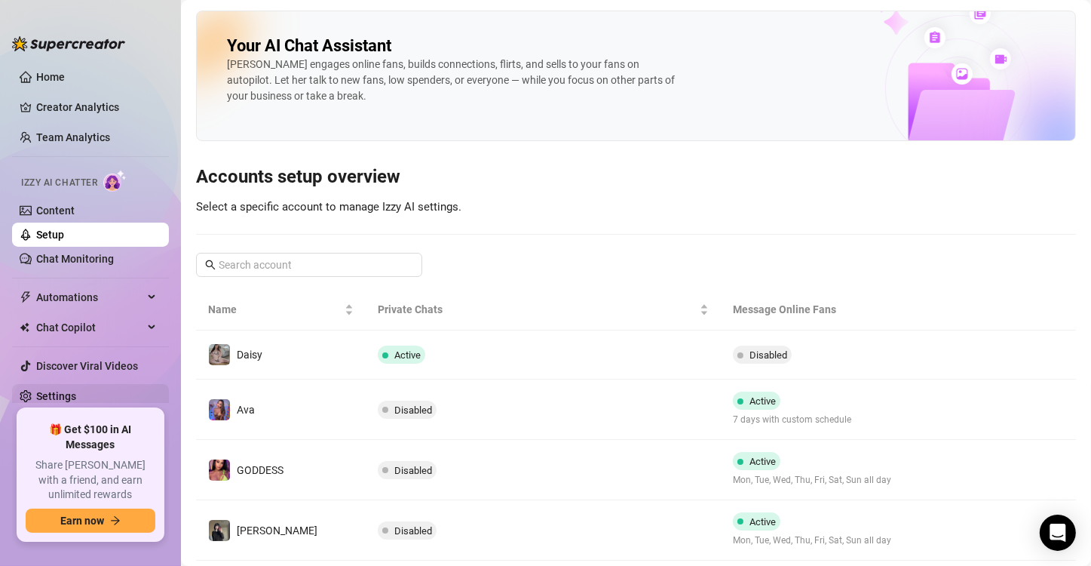
click at [48, 394] on link "Settings" at bounding box center [56, 396] width 40 height 12
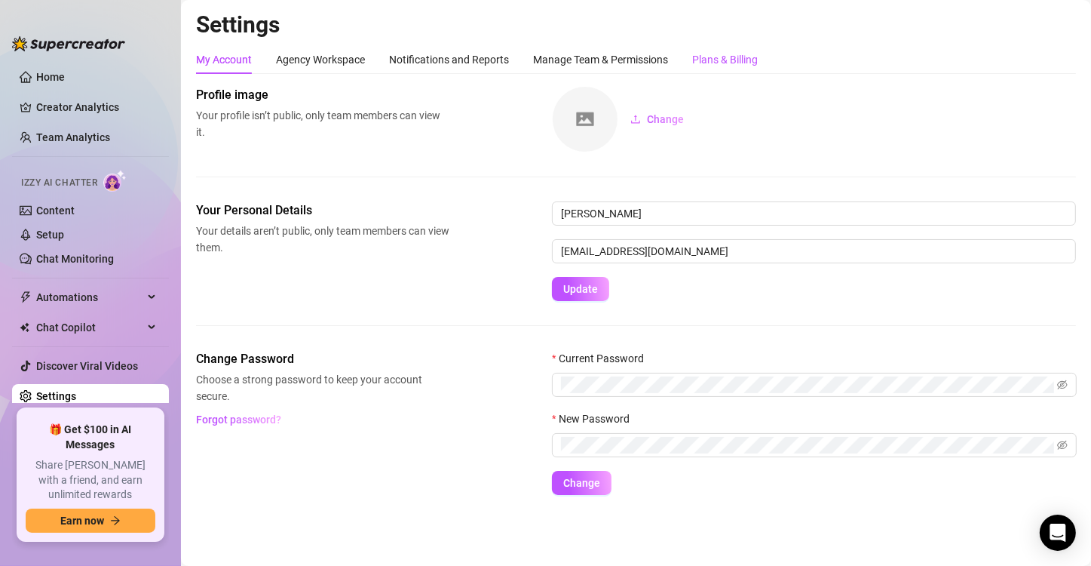
click at [726, 57] on div "Plans & Billing" at bounding box center [725, 59] width 66 height 17
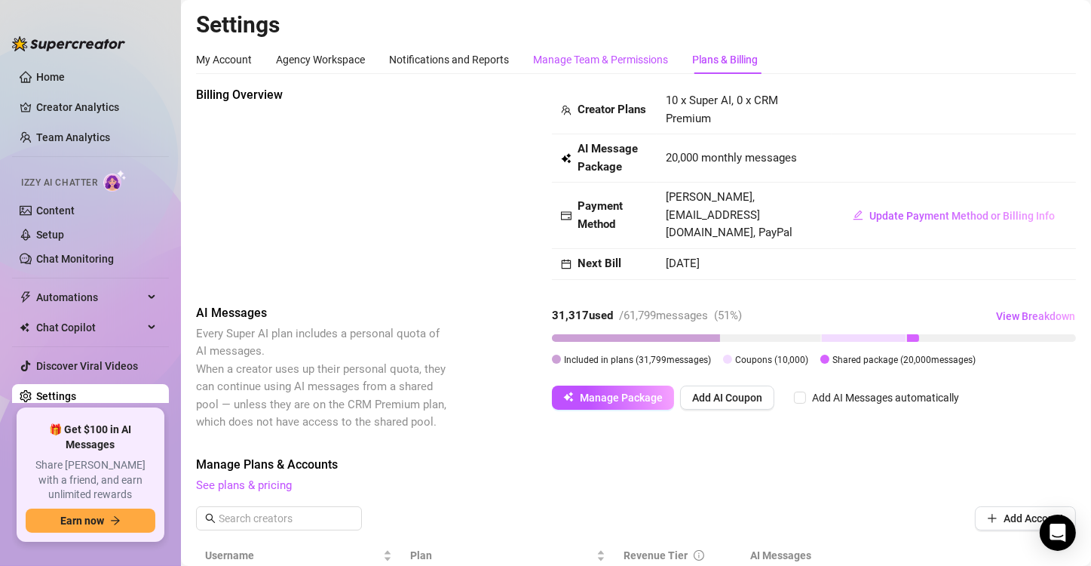
click at [626, 52] on div "Manage Team & Permissions" at bounding box center [600, 59] width 135 height 17
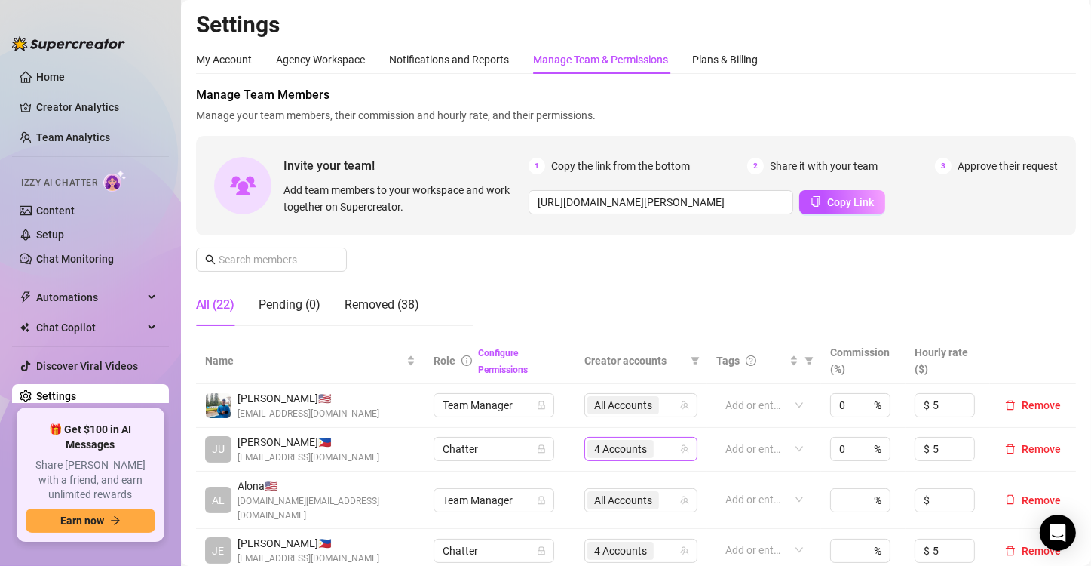
click at [628, 446] on span "4 Accounts" at bounding box center [620, 448] width 53 height 17
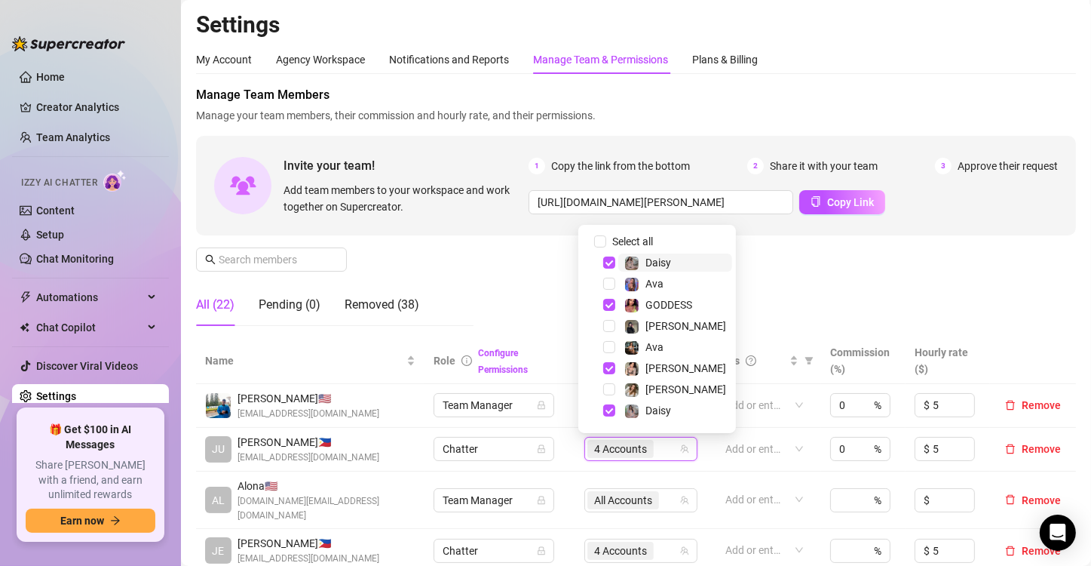
scroll to position [39, 0]
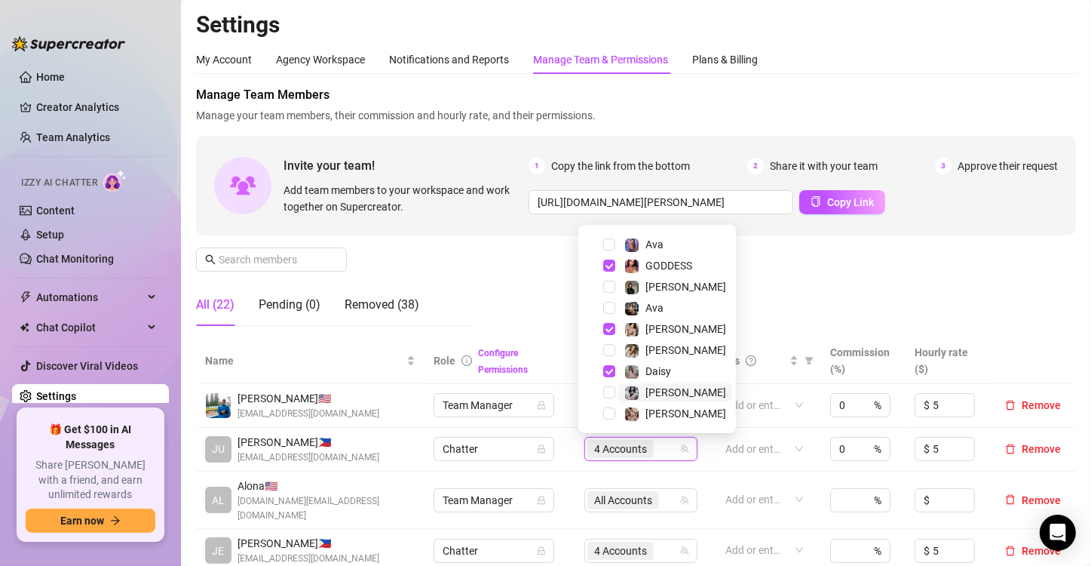
click at [685, 392] on span "Sadie" at bounding box center [675, 392] width 114 height 18
click at [793, 277] on div "Manage Team Members Manage your team members, their commission and hourly rate,…" at bounding box center [636, 212] width 880 height 252
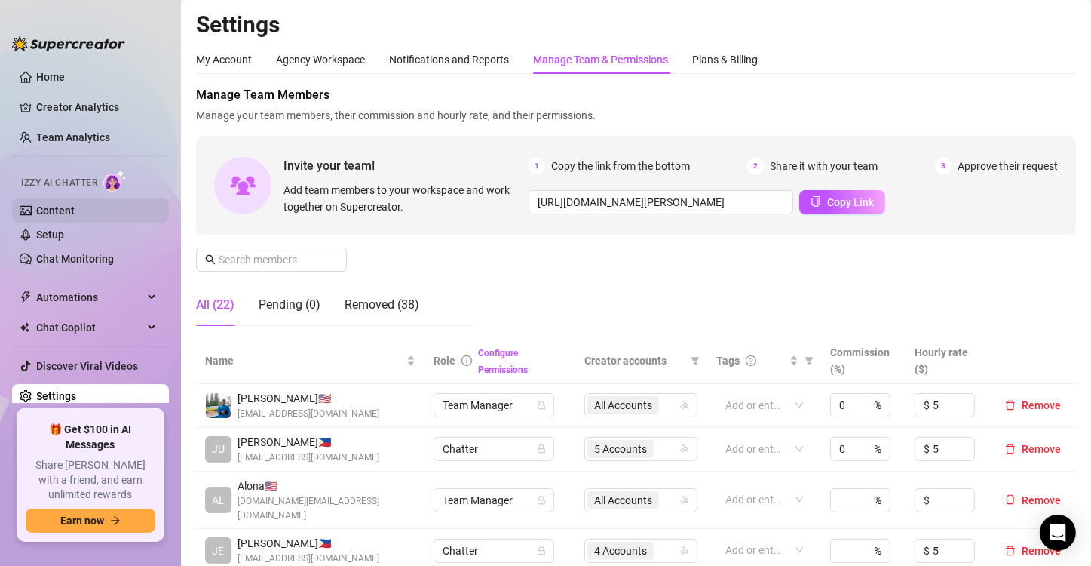
click at [75, 213] on link "Content" at bounding box center [55, 210] width 38 height 12
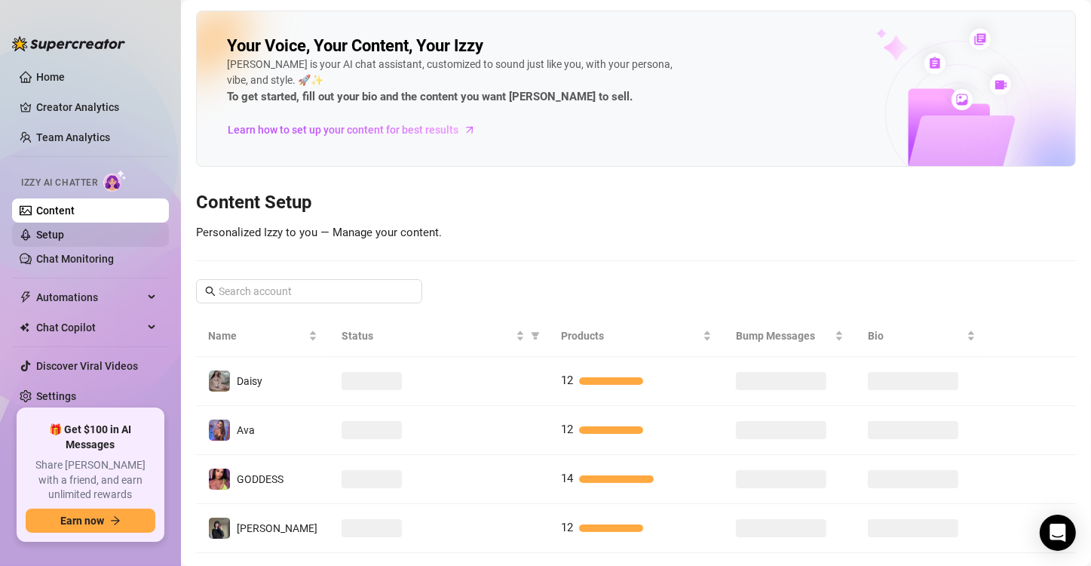
click at [64, 229] on link "Setup" at bounding box center [50, 234] width 28 height 12
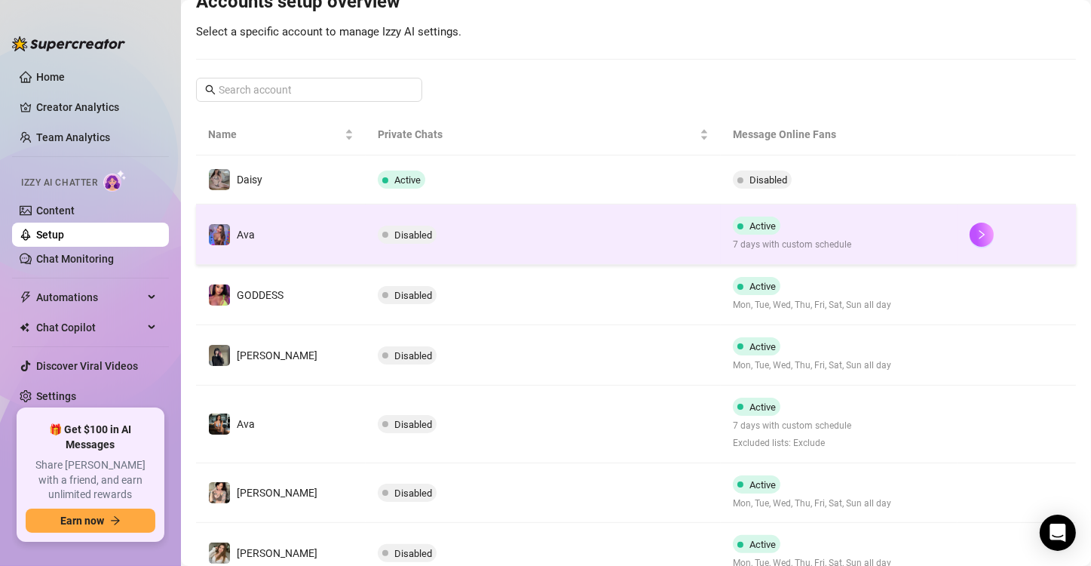
scroll to position [377, 0]
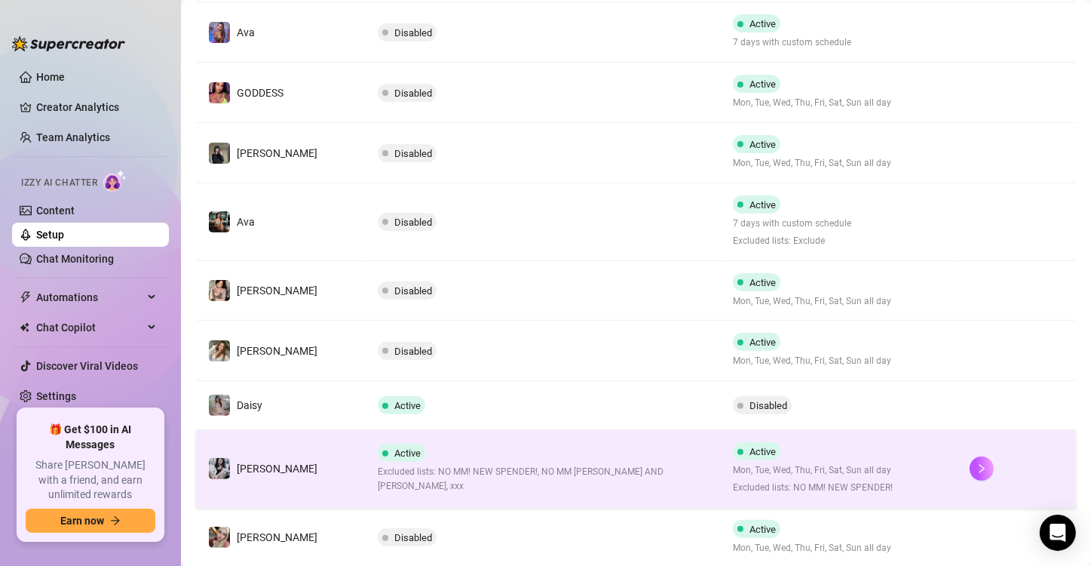
click at [424, 463] on div "Active Excluded lists: NO MM! NEW SPENDER!, NO MM ALEX AND TYLER, xxx" at bounding box center [543, 468] width 331 height 50
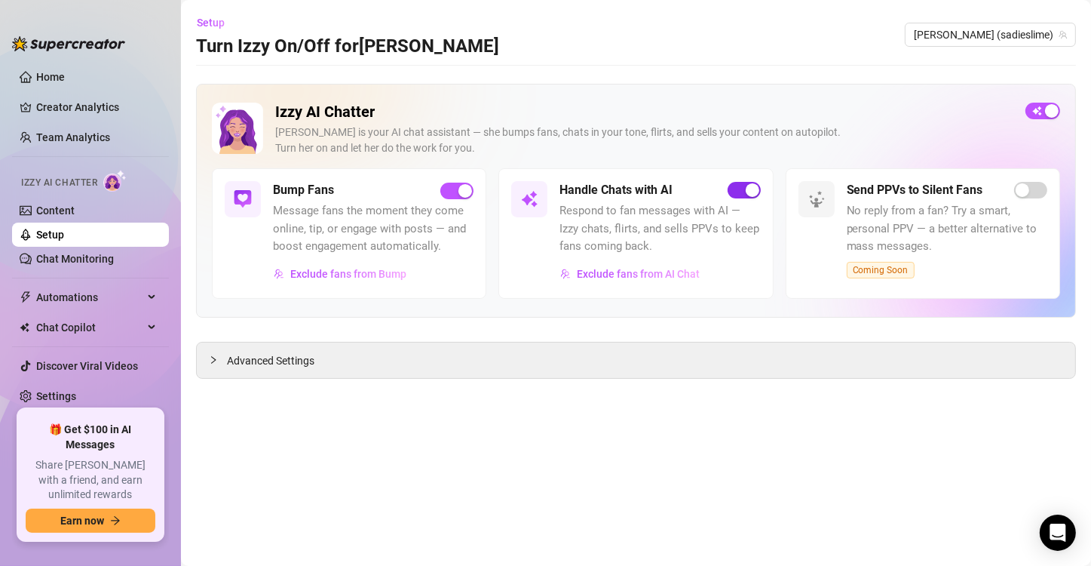
click at [749, 189] on div "button" at bounding box center [753, 190] width 14 height 14
click at [83, 403] on ul "Home Creator Analytics Team Analytics Izzy AI Chatter Content Setup Chat Monito…" at bounding box center [90, 231] width 157 height 344
click at [76, 401] on link "Settings" at bounding box center [56, 396] width 40 height 12
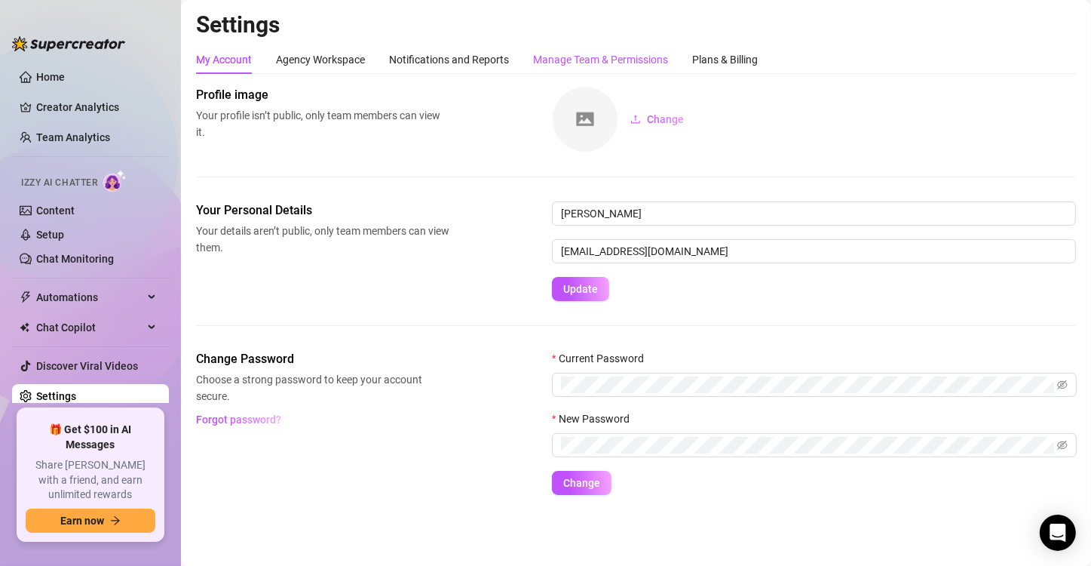
click at [610, 57] on div "Manage Team & Permissions" at bounding box center [600, 59] width 135 height 17
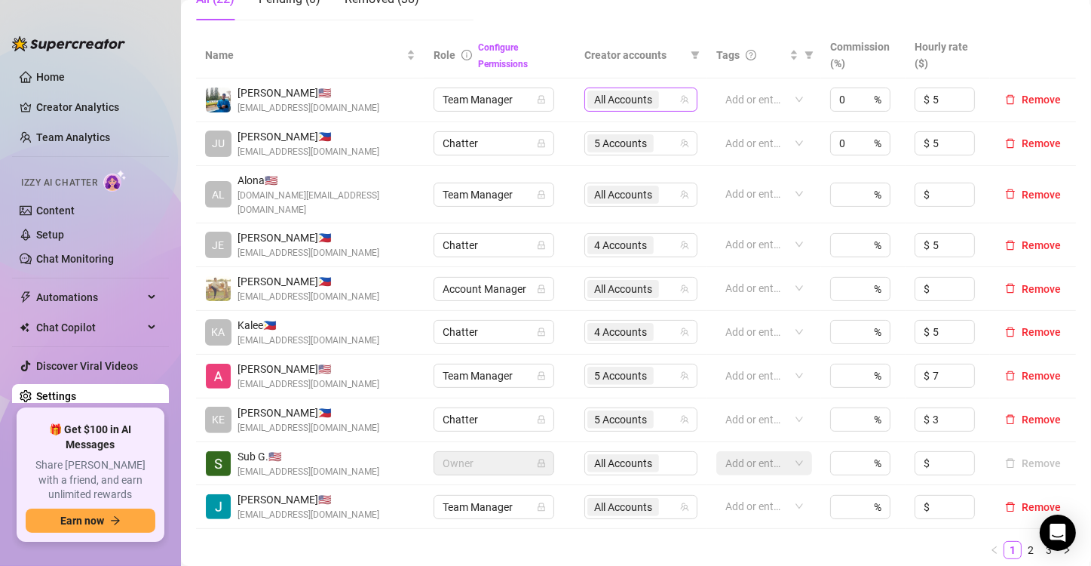
scroll to position [377, 0]
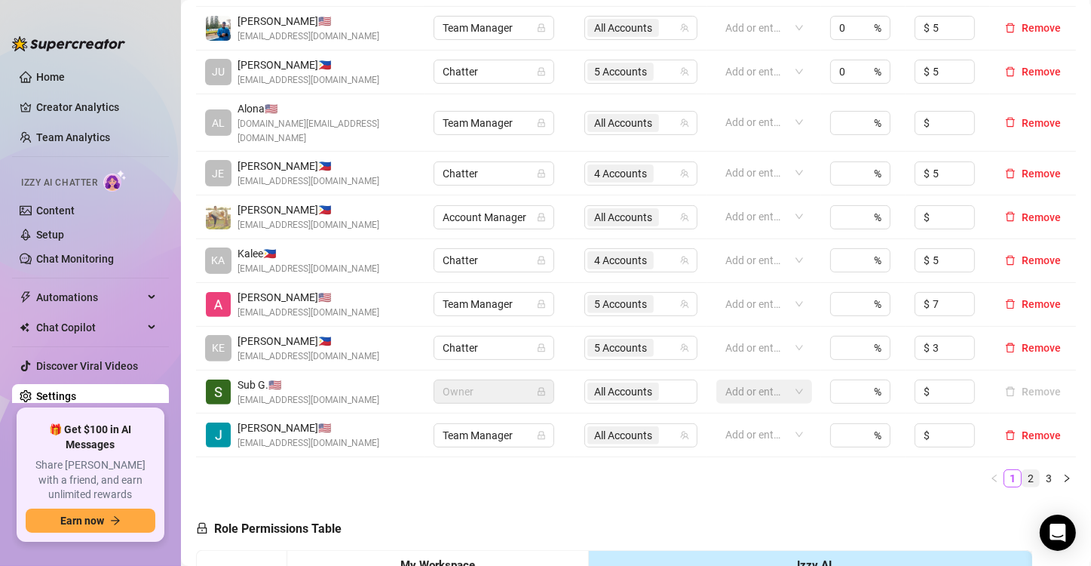
click at [1023, 470] on link "2" at bounding box center [1031, 478] width 17 height 17
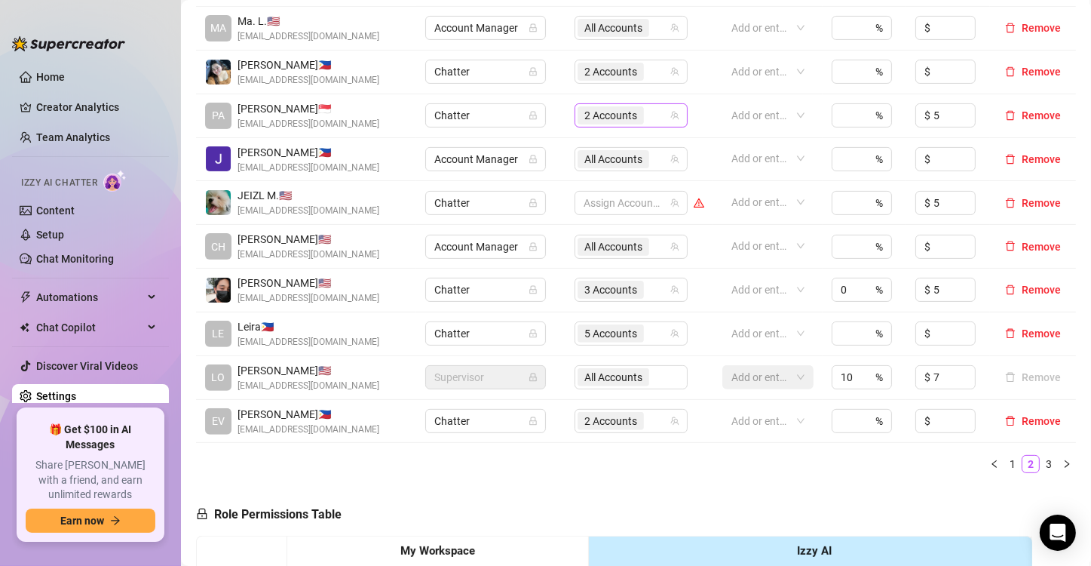
click at [633, 108] on span "2 Accounts" at bounding box center [611, 115] width 66 height 18
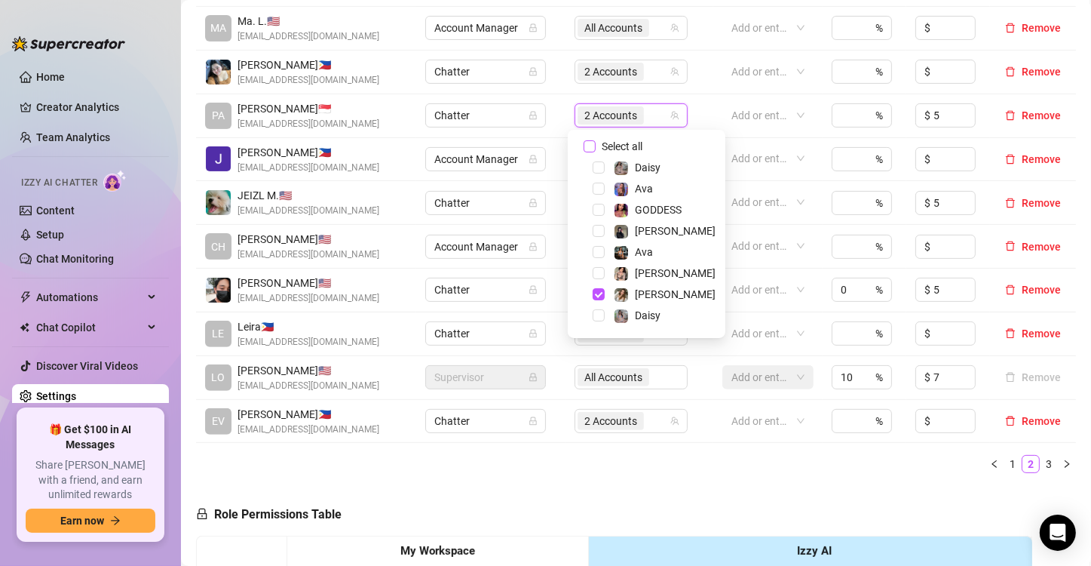
click at [633, 141] on span "Select all" at bounding box center [622, 146] width 53 height 17
click at [596, 141] on input "Select all" at bounding box center [590, 146] width 12 height 12
click at [633, 141] on span "Select all" at bounding box center [622, 146] width 53 height 17
click at [596, 141] on input "Select all" at bounding box center [590, 146] width 12 height 12
checkbox input "false"
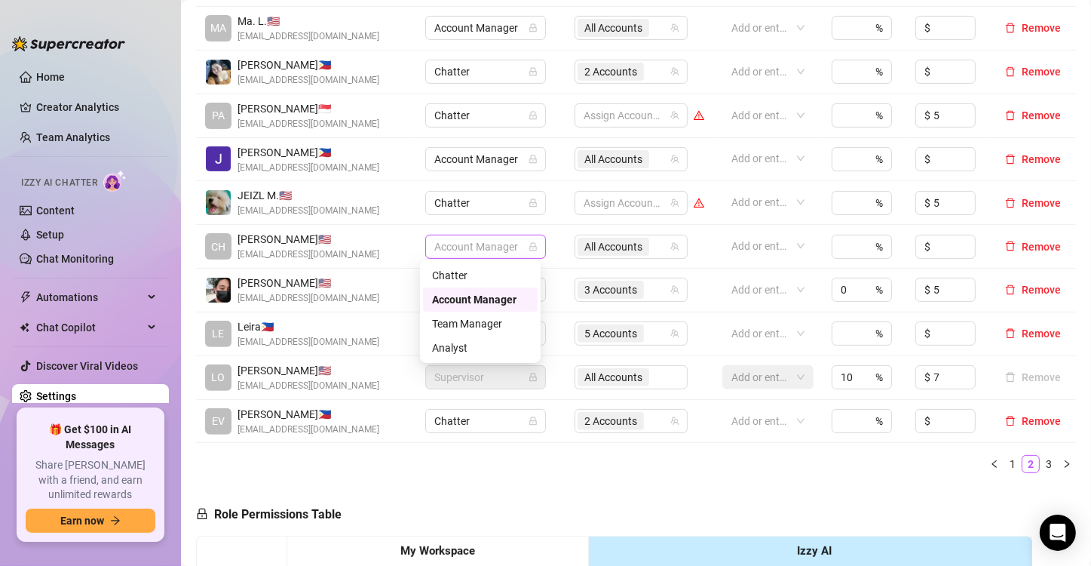
click at [446, 235] on span "Account Manager" at bounding box center [485, 246] width 103 height 23
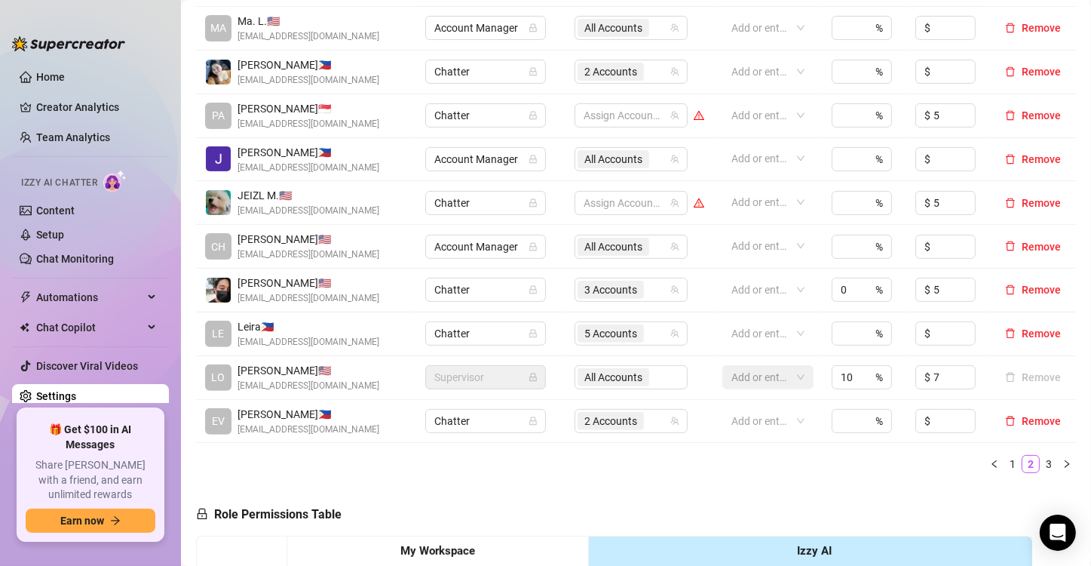
drag, startPoint x: 477, startPoint y: 465, endPoint x: 934, endPoint y: 392, distance: 463.5
click at [498, 465] on ul "1 2 3" at bounding box center [636, 464] width 880 height 18
click at [1007, 463] on link "1" at bounding box center [1012, 463] width 17 height 17
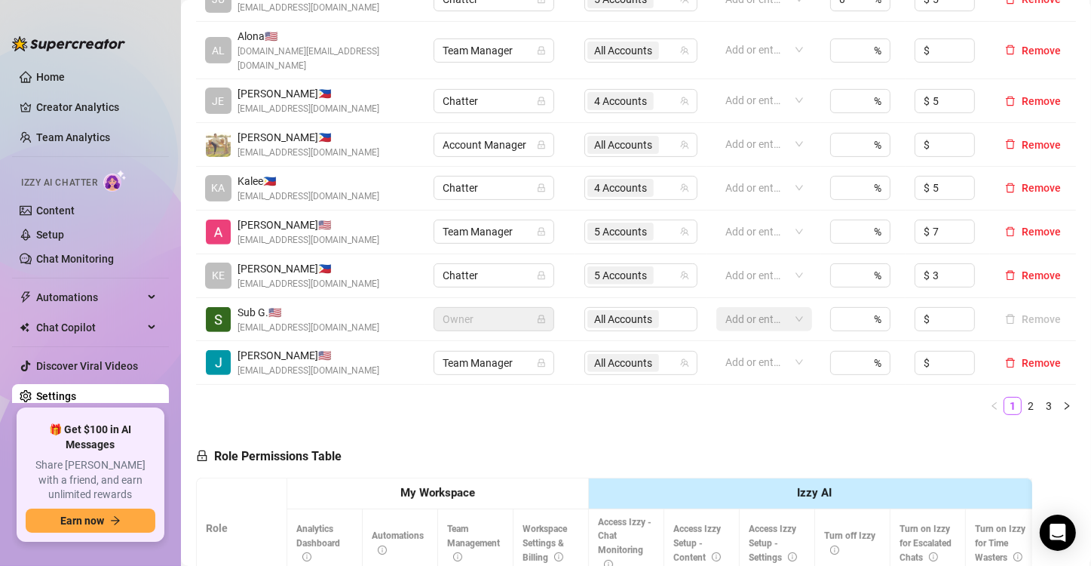
scroll to position [452, 0]
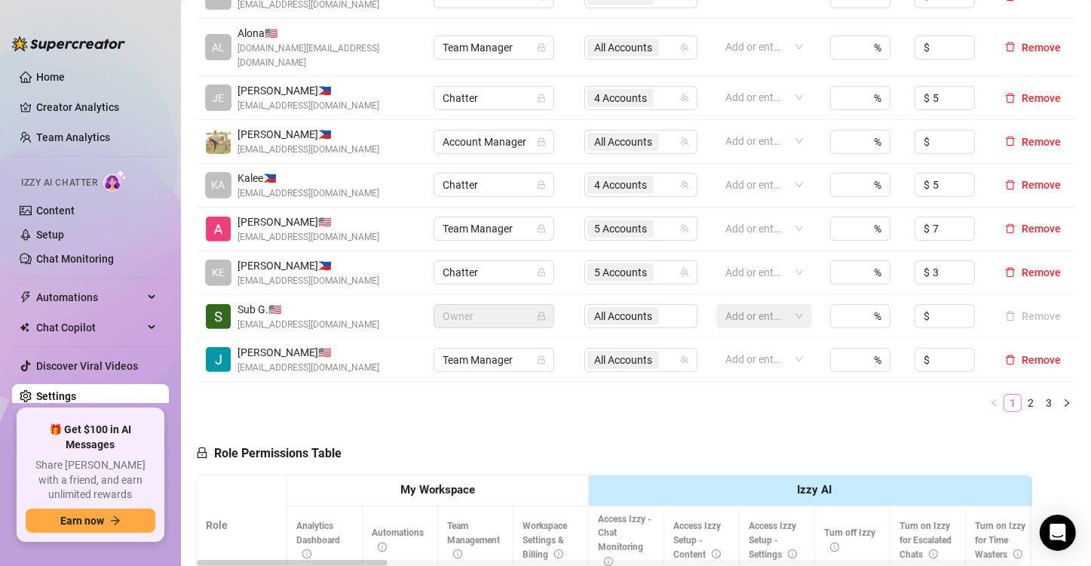
click at [1007, 395] on ul "1 2 3" at bounding box center [636, 403] width 880 height 18
click at [1023, 394] on link "2" at bounding box center [1031, 402] width 17 height 17
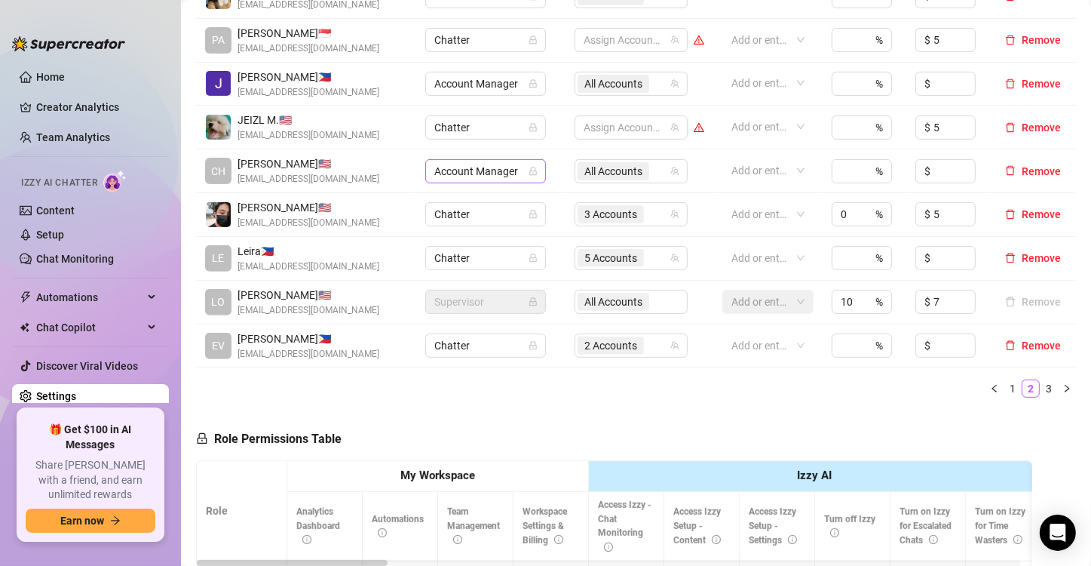
click at [514, 168] on span "Account Manager" at bounding box center [485, 171] width 103 height 23
click at [495, 243] on div "Team Manager" at bounding box center [480, 248] width 97 height 17
click at [459, 173] on span "Account Manager" at bounding box center [485, 171] width 103 height 23
click at [473, 247] on div "Team Manager" at bounding box center [480, 248] width 97 height 17
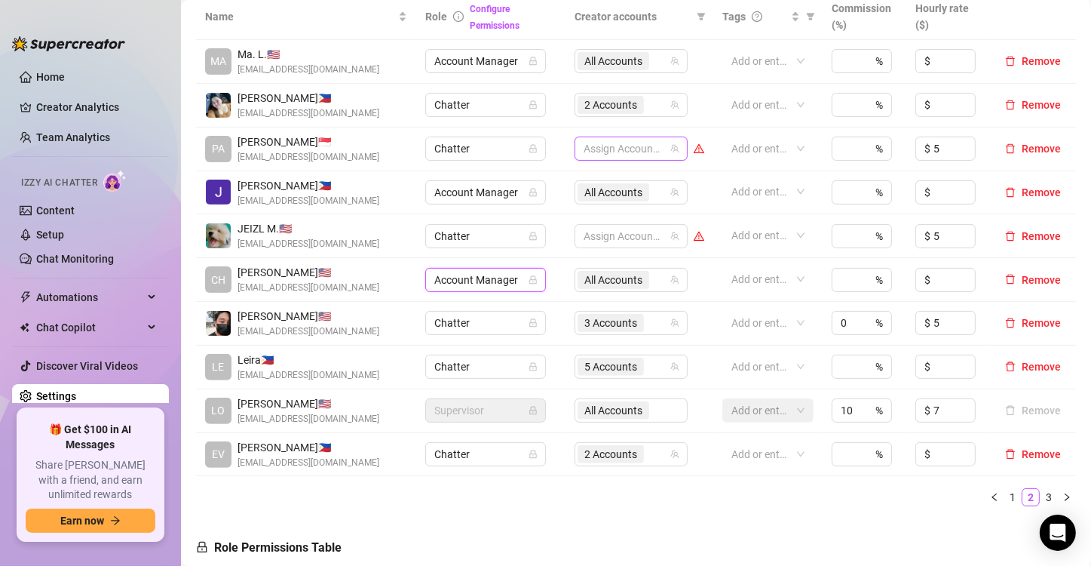
scroll to position [302, 0]
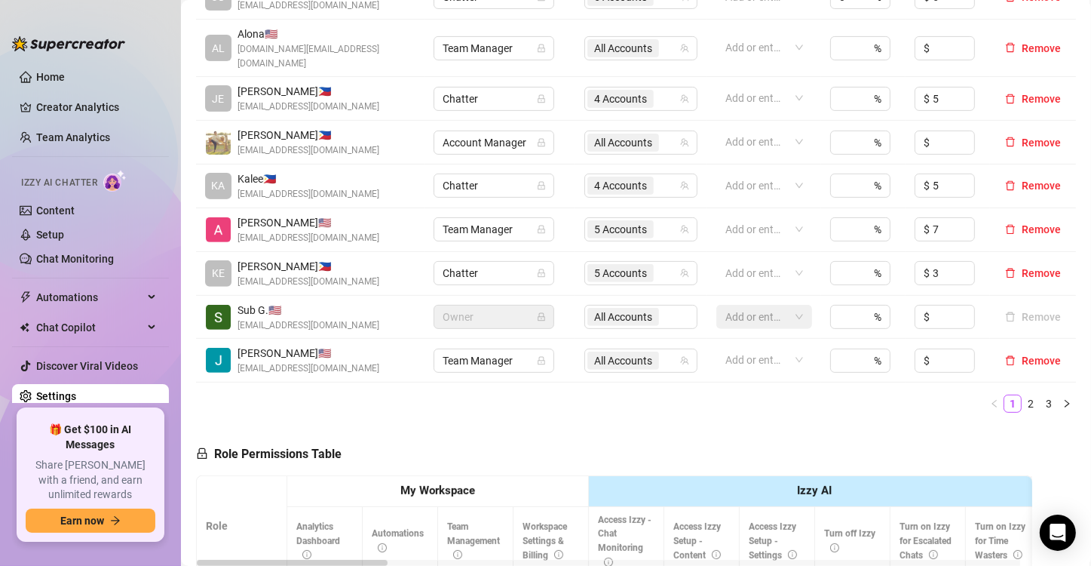
scroll to position [452, 0]
click at [1026, 394] on link "2" at bounding box center [1031, 402] width 17 height 17
